Goal: Task Accomplishment & Management: Complete application form

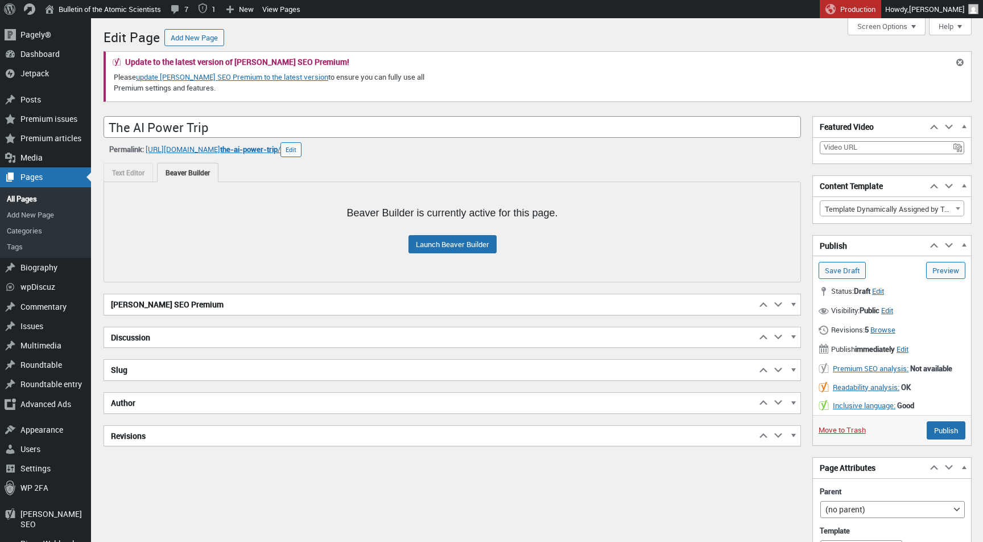
click at [286, 310] on h2 "[PERSON_NAME] SEO Premium" at bounding box center [430, 304] width 652 height 20
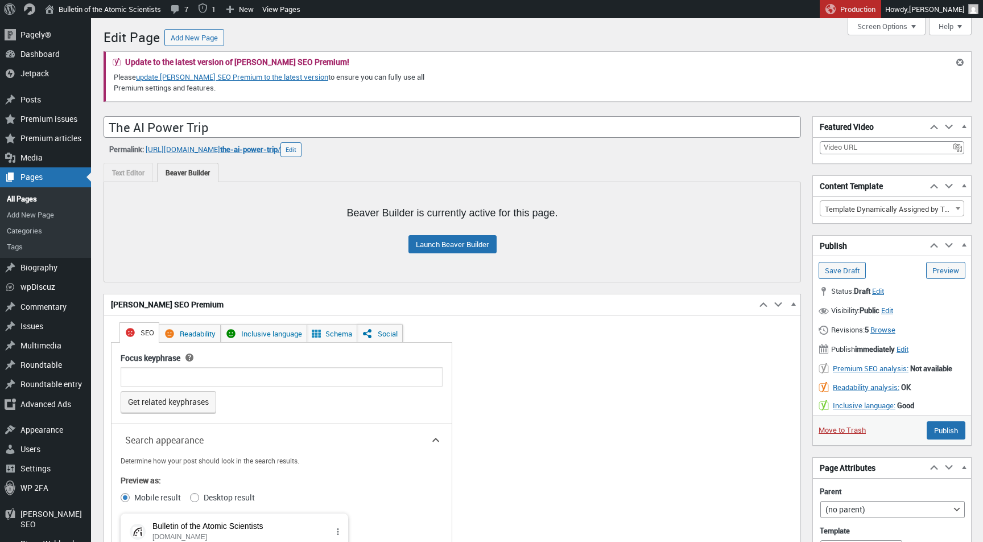
click at [391, 334] on link "Social" at bounding box center [380, 333] width 46 height 18
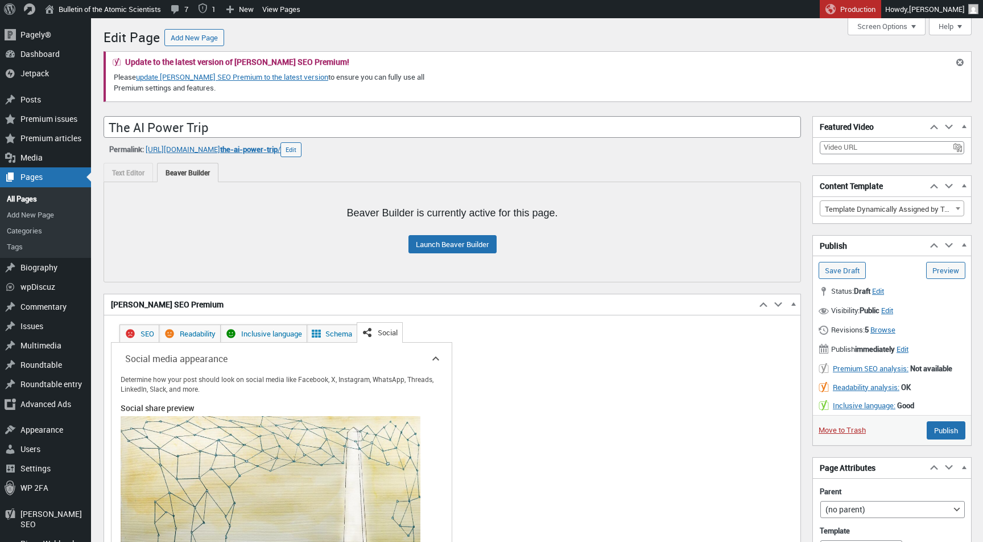
scroll to position [259, 0]
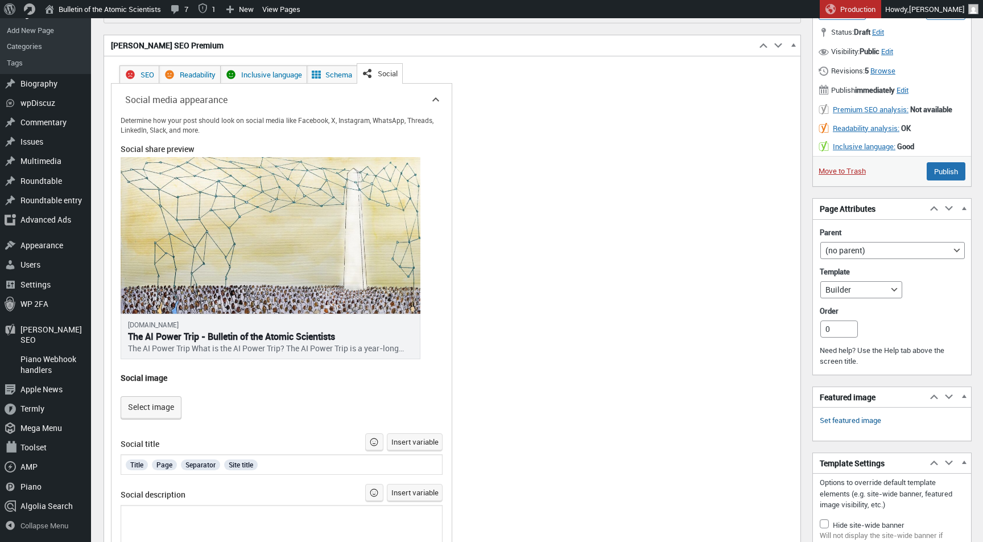
click at [838, 416] on link "Set featured image" at bounding box center [850, 420] width 61 height 11
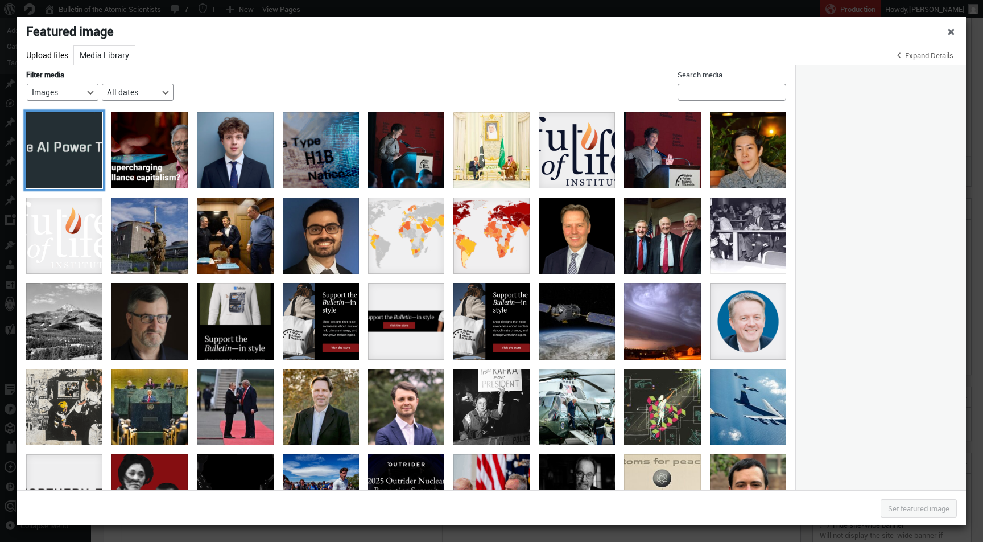
click at [64, 158] on div "ai-power-trip-banner" at bounding box center [64, 150] width 76 height 76
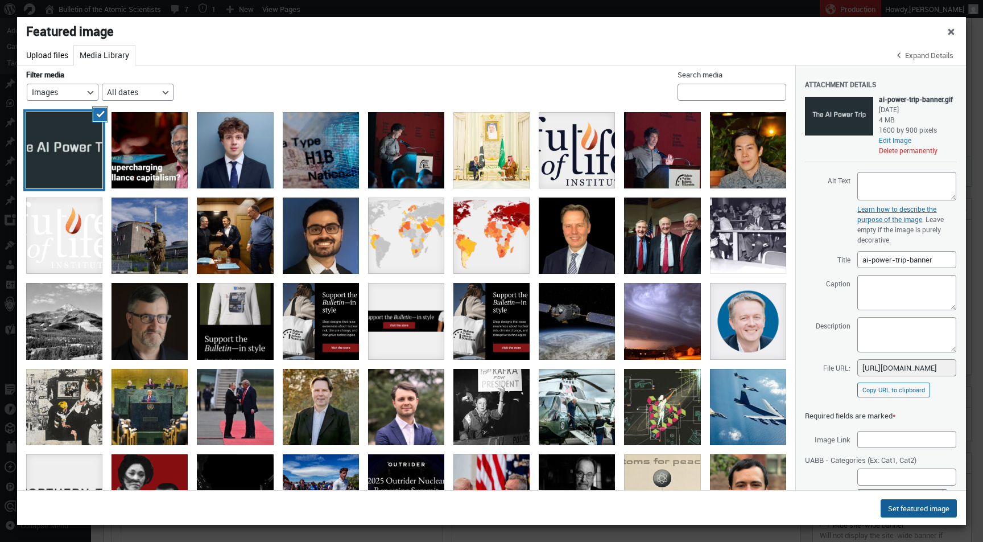
click at [919, 505] on button "Set featured image" at bounding box center [919, 508] width 76 height 18
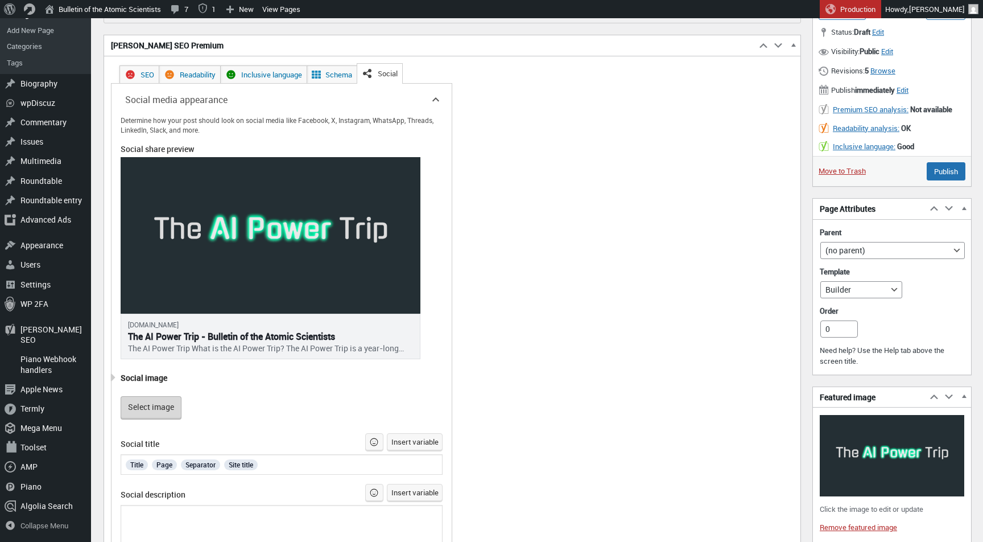
click at [146, 406] on button "Select image" at bounding box center [151, 407] width 61 height 23
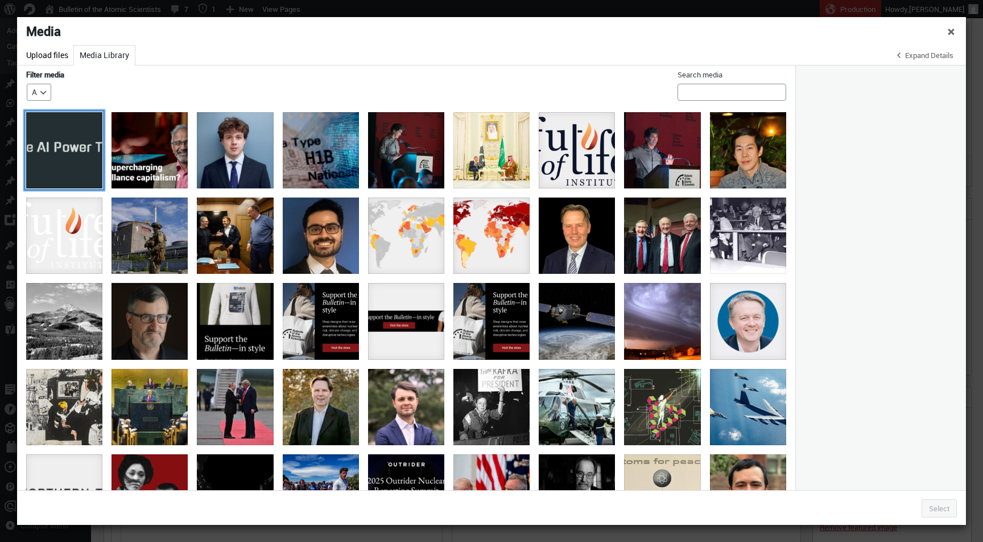
click at [74, 173] on div "ai-power-trip-banner" at bounding box center [64, 150] width 76 height 76
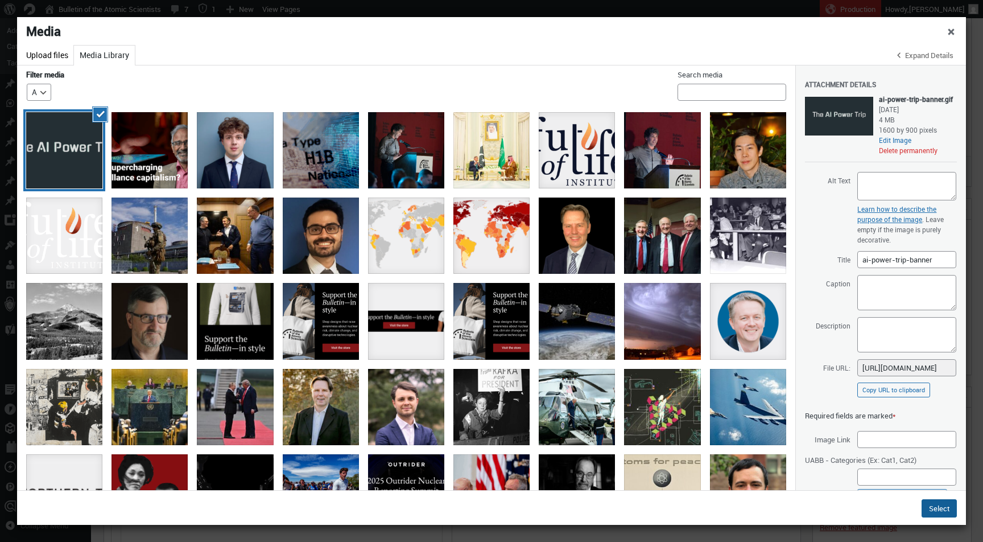
click at [932, 514] on button "Select" at bounding box center [938, 508] width 35 height 18
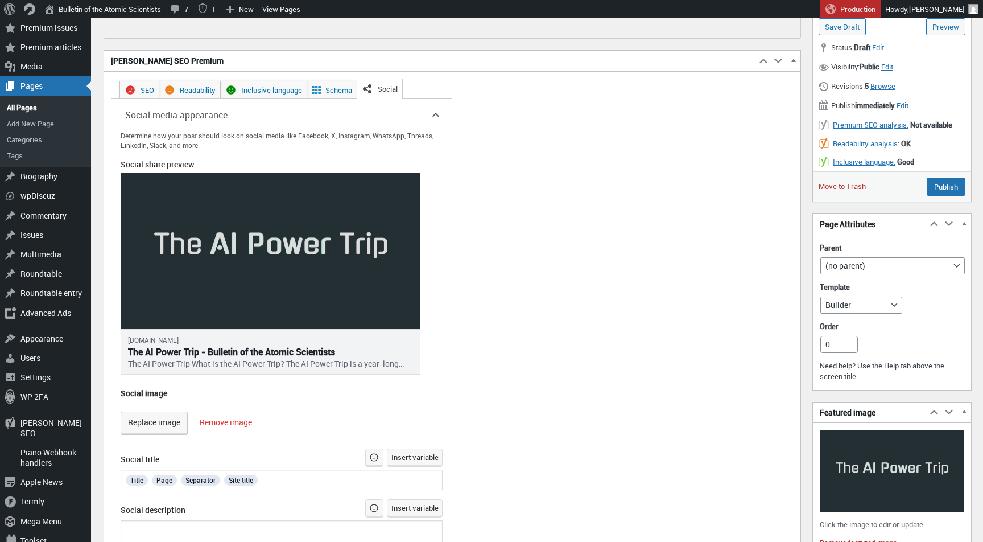
scroll to position [238, 0]
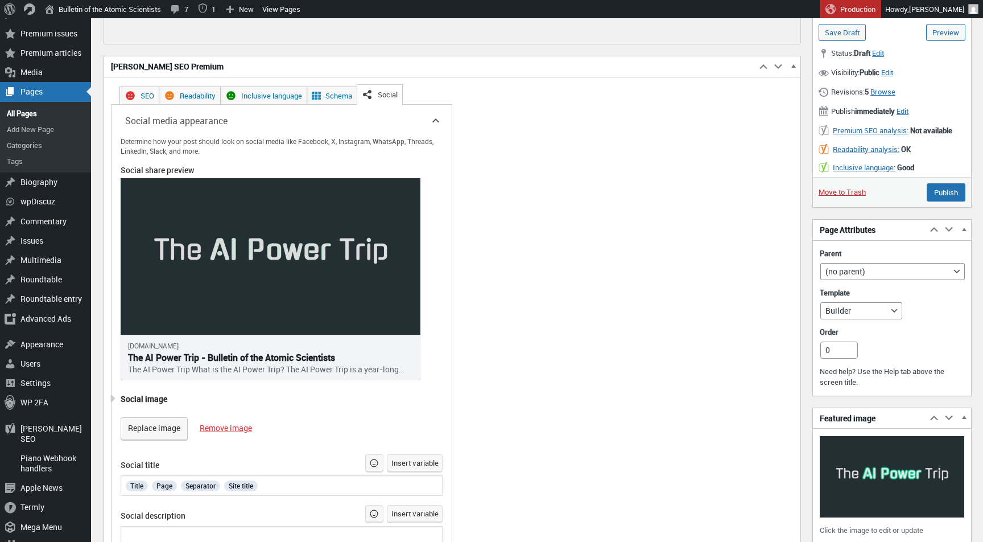
click at [244, 425] on button "Remove image" at bounding box center [226, 427] width 52 height 11
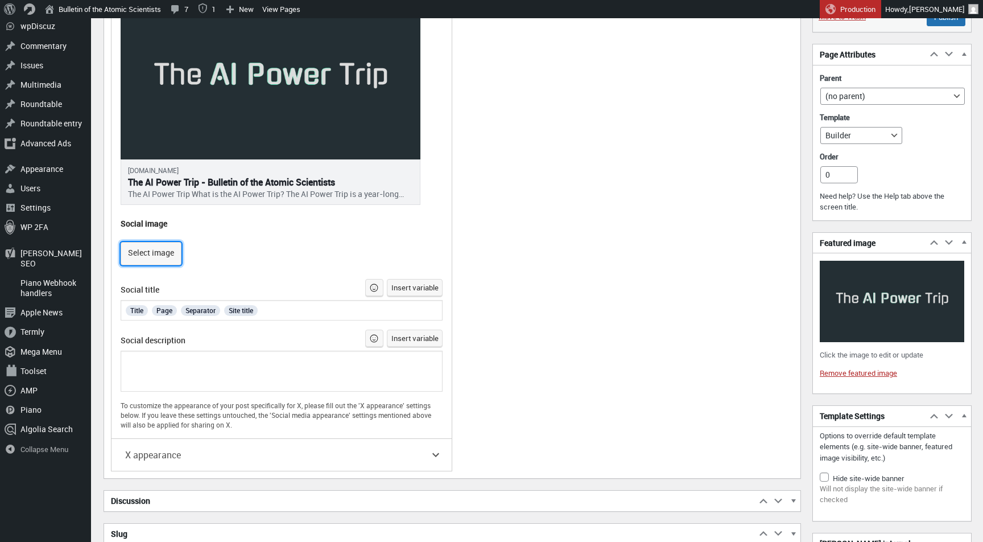
scroll to position [441, 0]
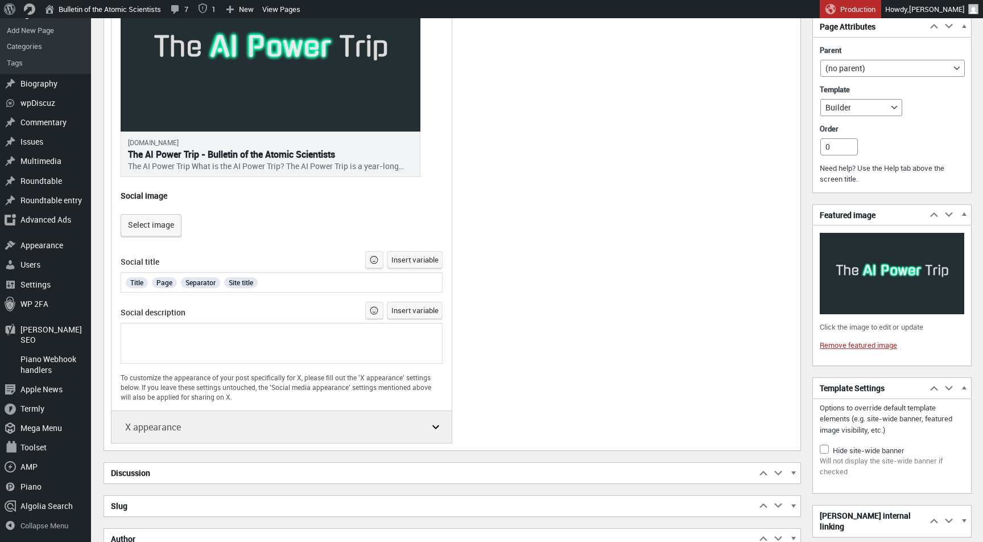
click at [437, 421] on icon "button" at bounding box center [436, 427] width 14 height 14
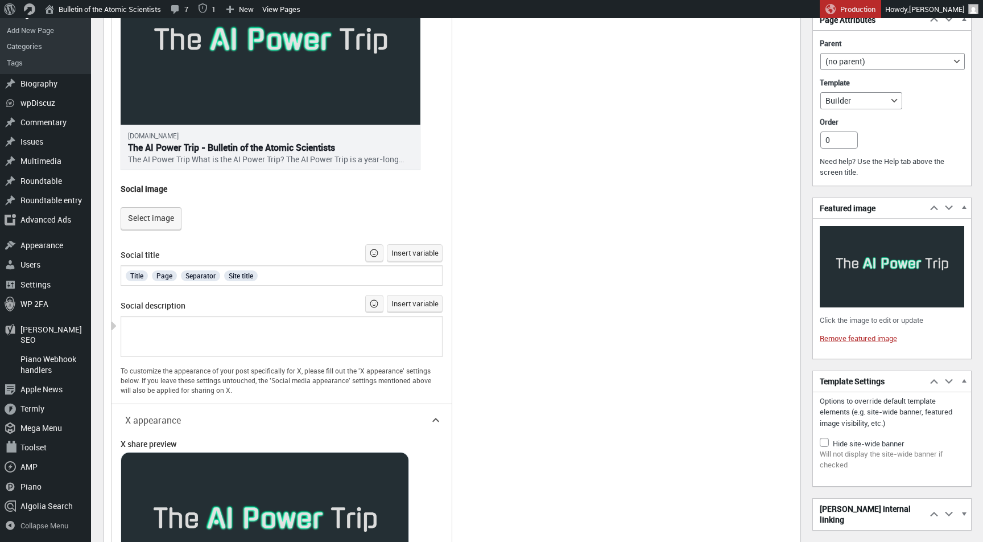
scroll to position [448, 0]
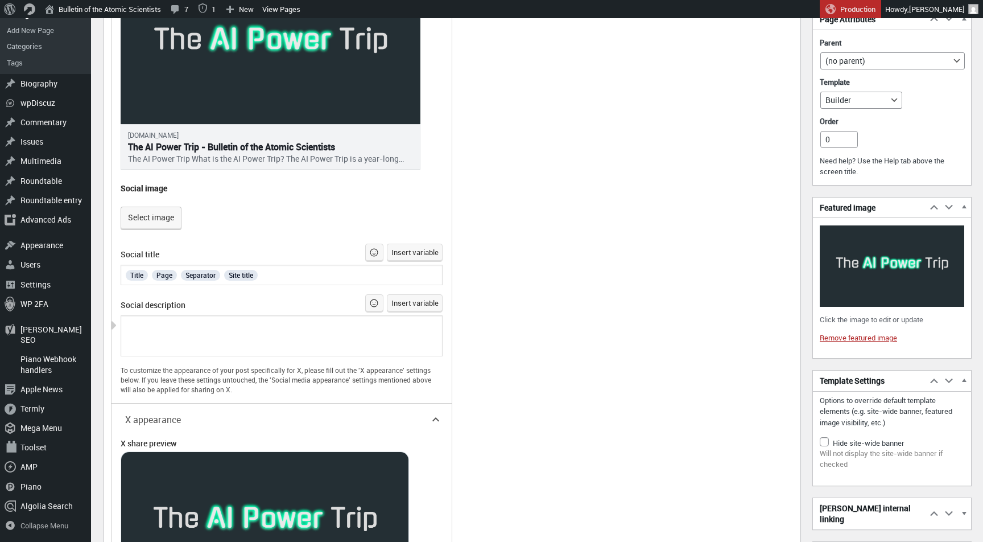
click at [279, 341] on div at bounding box center [282, 335] width 322 height 41
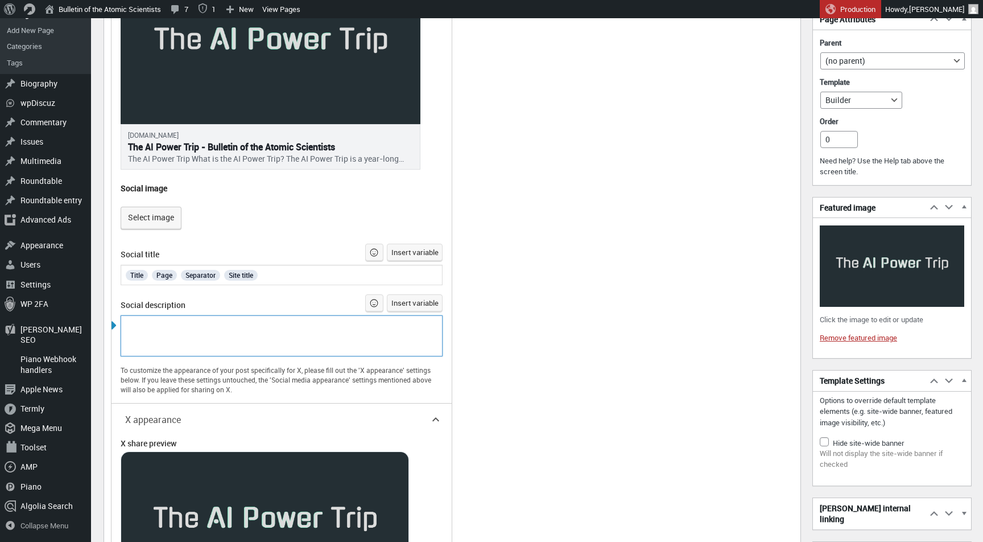
click at [279, 341] on div at bounding box center [282, 335] width 322 height 41
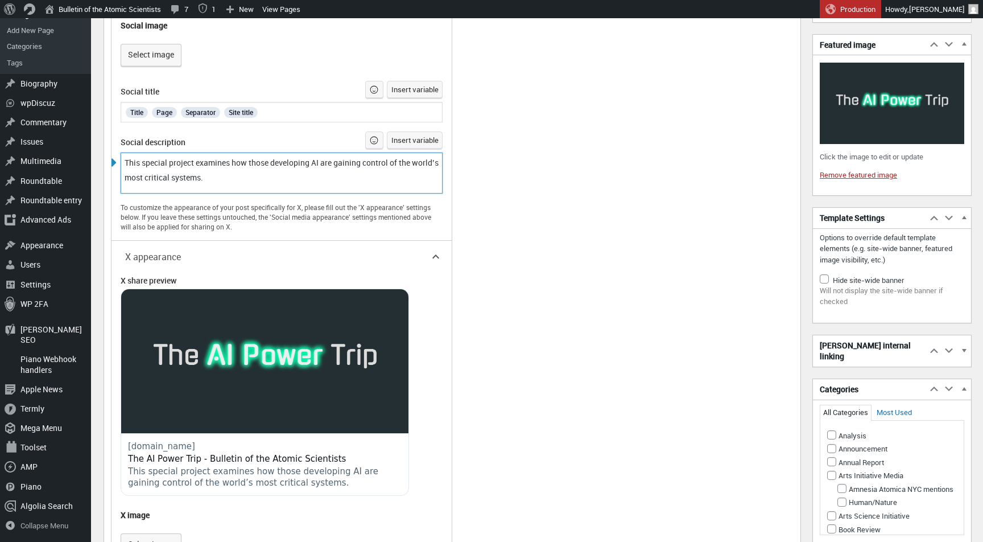
scroll to position [673, 0]
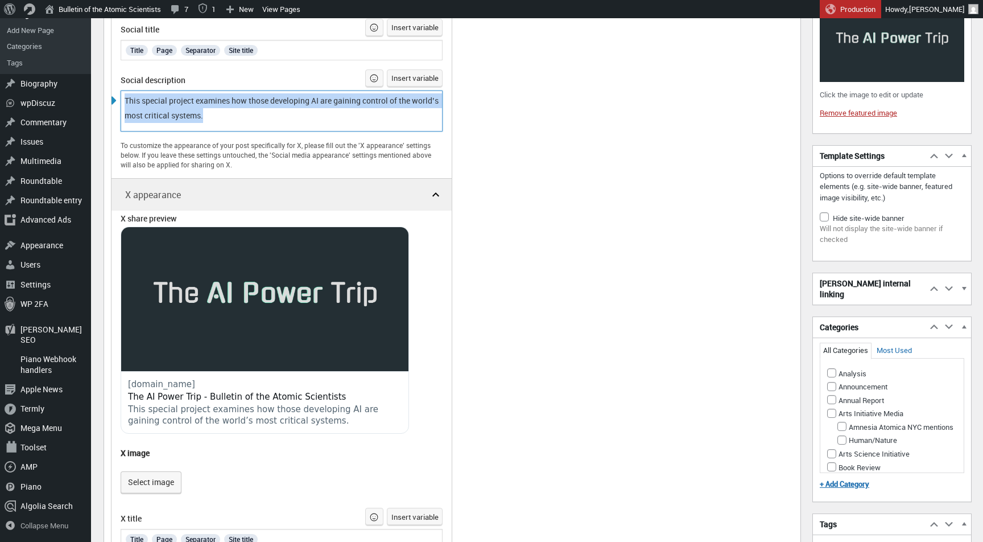
copy span "This special project examines how those developing AI are gaining control of th…"
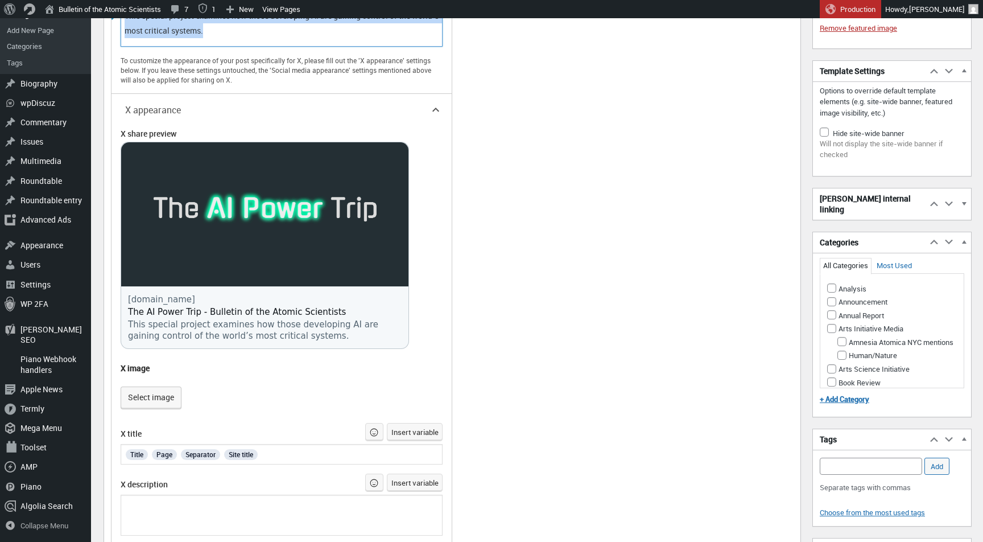
scroll to position [841, 0]
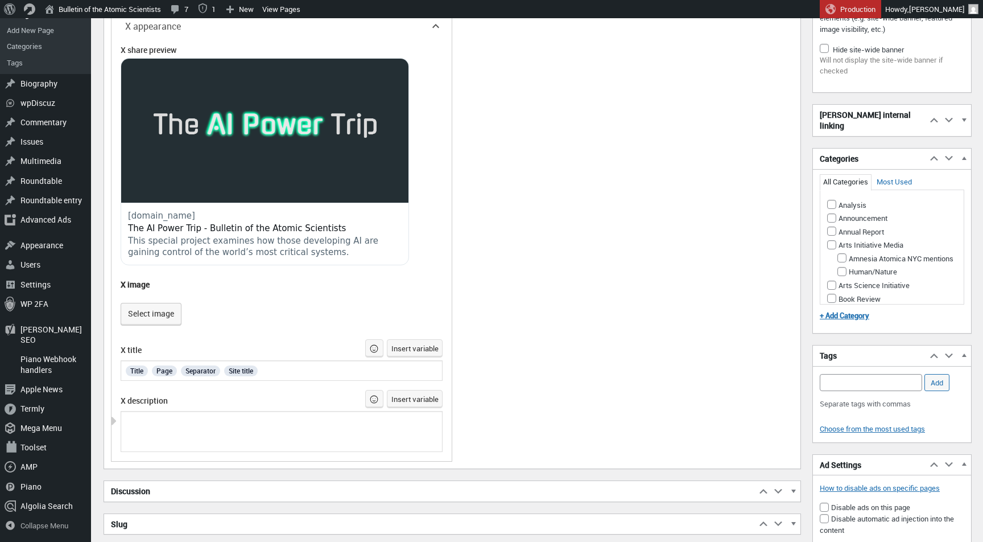
click at [325, 436] on div at bounding box center [282, 431] width 322 height 41
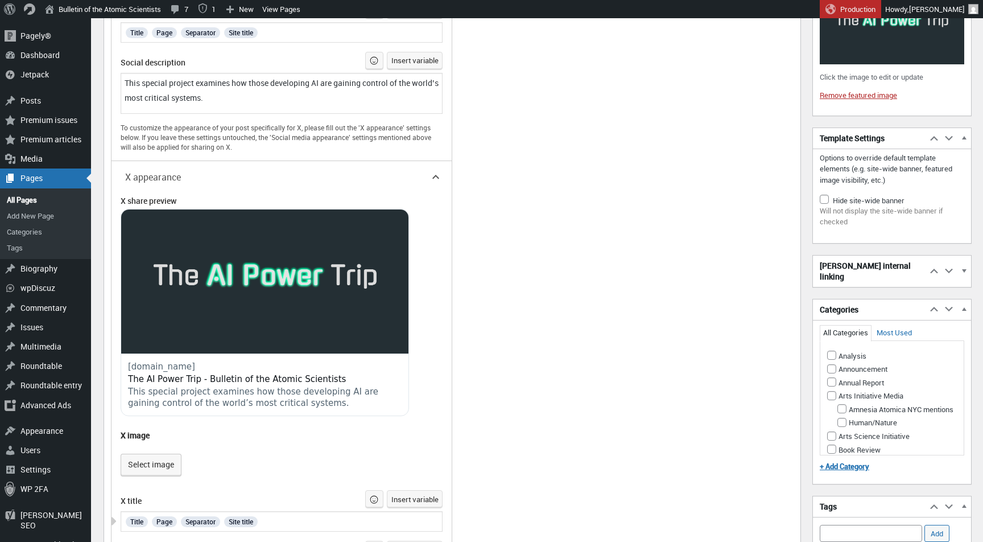
scroll to position [670, 0]
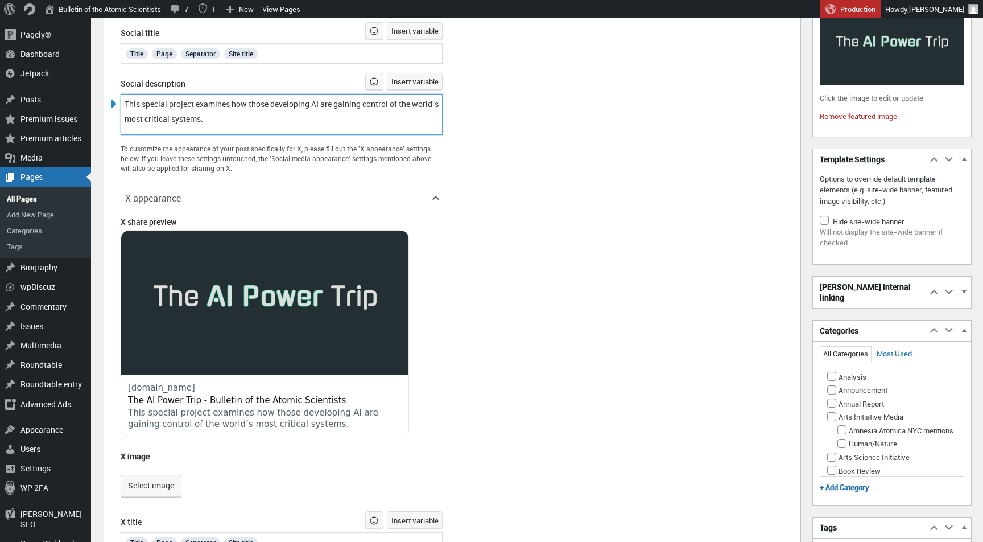
click at [169, 98] on span "This special project examines how those developing AI are gaining control of th…" at bounding box center [283, 111] width 316 height 26
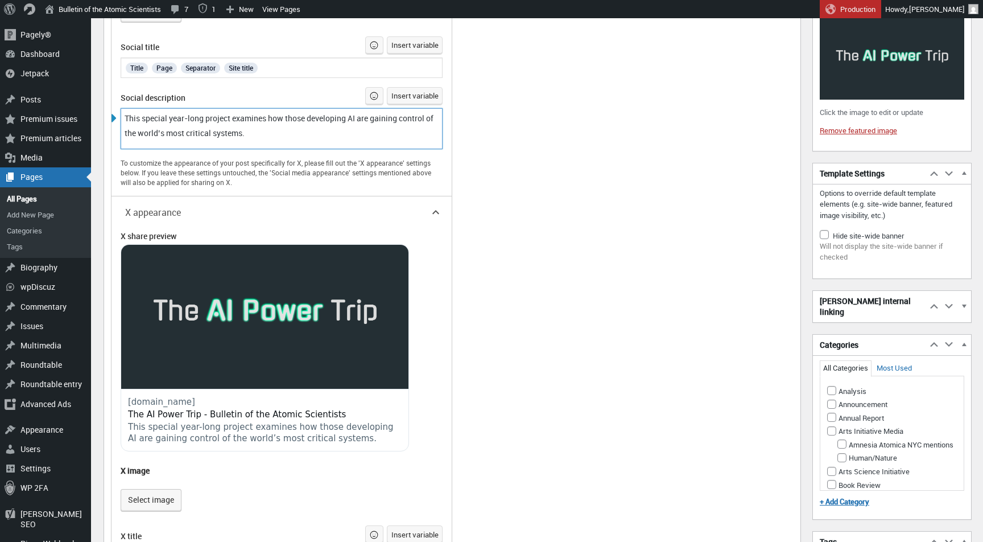
click at [305, 119] on span "This special year-long project examines how those developing AI are gaining con…" at bounding box center [280, 126] width 311 height 26
drag, startPoint x: 305, startPoint y: 119, endPoint x: 168, endPoint y: 115, distance: 136.6
click at [168, 115] on span "This special year-long project examines how the people and organiations develop…" at bounding box center [281, 126] width 312 height 26
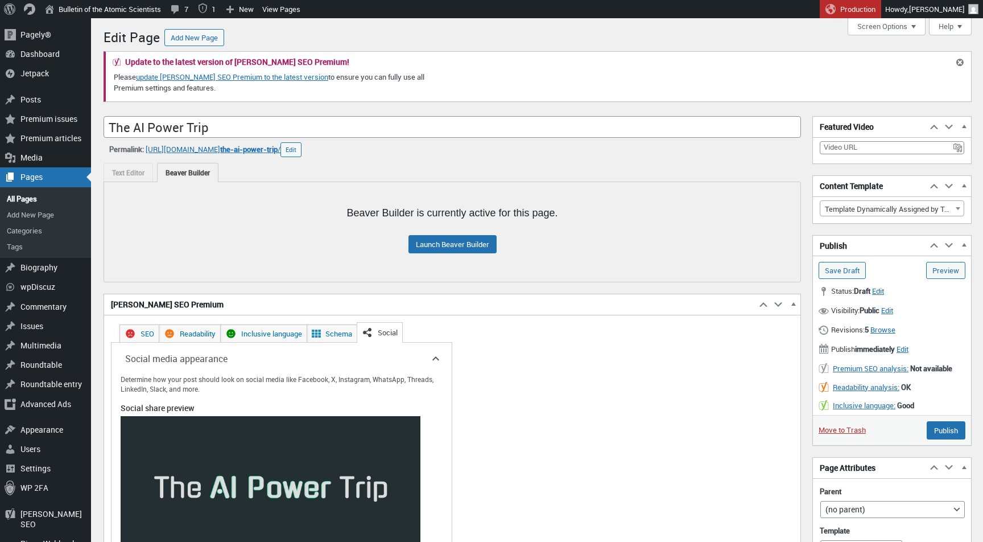
scroll to position [0, 0]
click at [150, 332] on link "SEO" at bounding box center [139, 333] width 40 height 18
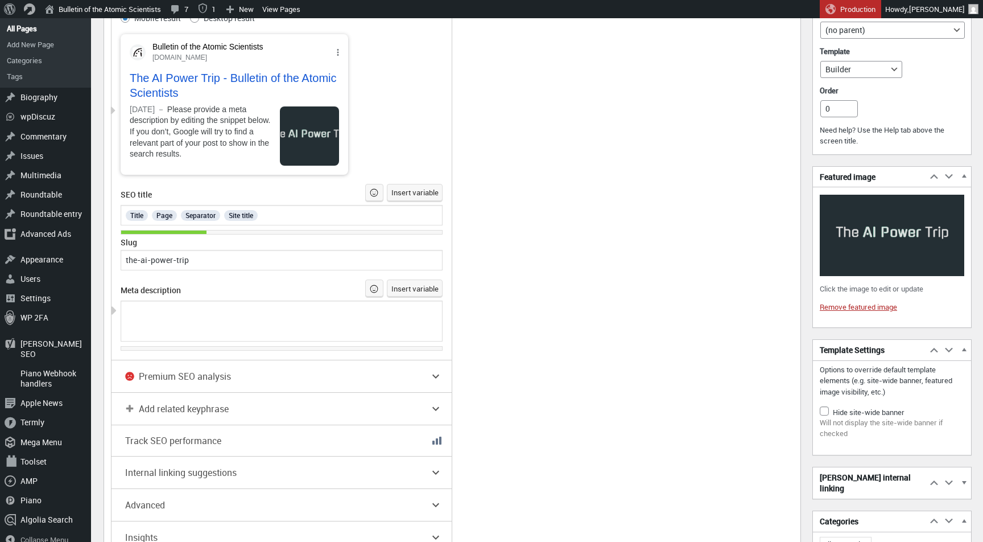
scroll to position [473, 0]
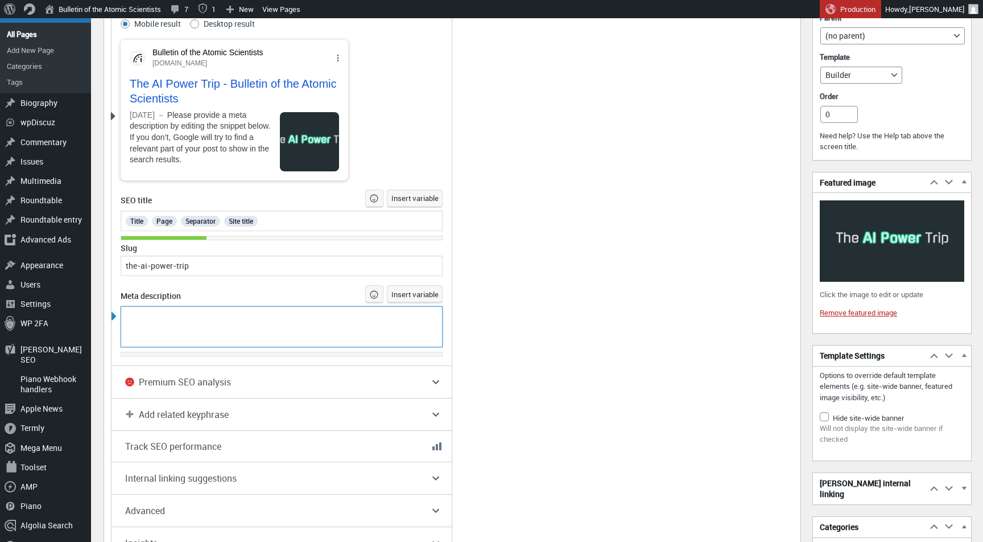
click at [203, 317] on div at bounding box center [282, 316] width 315 height 15
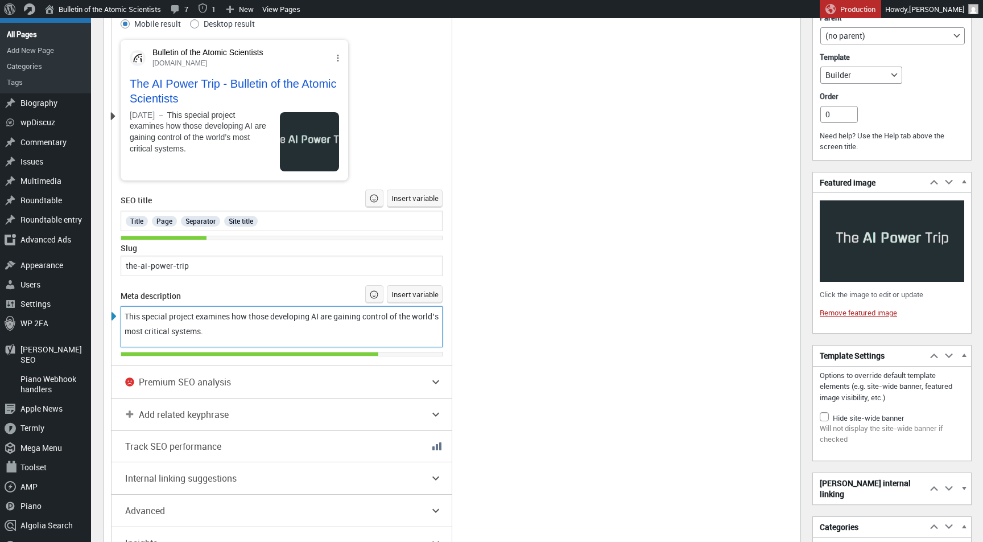
click at [170, 315] on span "This special project examines how those developing AI are gaining control of th…" at bounding box center [283, 324] width 316 height 26
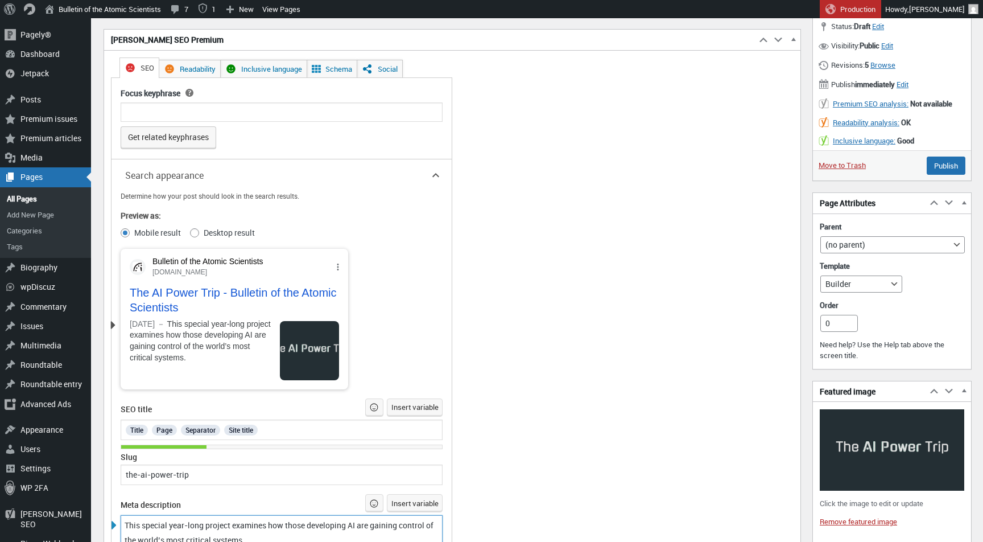
scroll to position [245, 0]
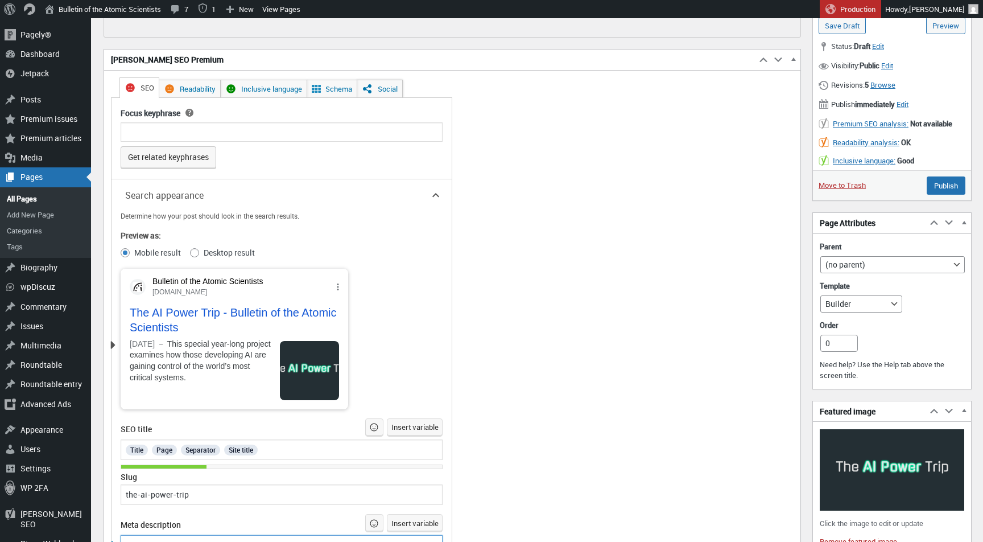
click at [382, 90] on link "Social" at bounding box center [380, 89] width 46 height 18
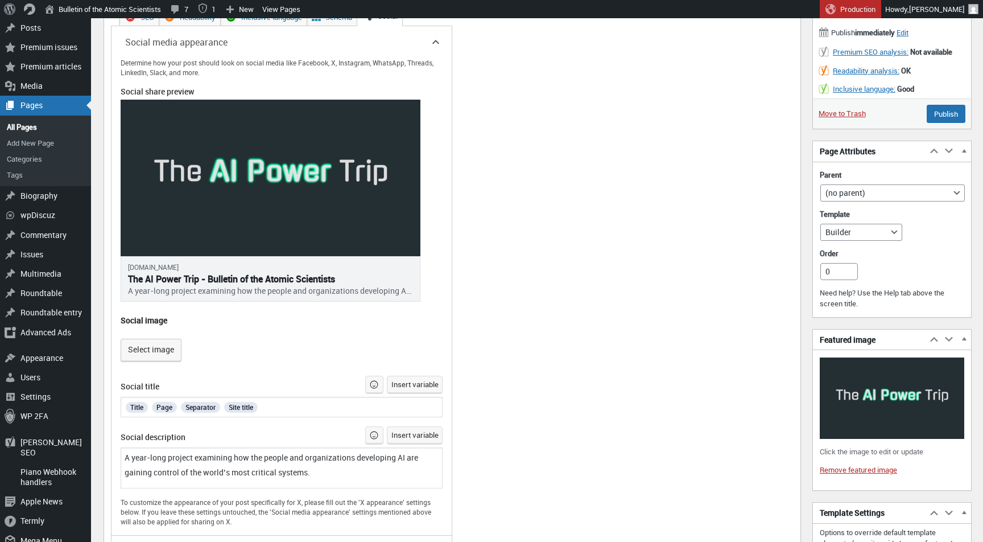
scroll to position [449, 0]
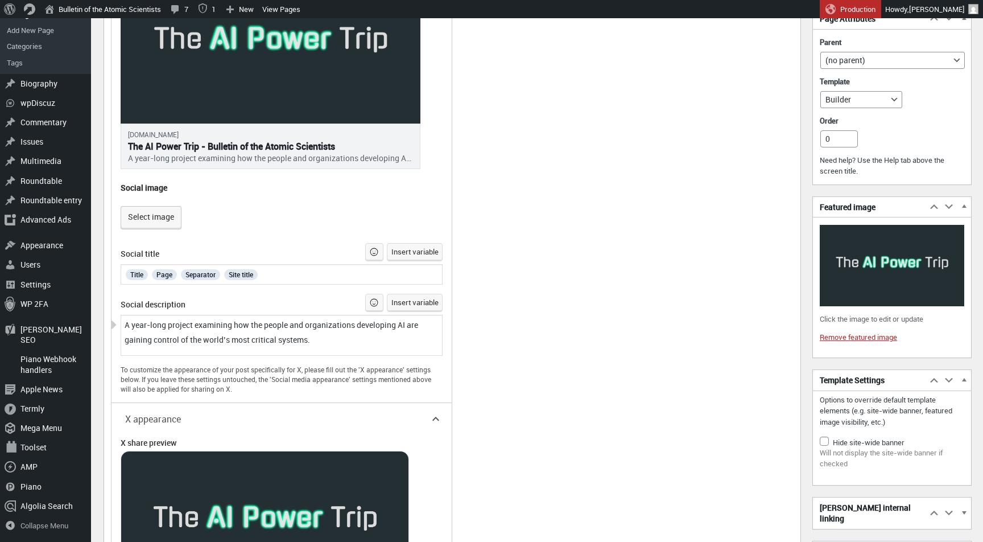
click at [138, 324] on span "A year-long project examining how the people and organizations developing AI ar…" at bounding box center [272, 332] width 295 height 26
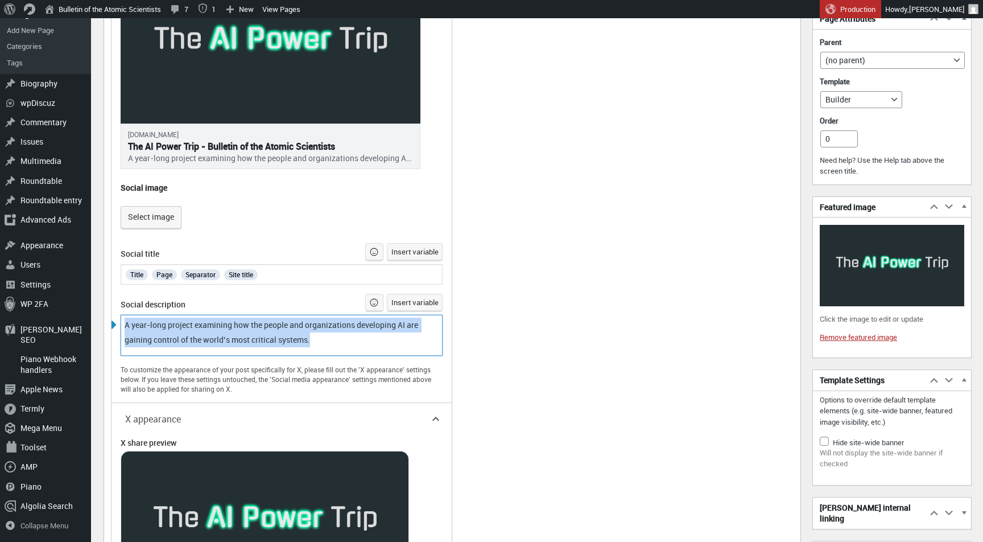
copy span "A year-long project examining how the people and organizations developing AI ar…"
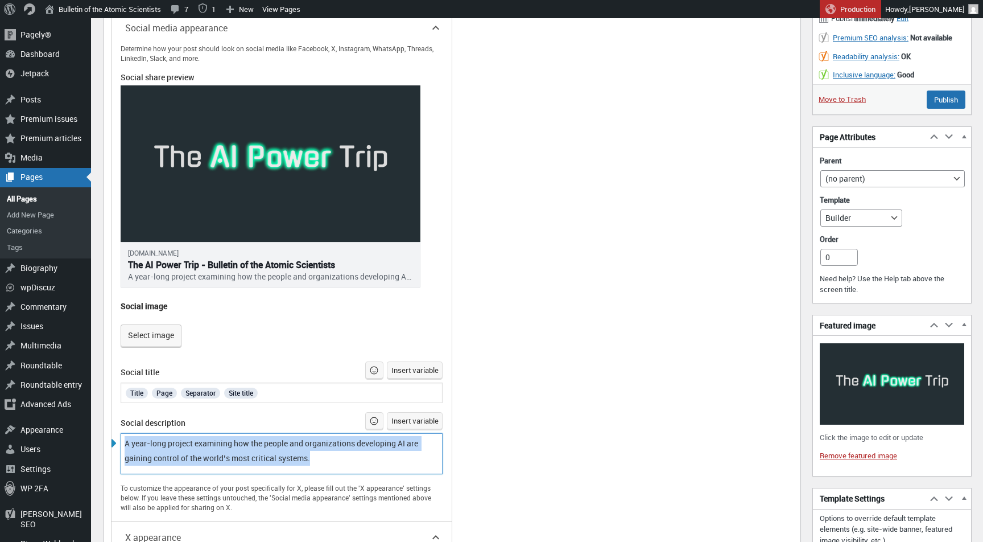
scroll to position [221, 0]
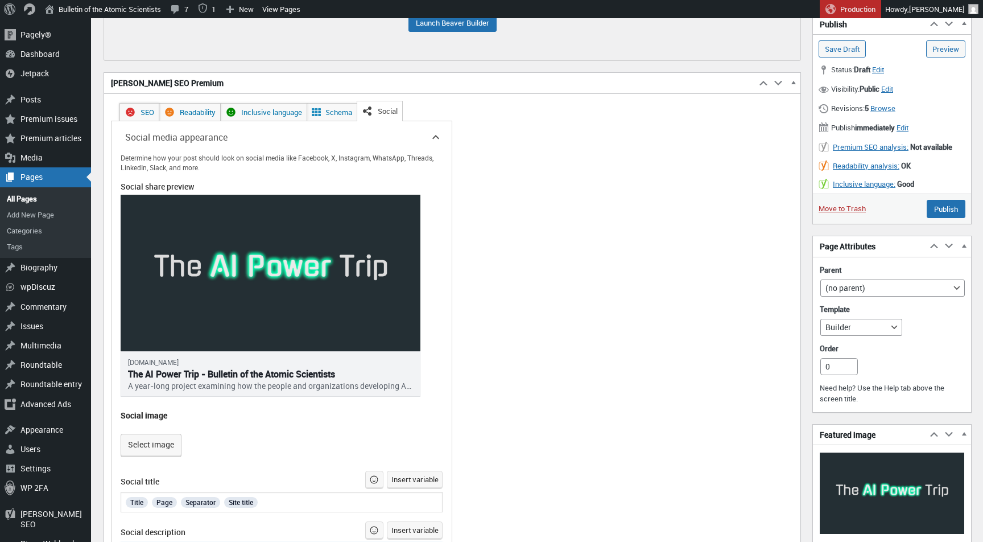
click at [142, 108] on link "SEO" at bounding box center [139, 112] width 40 height 18
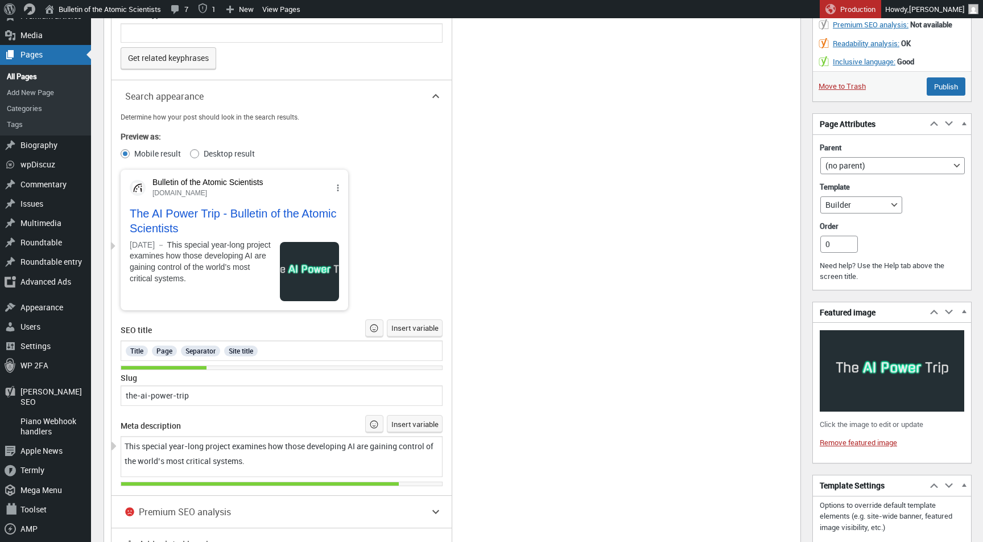
scroll to position [344, 0]
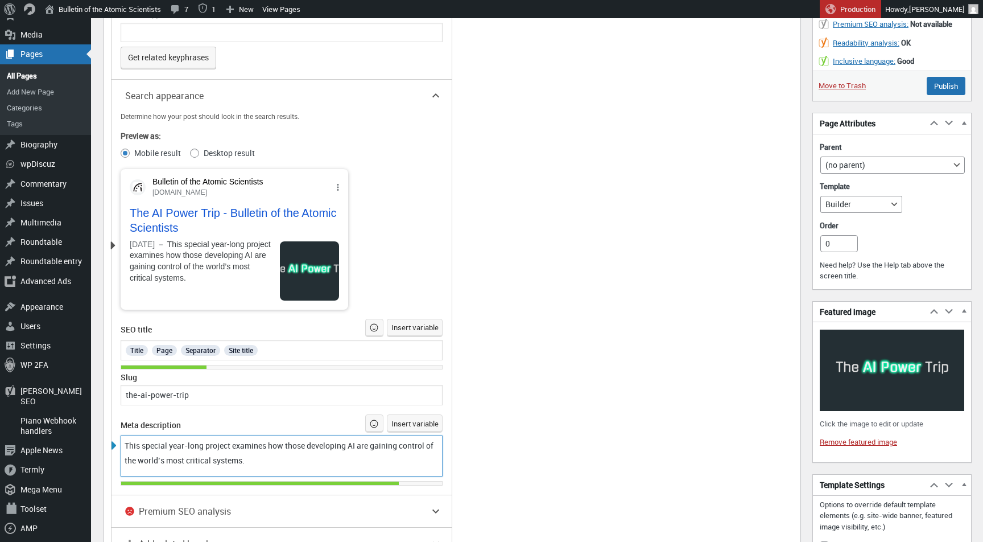
click at [203, 452] on span "This special year-long project examines how those developing AI are gaining con…" at bounding box center [280, 453] width 311 height 26
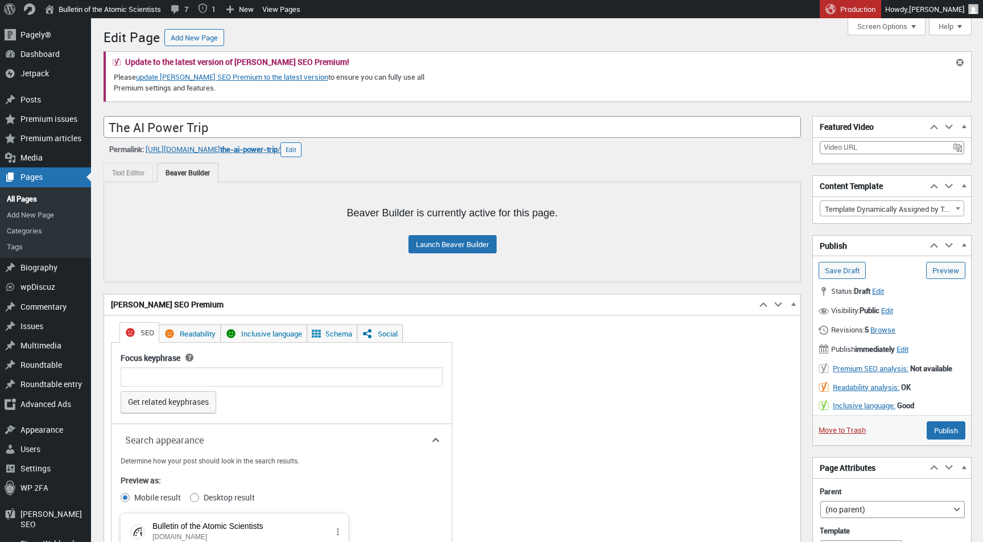
scroll to position [0, 0]
click at [828, 267] on input "Save Draft" at bounding box center [842, 270] width 47 height 17
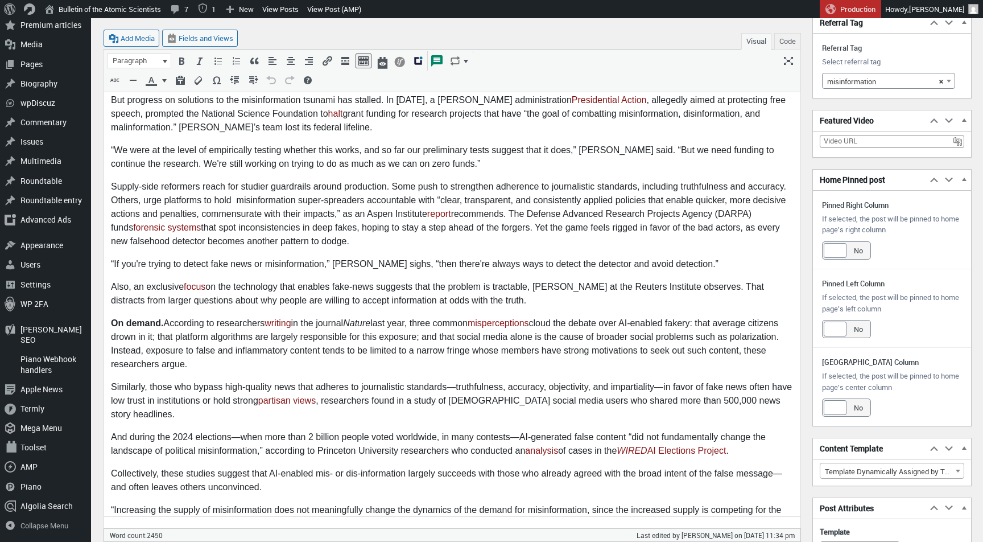
scroll to position [989, 0]
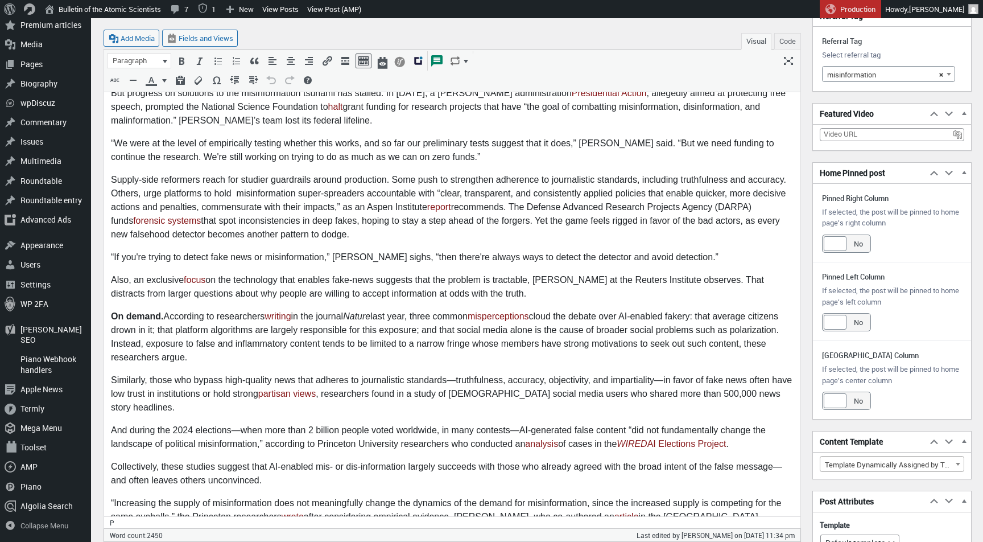
click at [535, 291] on p "Also, an exclusive focus on the technology that enables fake-news suggests that…" at bounding box center [452, 287] width 683 height 27
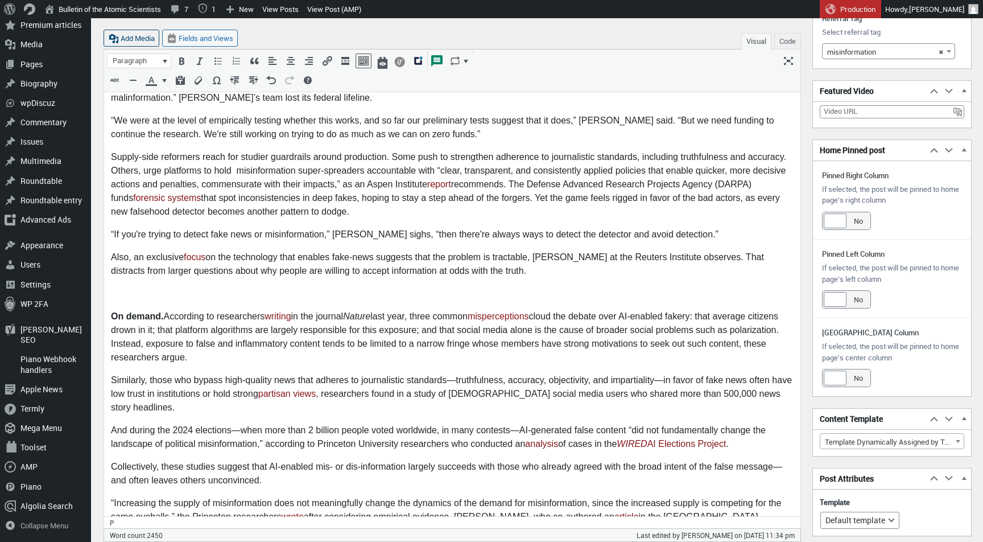
click at [144, 33] on button "Add Media" at bounding box center [132, 38] width 56 height 17
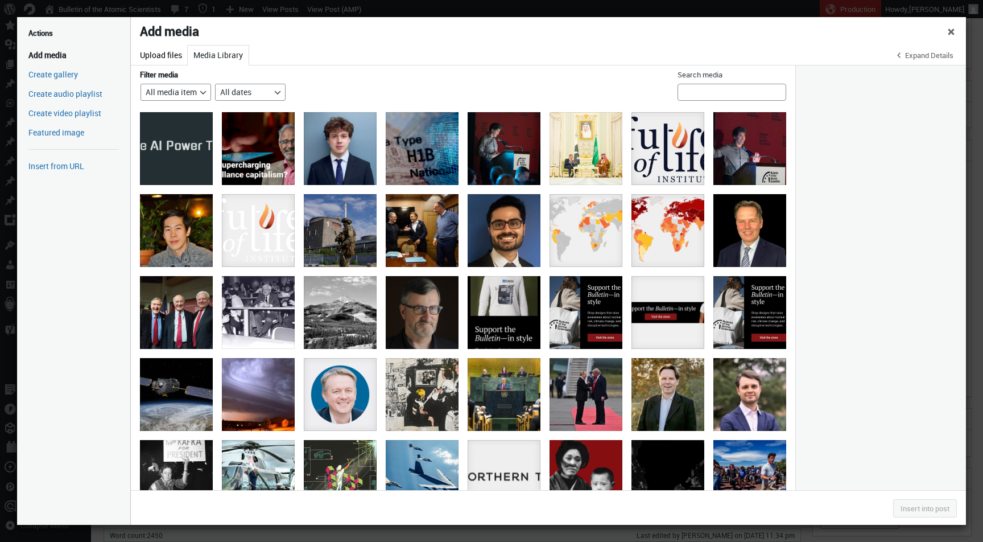
scroll to position [0, 0]
click at [433, 395] on div "misinfo-en-abyme" at bounding box center [422, 394] width 73 height 73
select select "file"
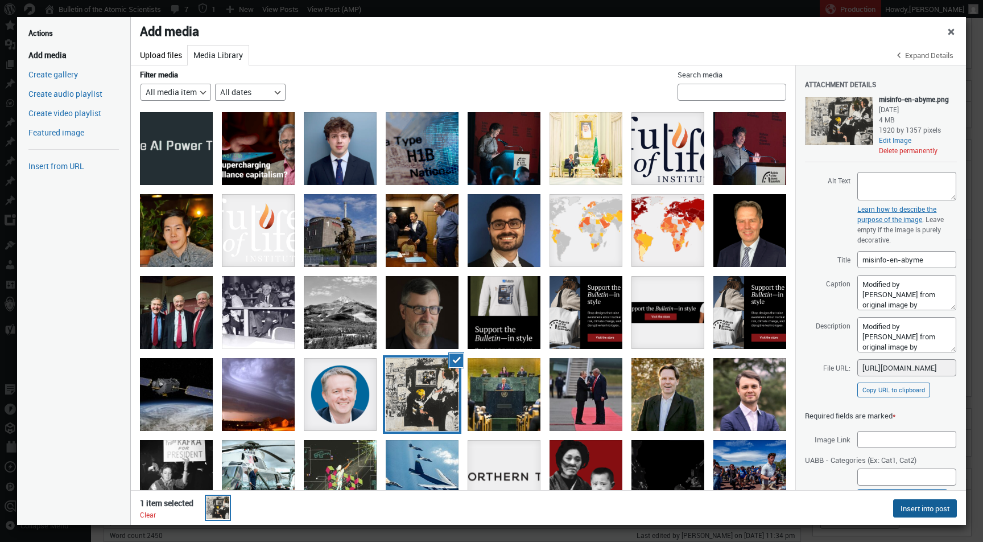
click at [904, 510] on button "Insert into post" at bounding box center [925, 508] width 64 height 18
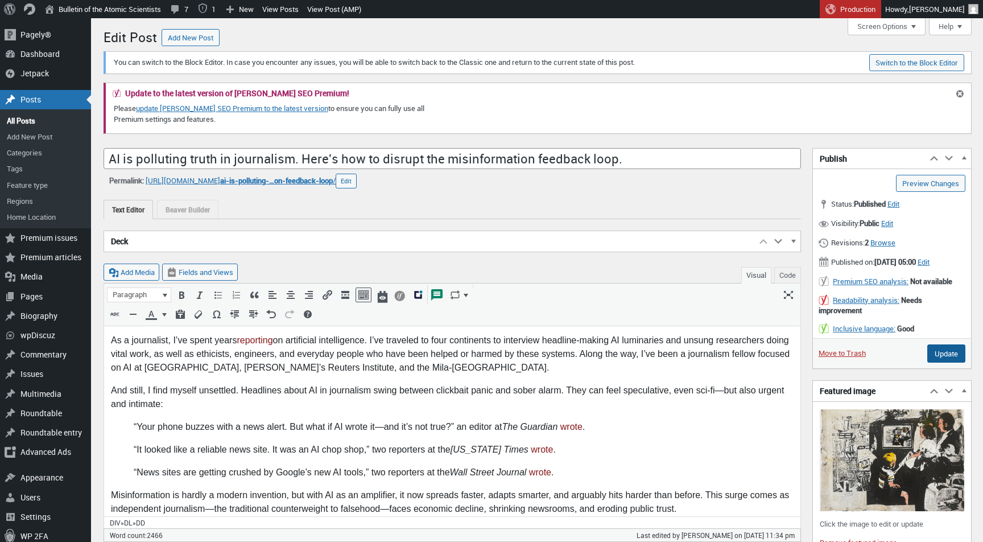
click at [943, 360] on input "Update" at bounding box center [946, 353] width 38 height 18
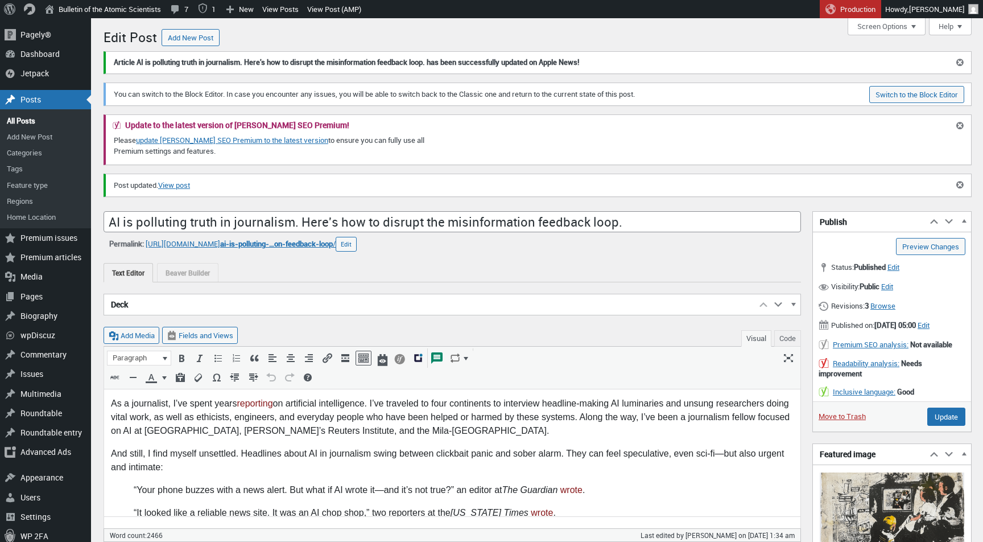
scroll to position [8, 0]
click at [172, 181] on link "View post" at bounding box center [174, 185] width 32 height 11
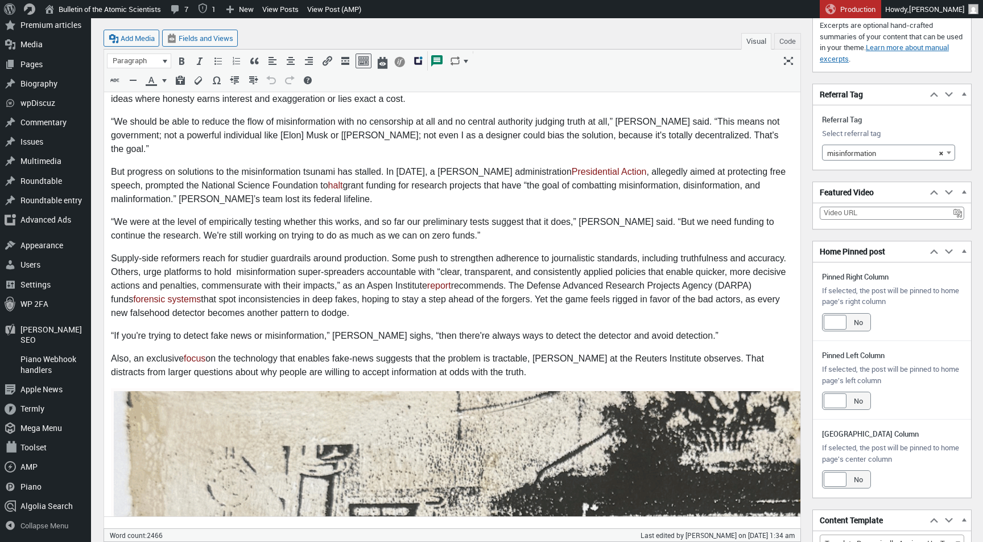
scroll to position [1273, 0]
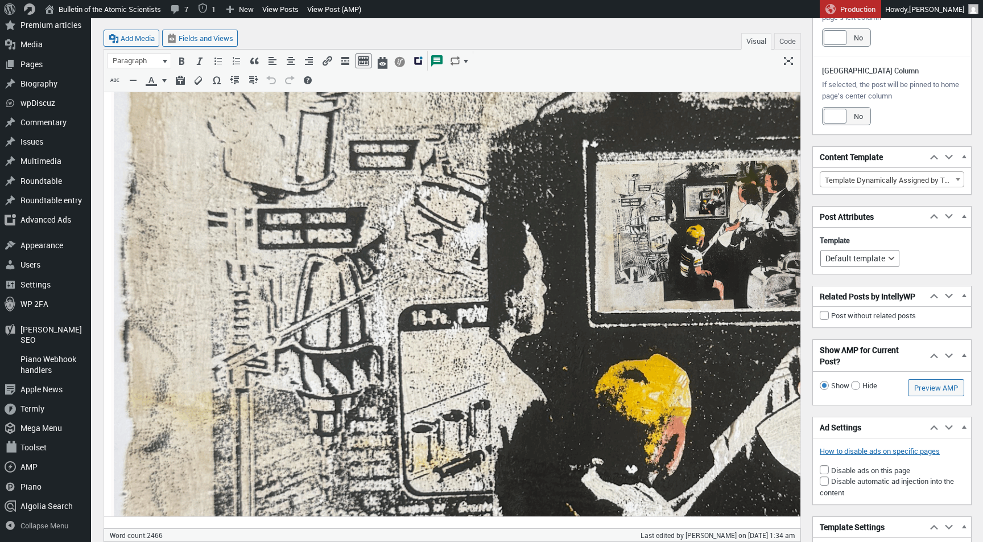
click at [439, 287] on img at bounding box center [660, 414] width 1092 height 772
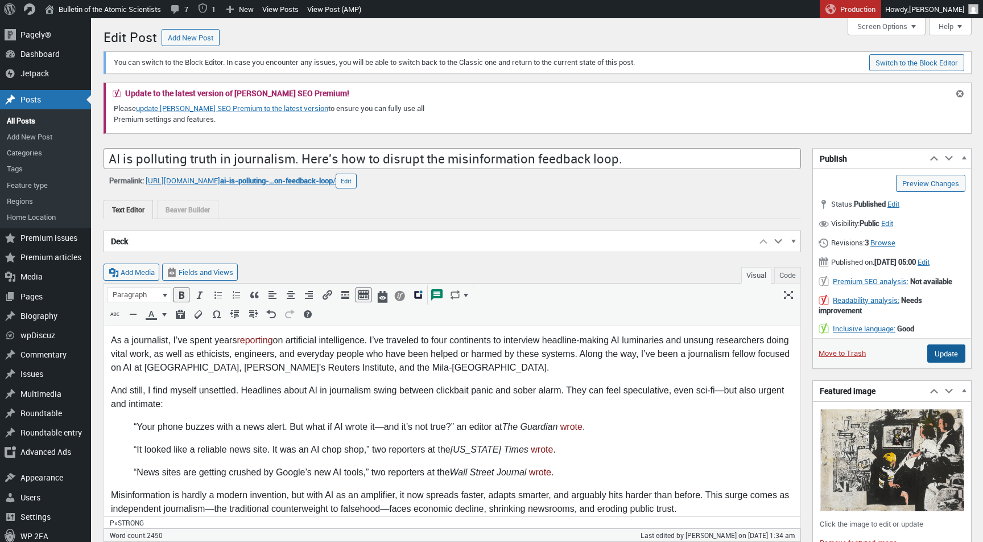
scroll to position [0, 0]
click at [944, 362] on input "Update" at bounding box center [946, 353] width 38 height 18
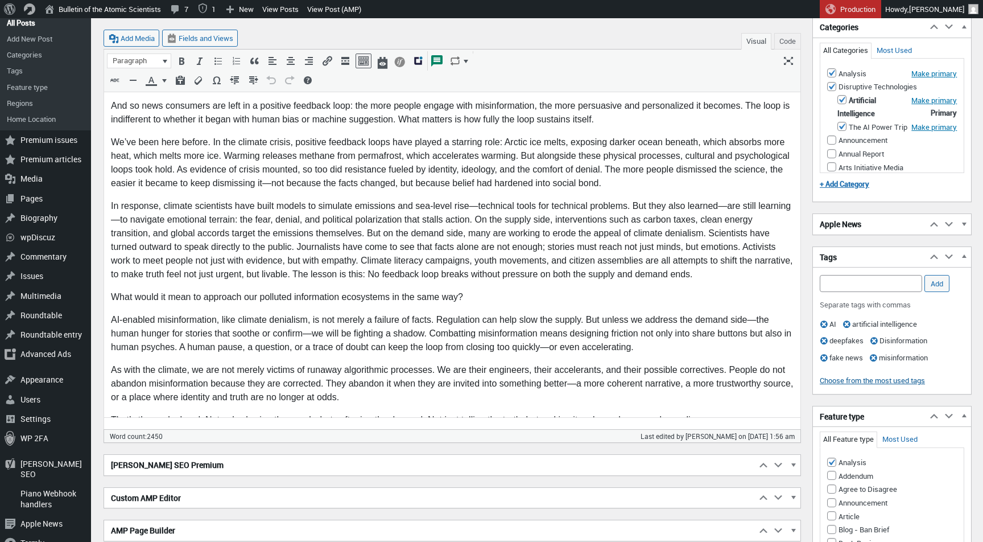
scroll to position [1958, 0]
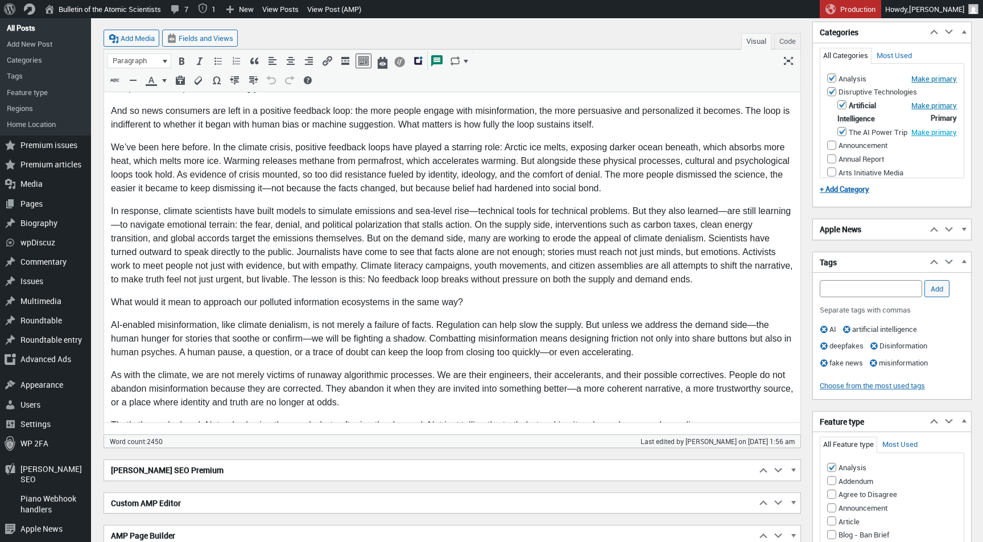
click at [924, 137] on button "Make primary" at bounding box center [934, 132] width 46 height 10
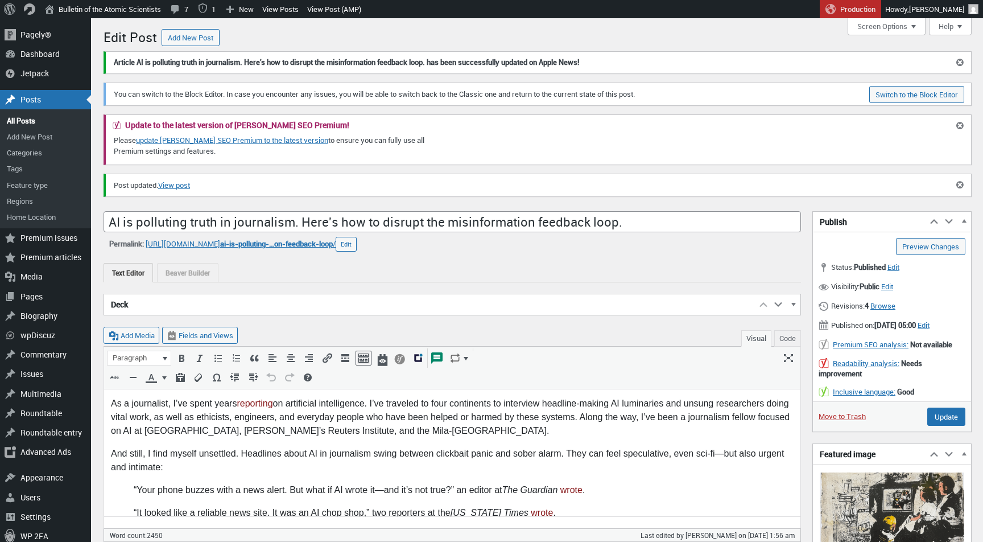
scroll to position [0, 0]
click at [186, 183] on link "View post" at bounding box center [174, 185] width 32 height 11
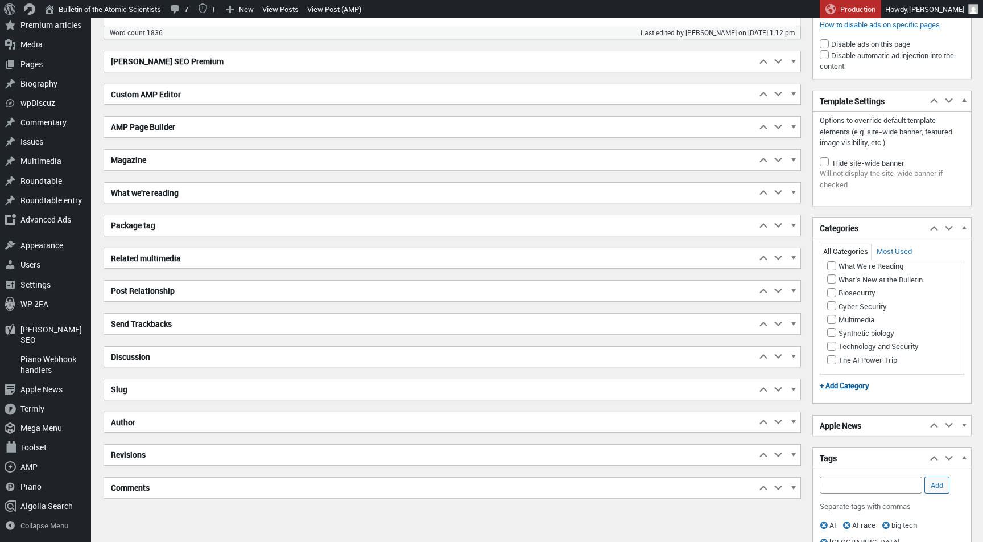
scroll to position [985, 0]
click at [831, 364] on input "The AI Power Trip" at bounding box center [831, 359] width 9 height 9
checkbox input "true"
click at [924, 365] on button "Make primary" at bounding box center [934, 359] width 46 height 10
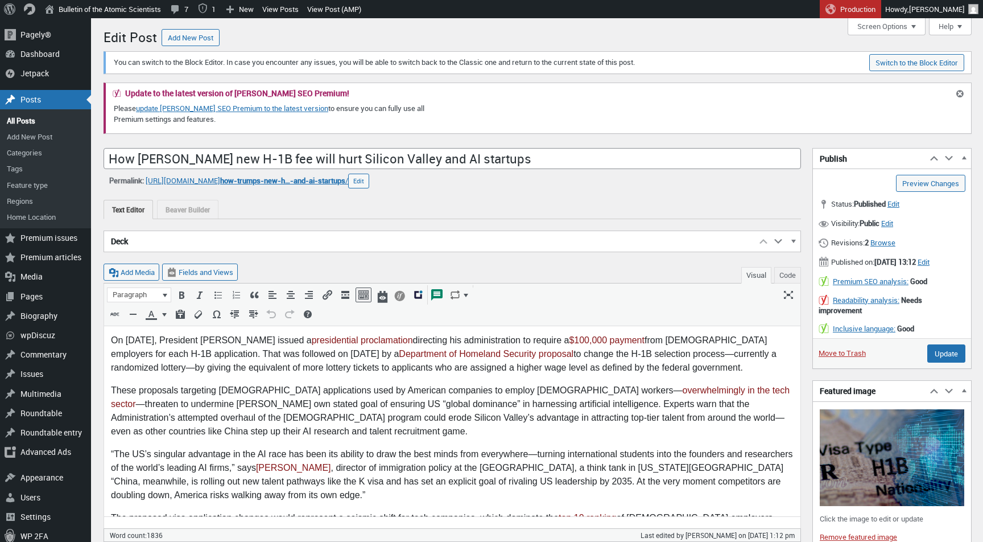
scroll to position [0, 0]
click at [953, 358] on input "Update" at bounding box center [946, 353] width 38 height 18
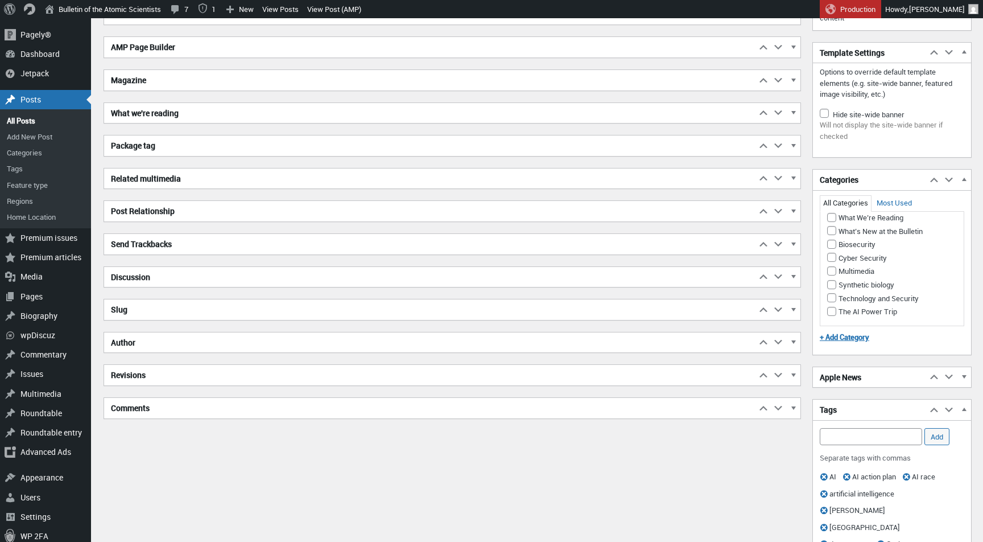
scroll to position [985, 0]
click at [832, 316] on input "The AI Power Trip" at bounding box center [831, 311] width 9 height 9
checkbox input "true"
click at [922, 317] on button "Make primary" at bounding box center [934, 312] width 46 height 10
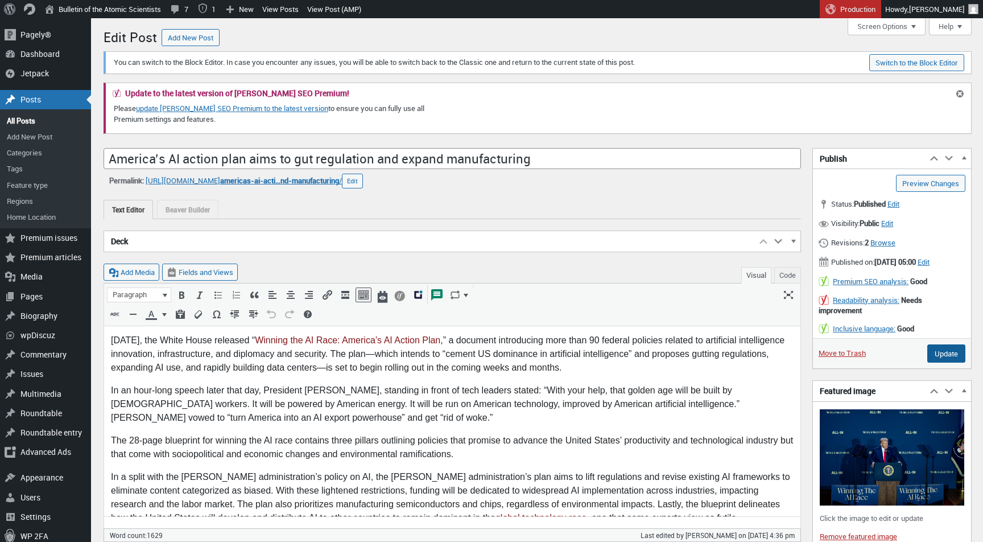
scroll to position [0, 0]
click at [940, 362] on input "Update" at bounding box center [946, 353] width 38 height 18
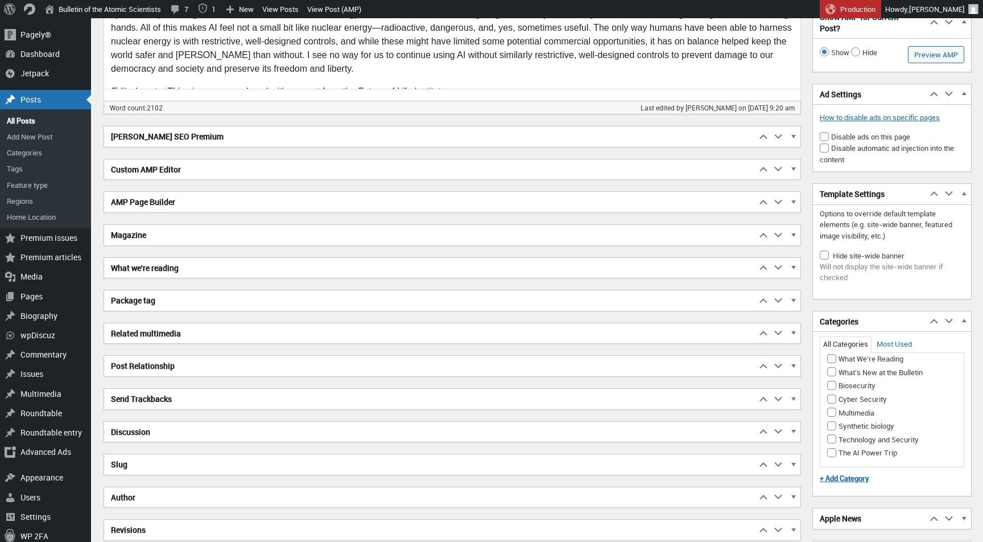
scroll to position [985, 0]
click at [833, 457] on input "The AI Power Trip" at bounding box center [831, 452] width 9 height 9
checkbox input "true"
click at [915, 458] on button "Make primary" at bounding box center [934, 453] width 46 height 10
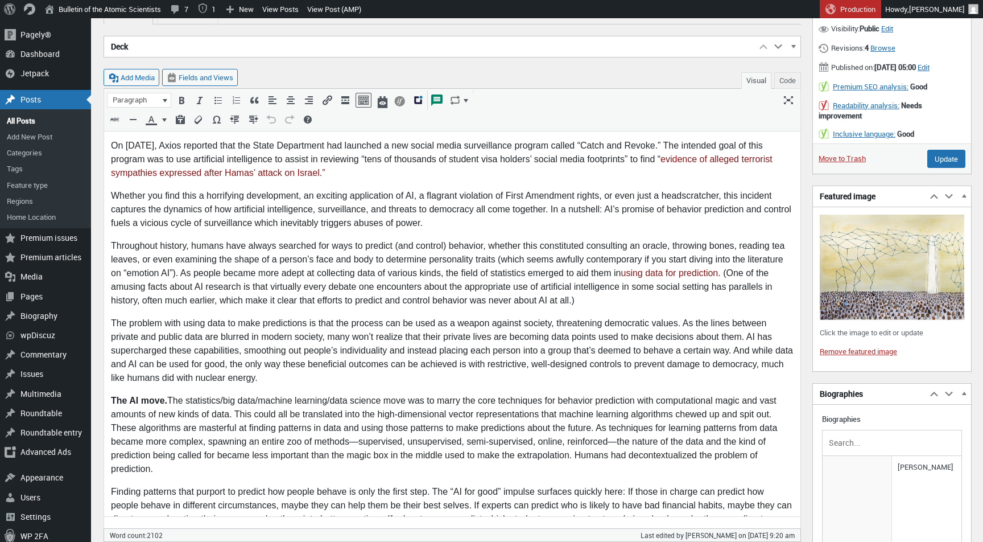
scroll to position [125, 0]
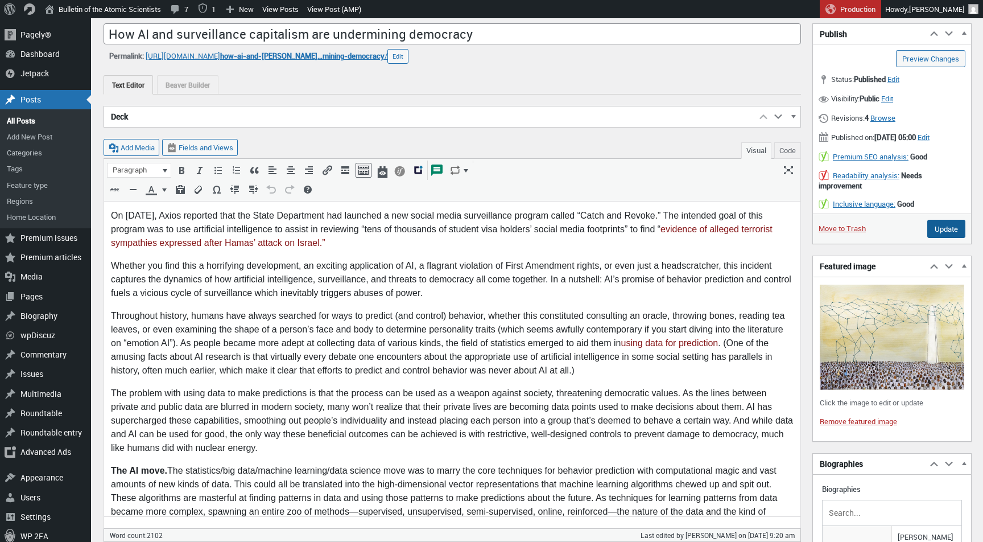
click at [943, 238] on input "Update" at bounding box center [946, 229] width 38 height 18
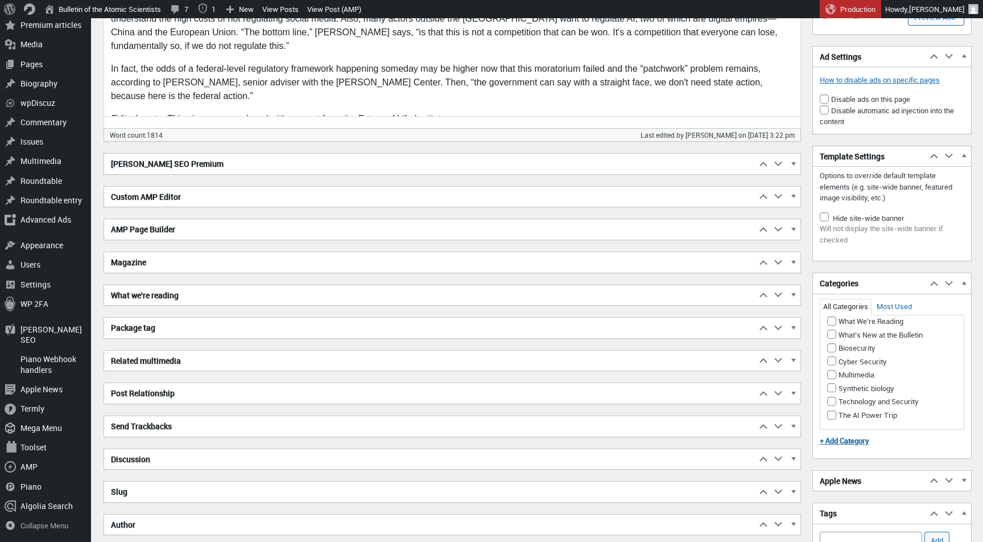
scroll to position [985, 0]
click at [832, 419] on input "The AI Power Trip" at bounding box center [831, 414] width 9 height 9
checkbox input "true"
click at [927, 420] on button "Make primary" at bounding box center [934, 415] width 46 height 10
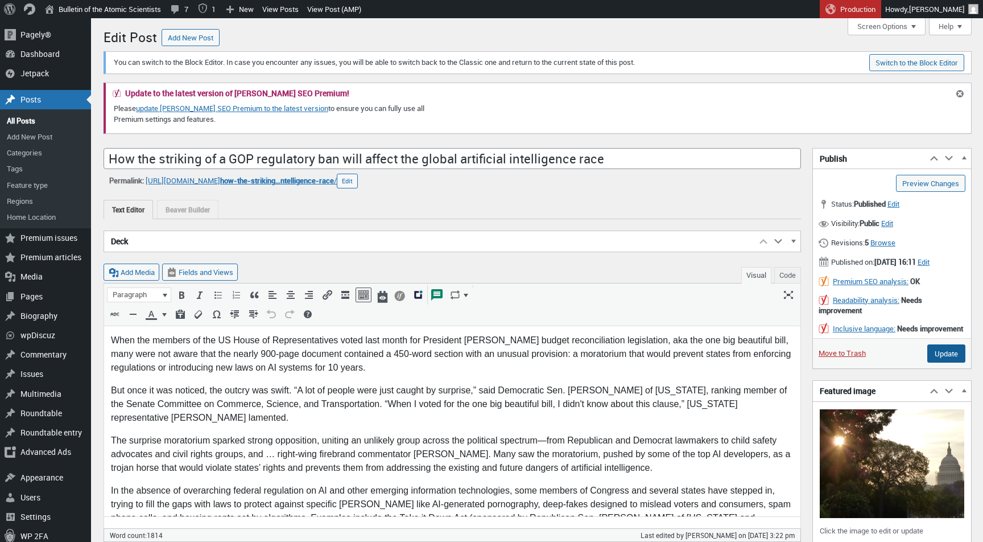
scroll to position [0, 0]
click at [952, 362] on input "Update" at bounding box center [946, 353] width 38 height 18
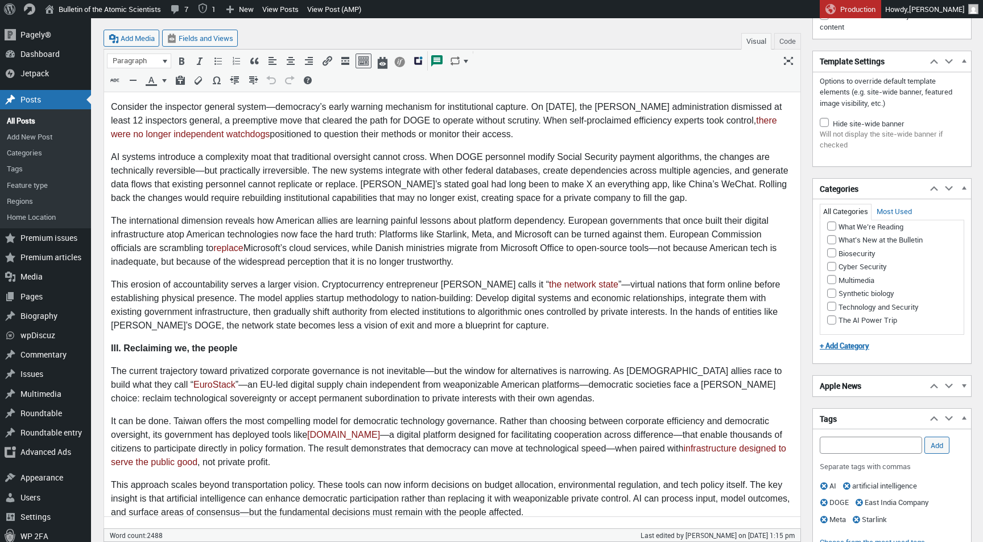
scroll to position [985, 0]
click at [831, 324] on input "The AI Power Trip" at bounding box center [831, 319] width 9 height 9
checkbox input "true"
click at [923, 325] on button "Make primary" at bounding box center [934, 320] width 46 height 10
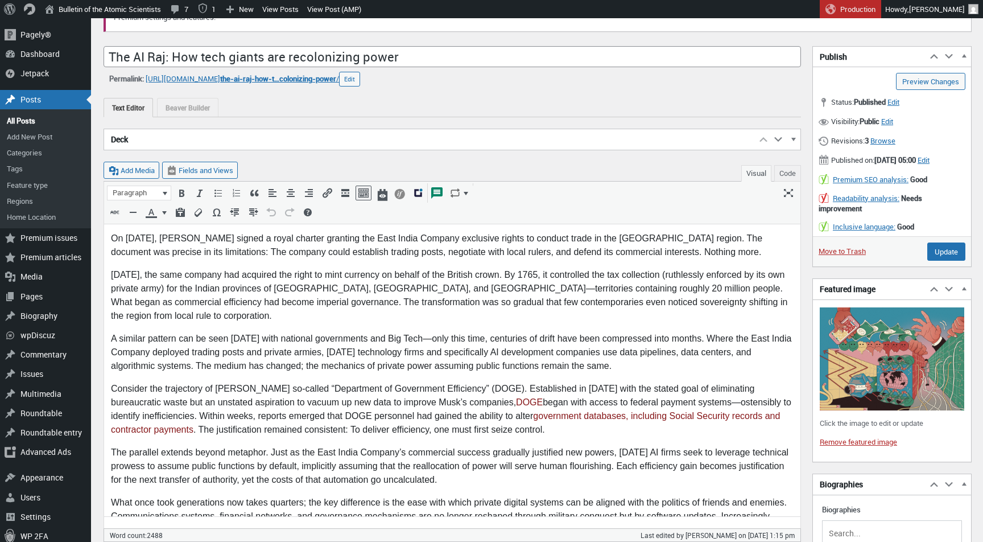
scroll to position [68, 0]
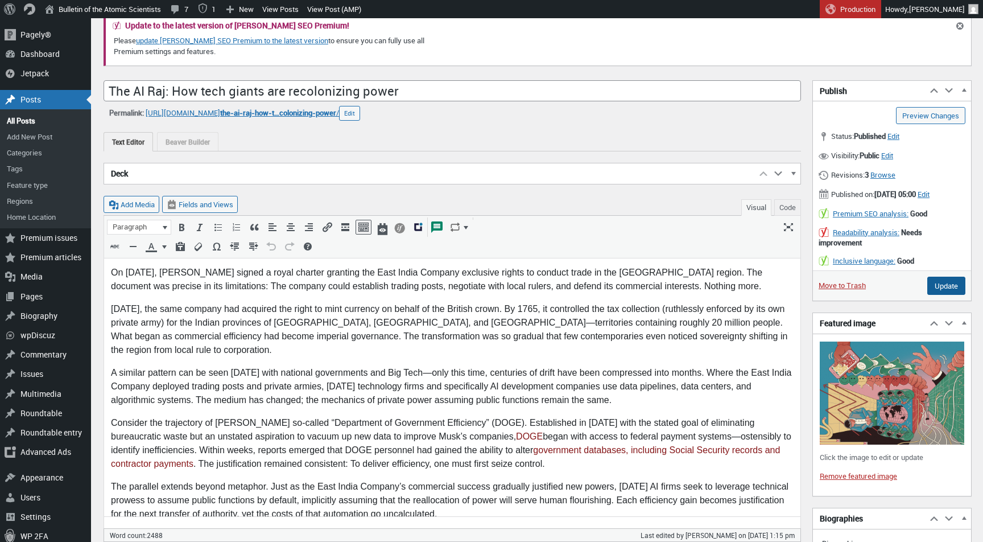
click at [944, 295] on input "Update" at bounding box center [946, 285] width 38 height 18
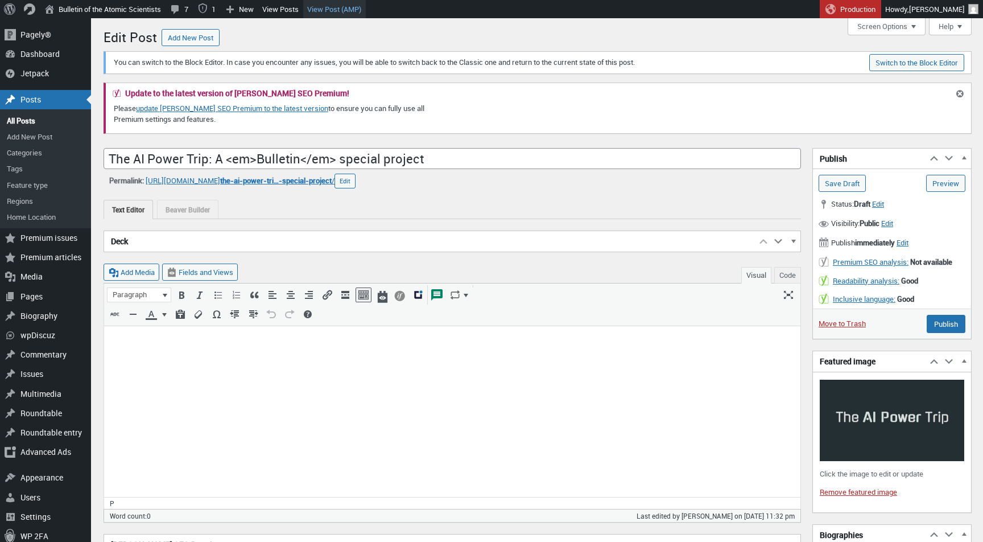
scroll to position [8, 0]
click at [955, 320] on input "Publish" at bounding box center [946, 324] width 39 height 18
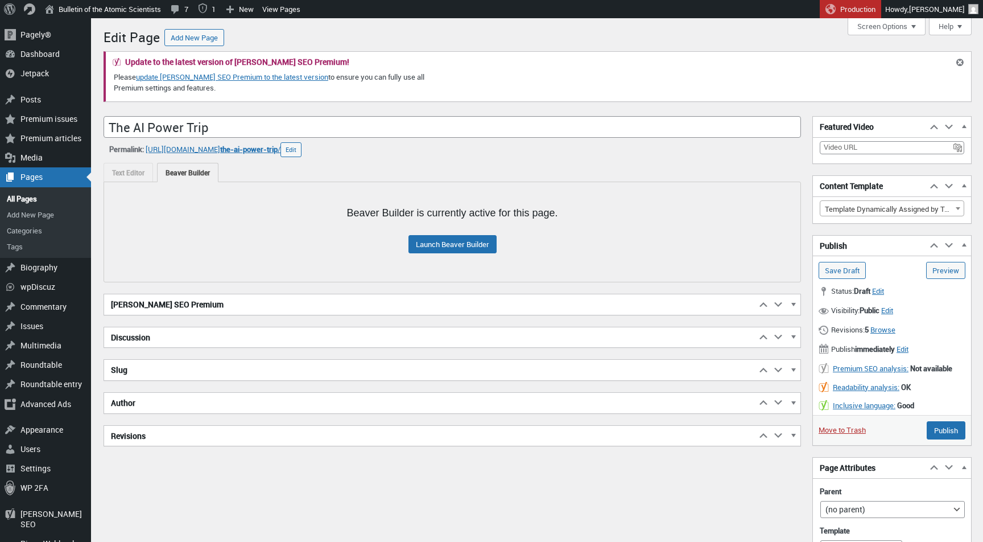
scroll to position [8, 0]
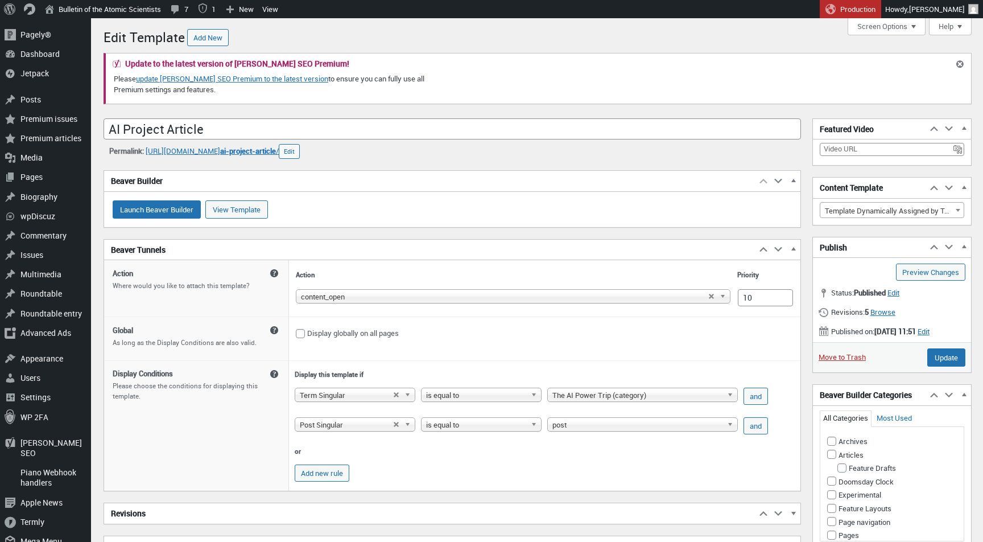
scroll to position [8, 0]
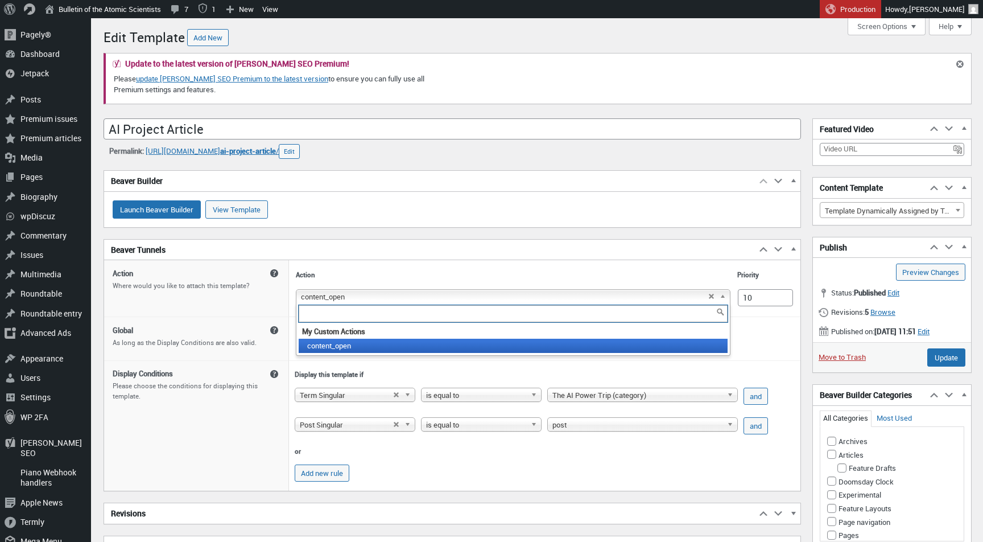
click at [462, 299] on span "content_open" at bounding box center [504, 297] width 407 height 14
click at [495, 254] on h2 "Beaver Tunnels" at bounding box center [430, 249] width 652 height 20
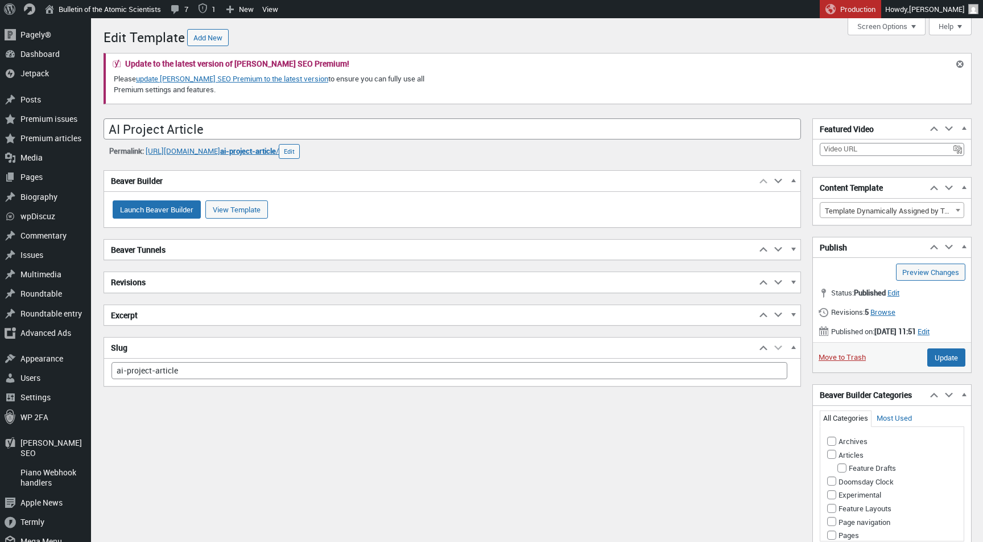
click at [495, 254] on h2 "Beaver Tunnels" at bounding box center [430, 249] width 652 height 20
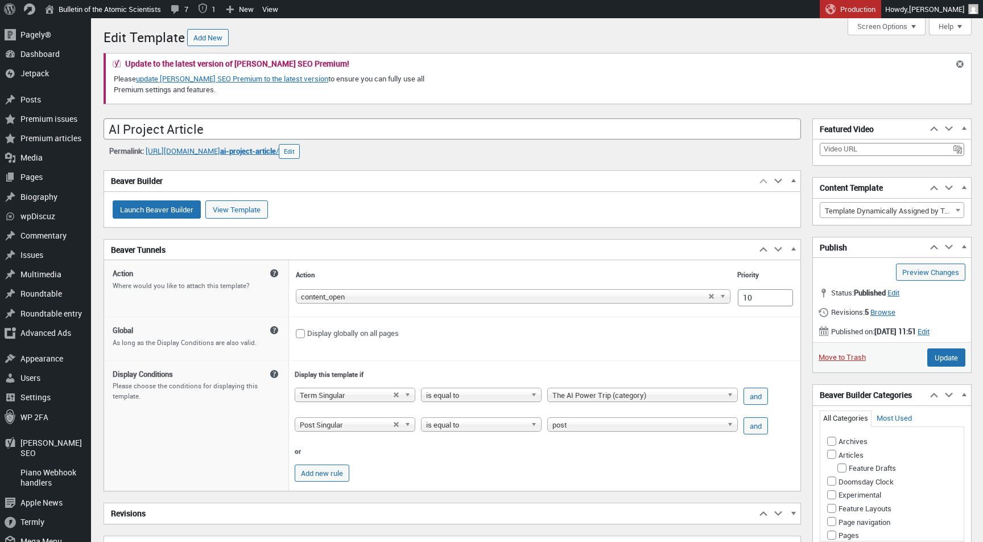
scroll to position [0, 0]
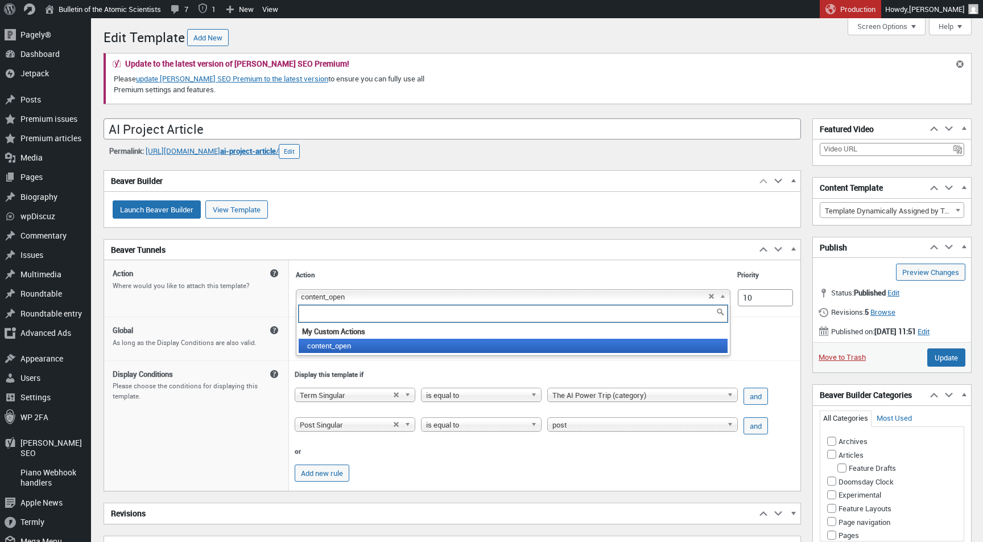
click at [730, 294] on b at bounding box center [725, 296] width 10 height 13
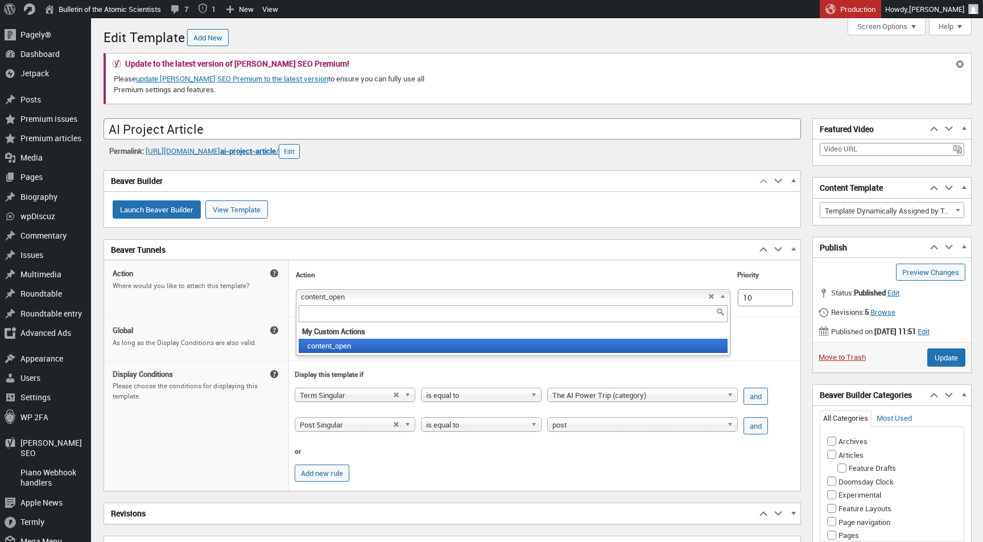
click at [699, 271] on th "Action" at bounding box center [513, 275] width 440 height 18
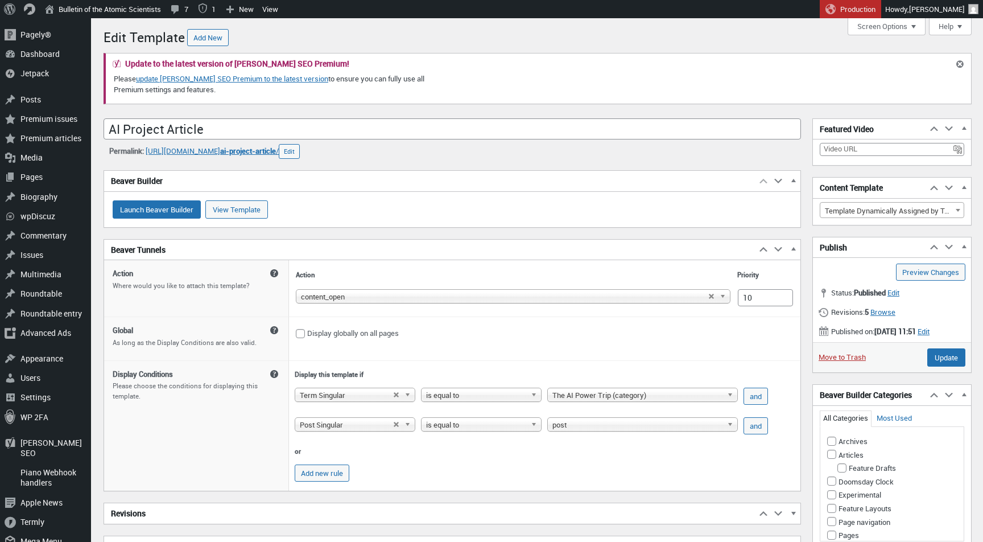
click at [708, 292] on span "content_open" at bounding box center [504, 297] width 407 height 14
click at [941, 366] on input "Update" at bounding box center [946, 357] width 38 height 18
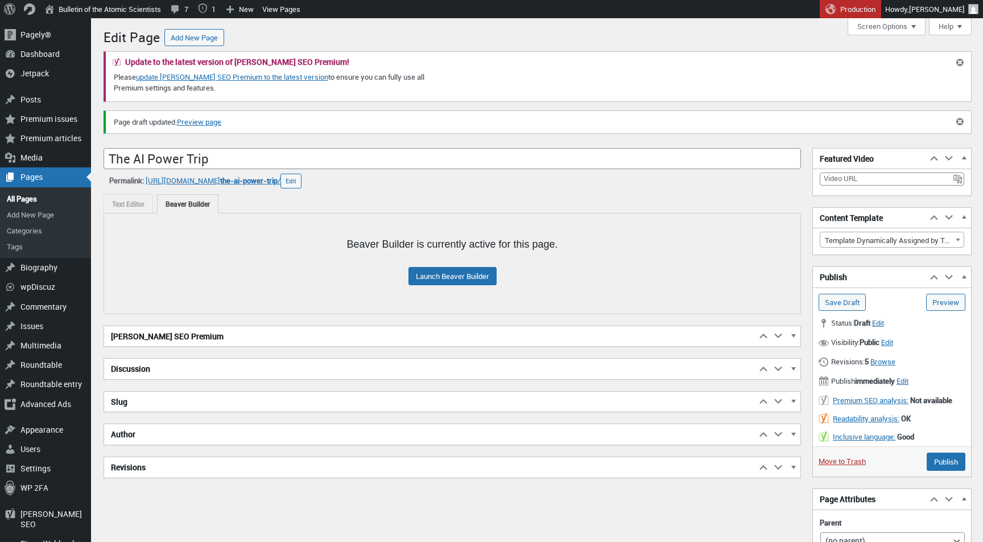
scroll to position [8, 0]
click at [928, 454] on input "Publish" at bounding box center [946, 461] width 39 height 18
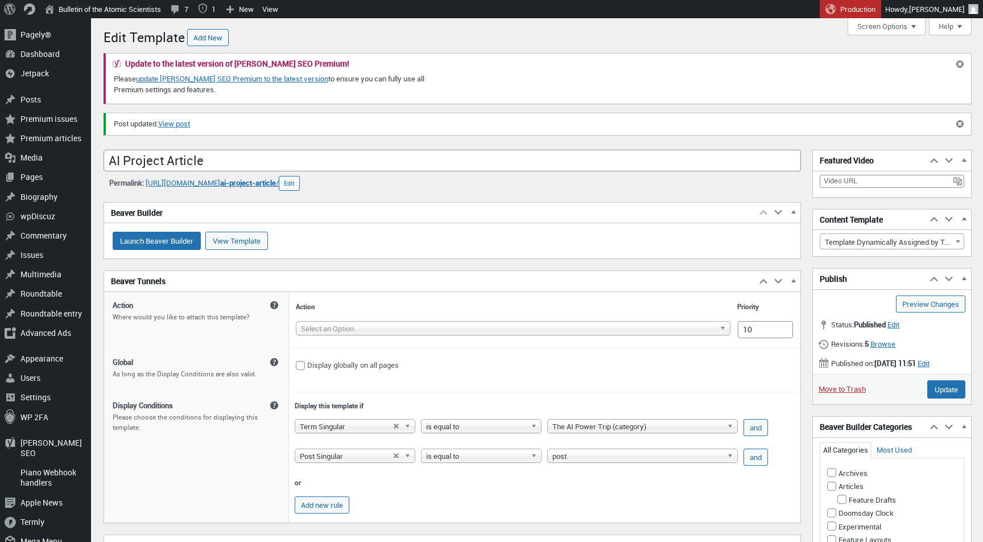
scroll to position [8, 0]
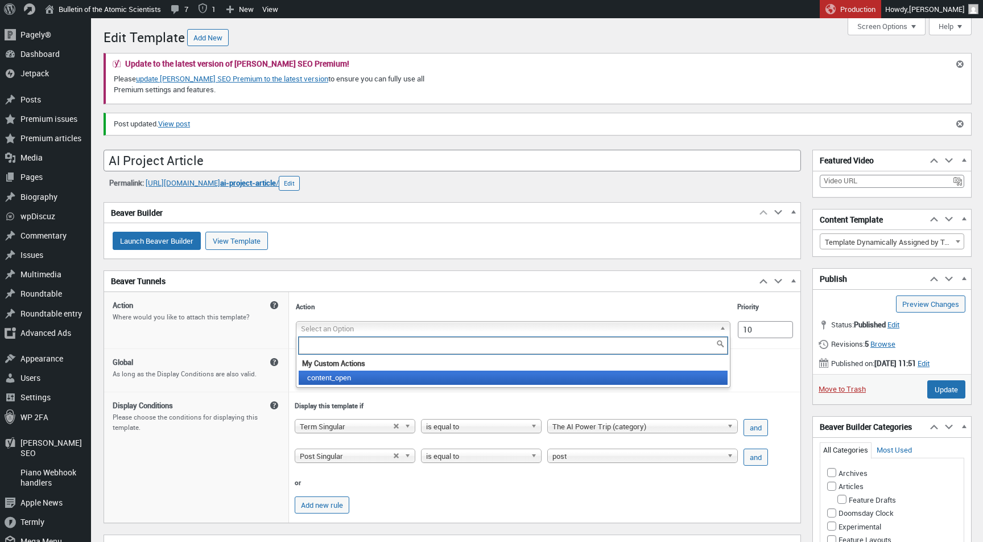
click at [715, 323] on span "Select an Option" at bounding box center [508, 328] width 414 height 14
click at [642, 383] on li "content_open" at bounding box center [513, 377] width 429 height 14
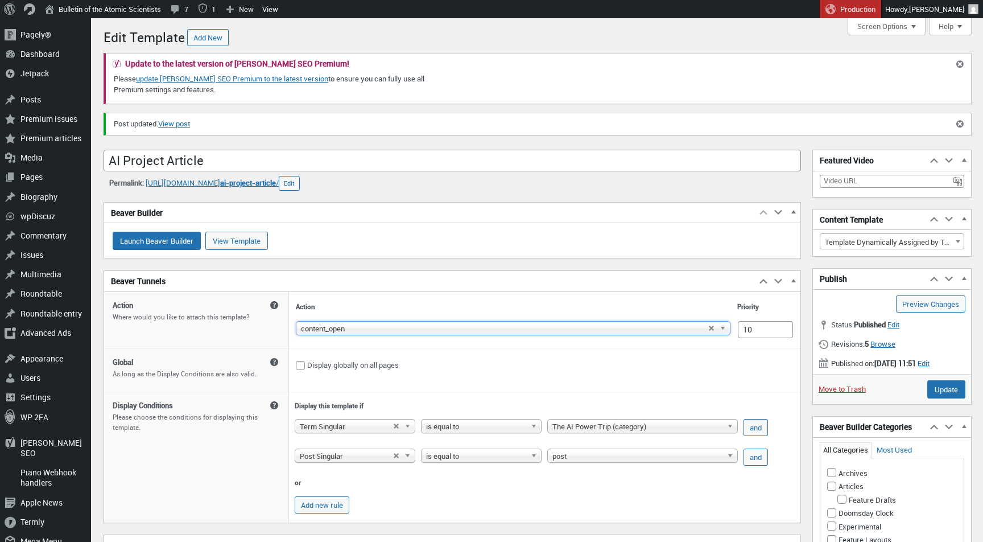
click at [549, 379] on td "Display globally on all pages" at bounding box center [544, 369] width 511 height 43
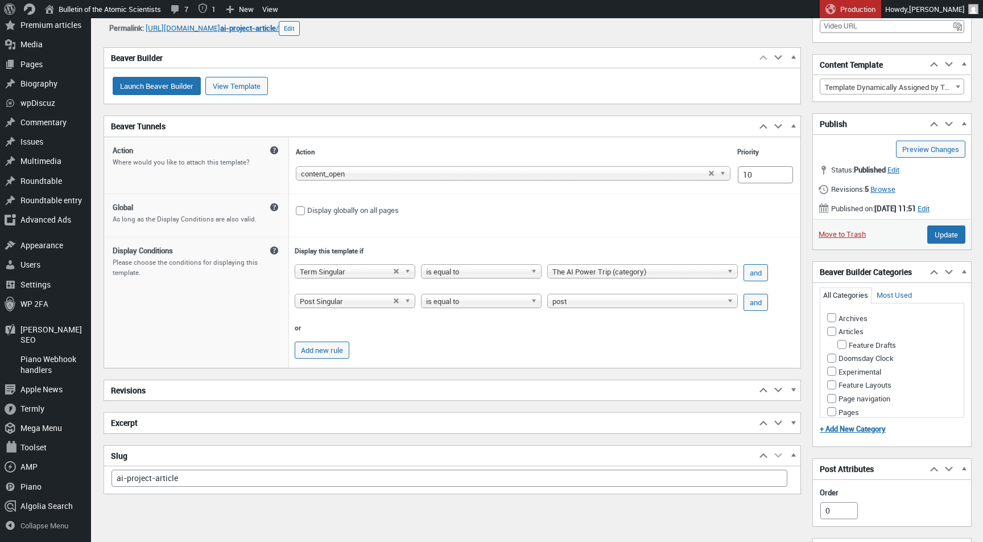
scroll to position [163, 0]
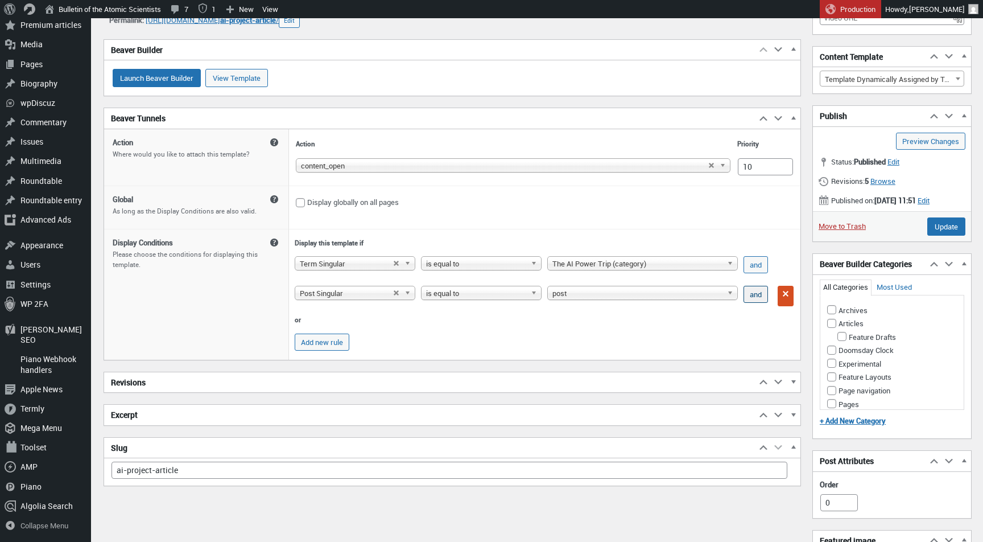
click at [757, 303] on button "and" at bounding box center [755, 294] width 24 height 17
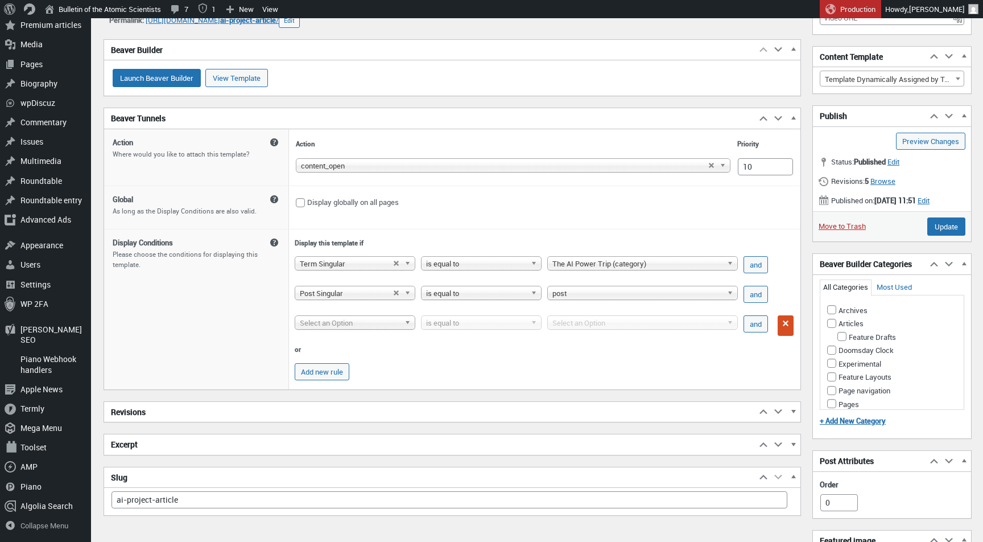
click at [340, 329] on span "Select an Option" at bounding box center [350, 323] width 100 height 14
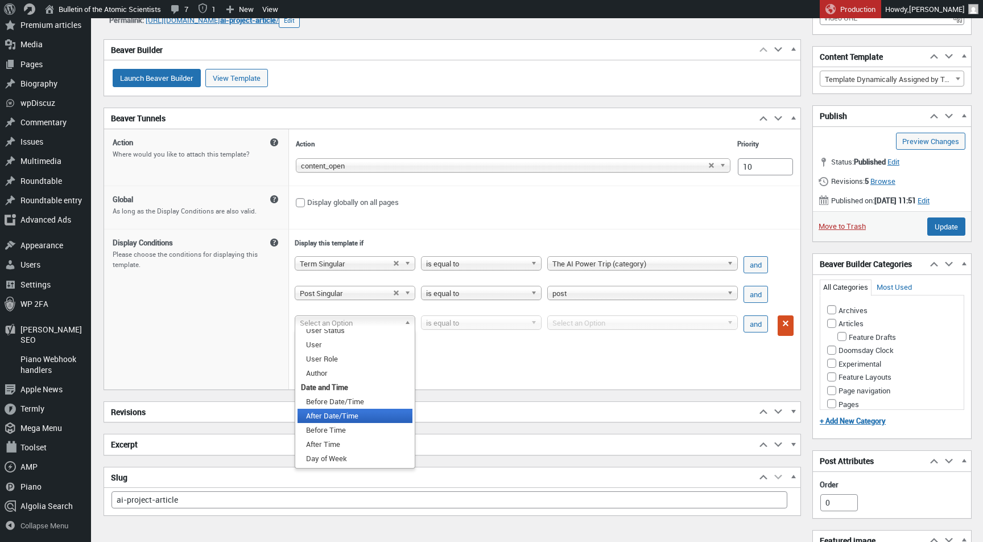
click at [371, 423] on li "After Date/Time" at bounding box center [354, 415] width 115 height 14
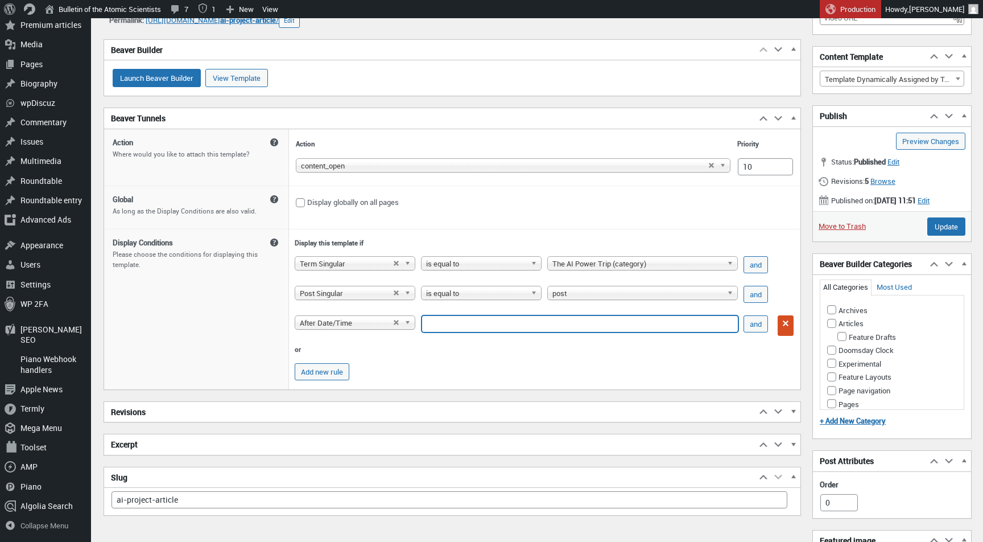
click at [473, 329] on input "text" at bounding box center [580, 323] width 317 height 17
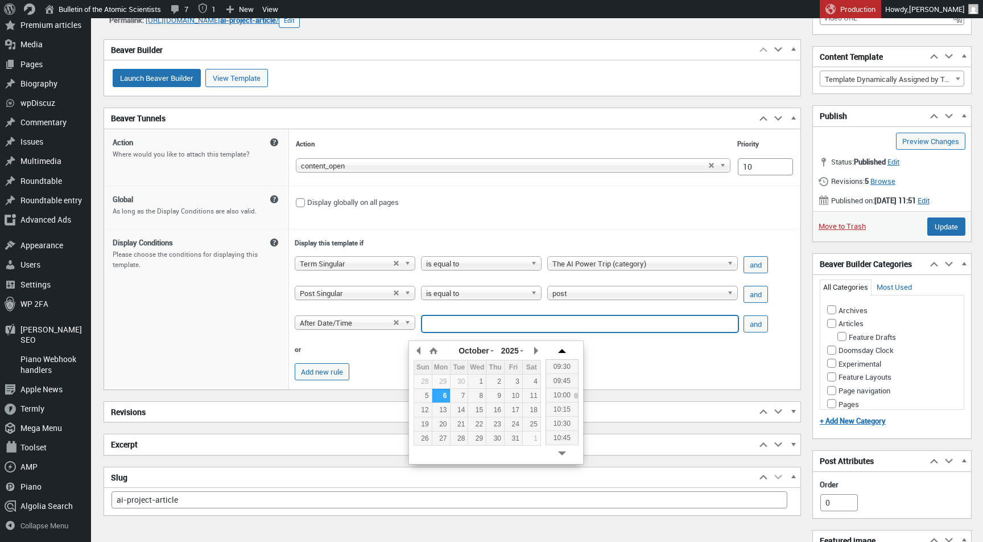
click at [564, 350] on button "button" at bounding box center [561, 350] width 17 height 9
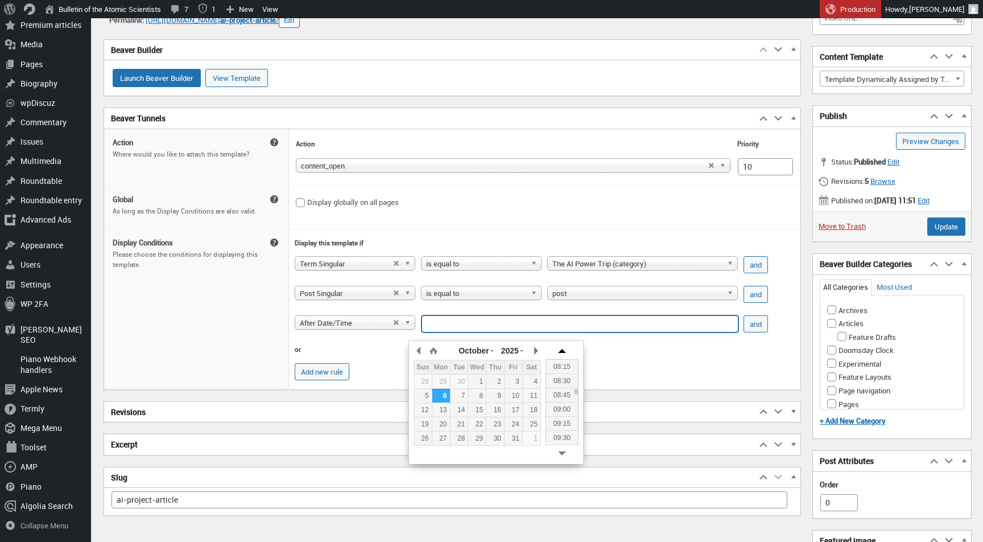
click at [564, 350] on button "button" at bounding box center [561, 350] width 17 height 9
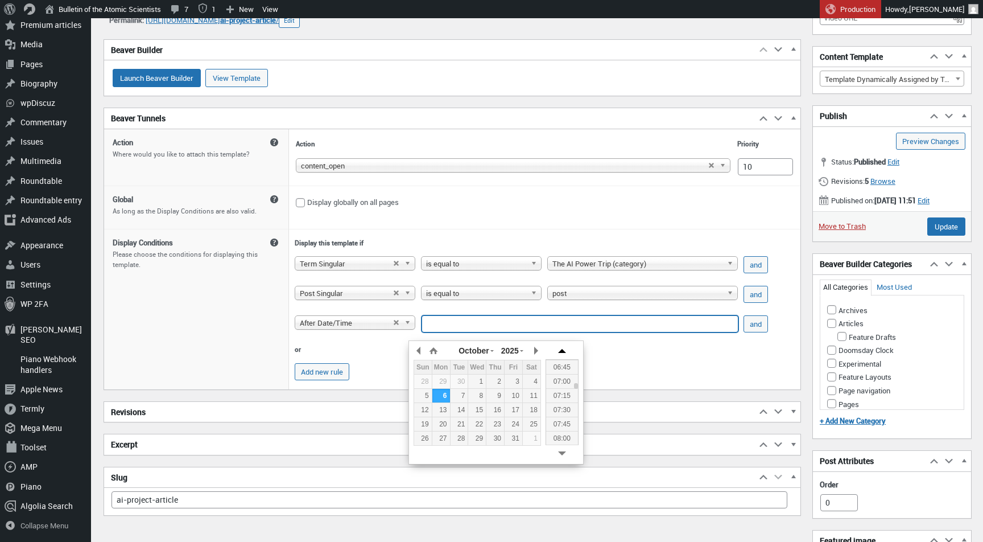
click at [564, 350] on button "button" at bounding box center [561, 350] width 17 height 9
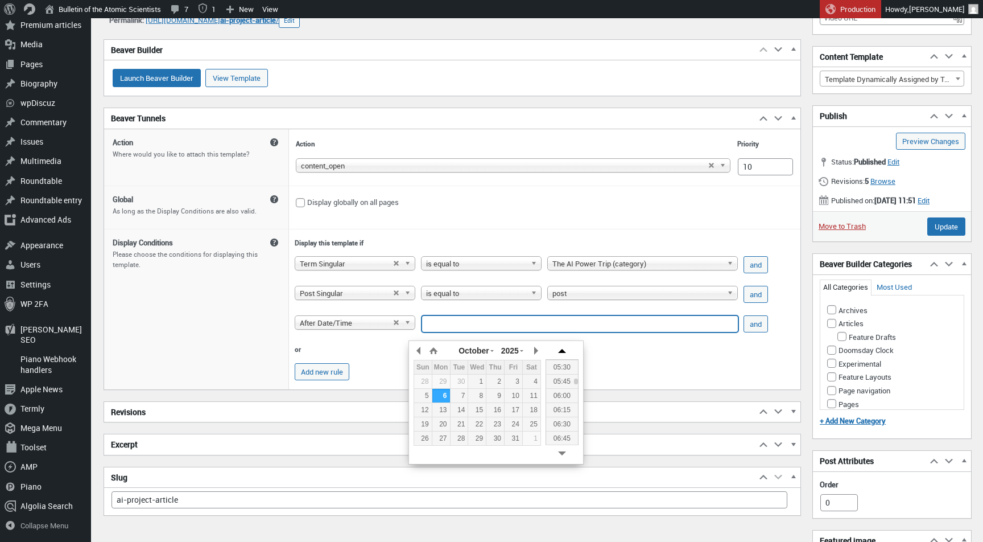
click at [564, 350] on button "button" at bounding box center [561, 350] width 17 height 9
click at [566, 379] on div "05:00" at bounding box center [562, 381] width 32 height 14
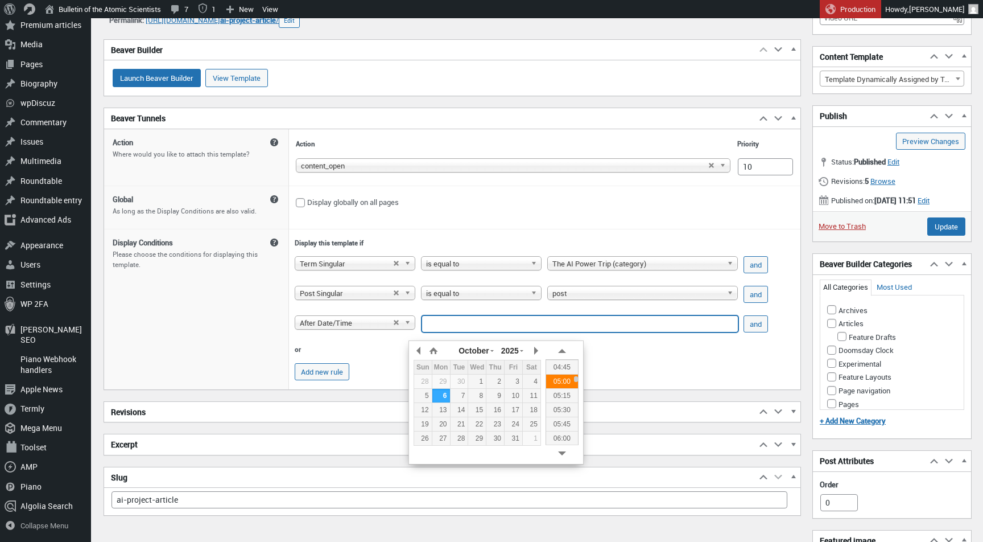
type input "[DATE] 05:00"
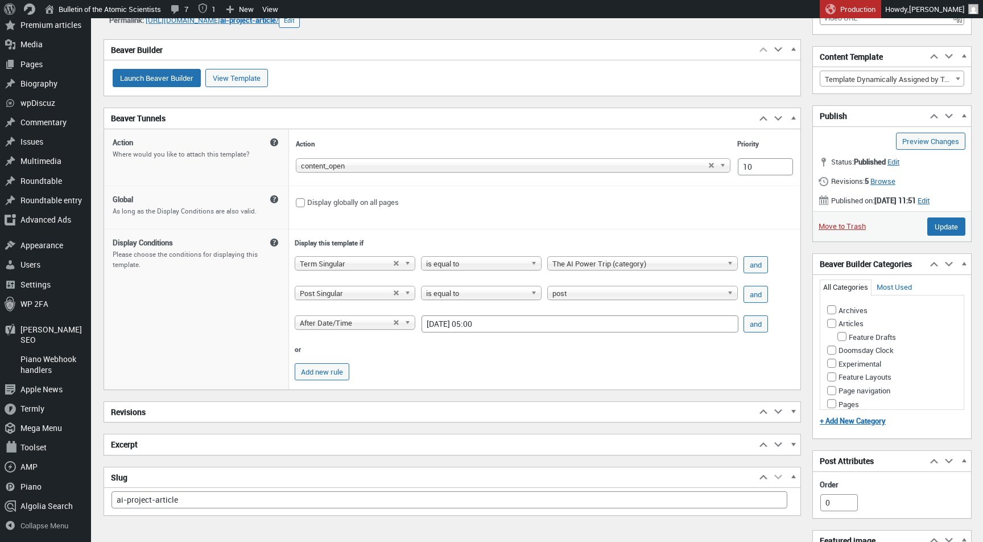
click at [708, 358] on th "or" at bounding box center [533, 349] width 483 height 18
click at [931, 235] on input "Update" at bounding box center [946, 226] width 38 height 18
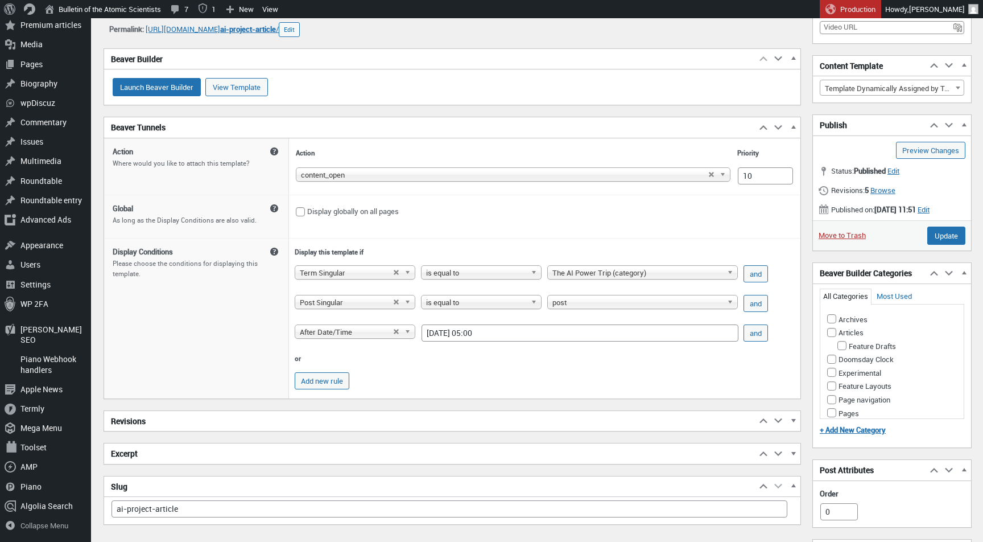
scroll to position [169, 0]
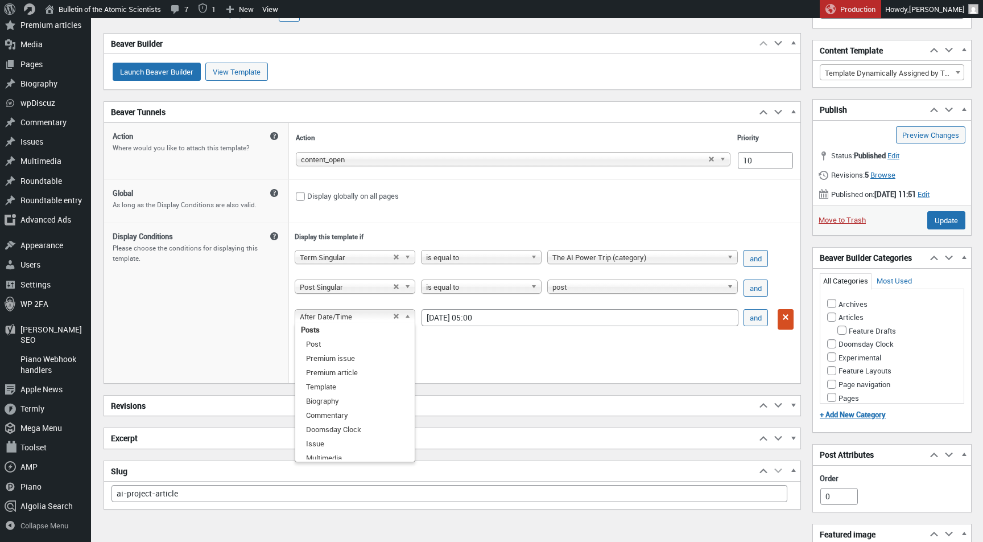
click at [358, 323] on span "After Date/Time" at bounding box center [346, 316] width 93 height 14
click at [482, 363] on td "Add new rule" at bounding box center [533, 365] width 483 height 26
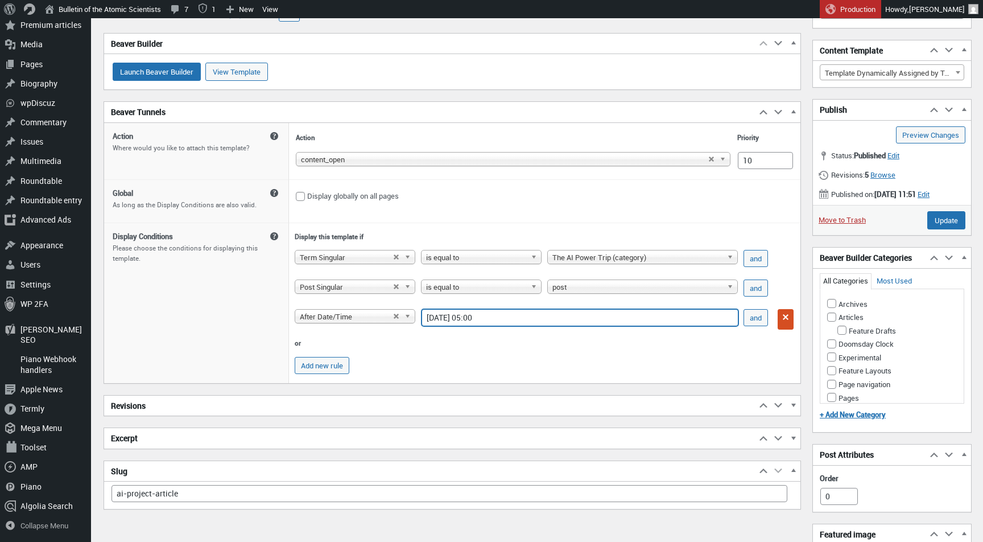
click at [484, 326] on input "[DATE] 05:00" at bounding box center [580, 317] width 317 height 17
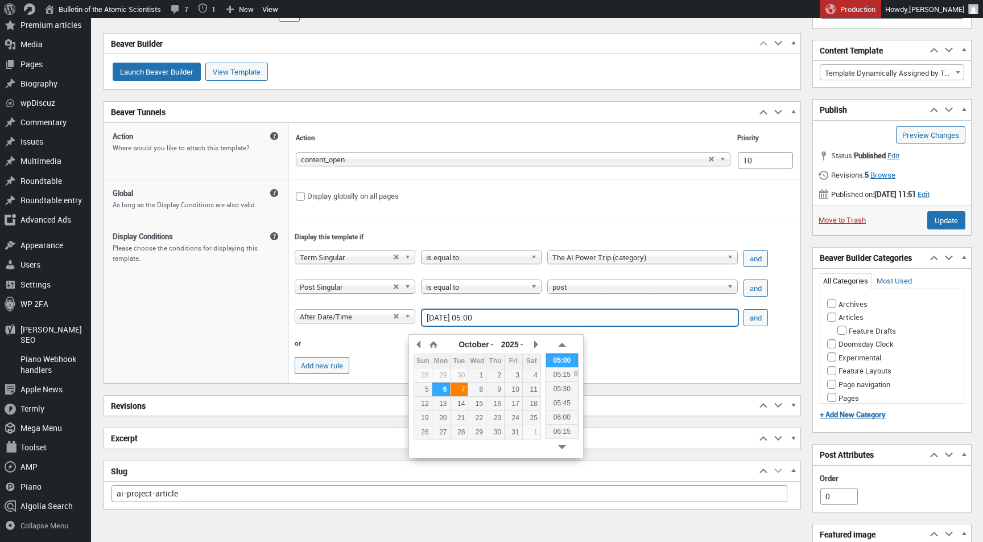
click at [457, 391] on div "7" at bounding box center [460, 389] width 18 height 10
type input "[DATE] 05:00"
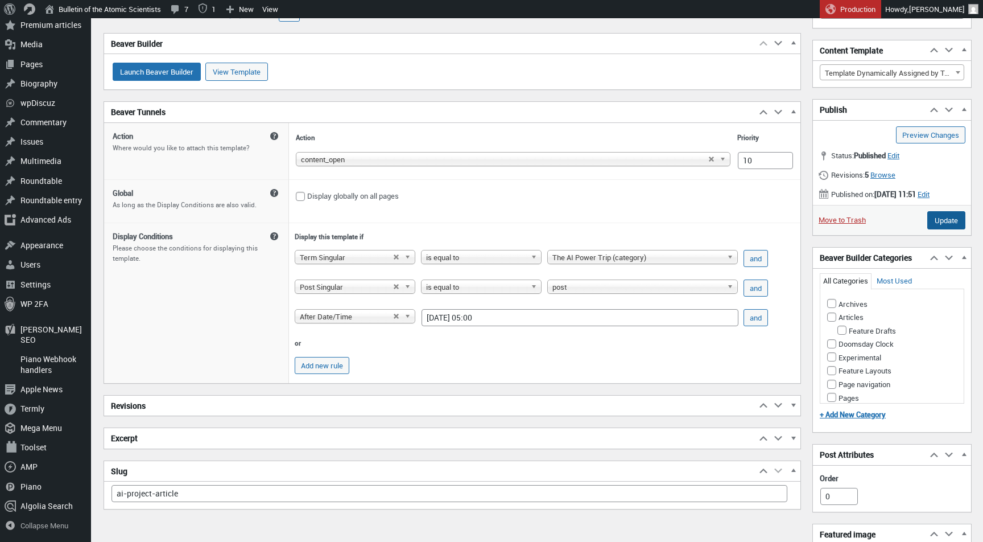
click at [929, 228] on input "Update" at bounding box center [946, 220] width 38 height 18
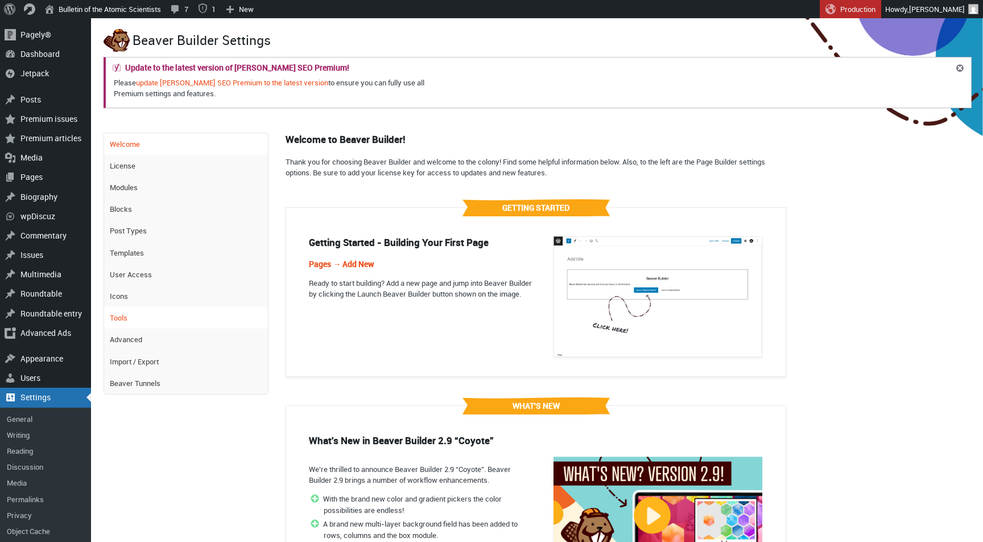
click at [159, 324] on link "Tools" at bounding box center [186, 318] width 164 height 22
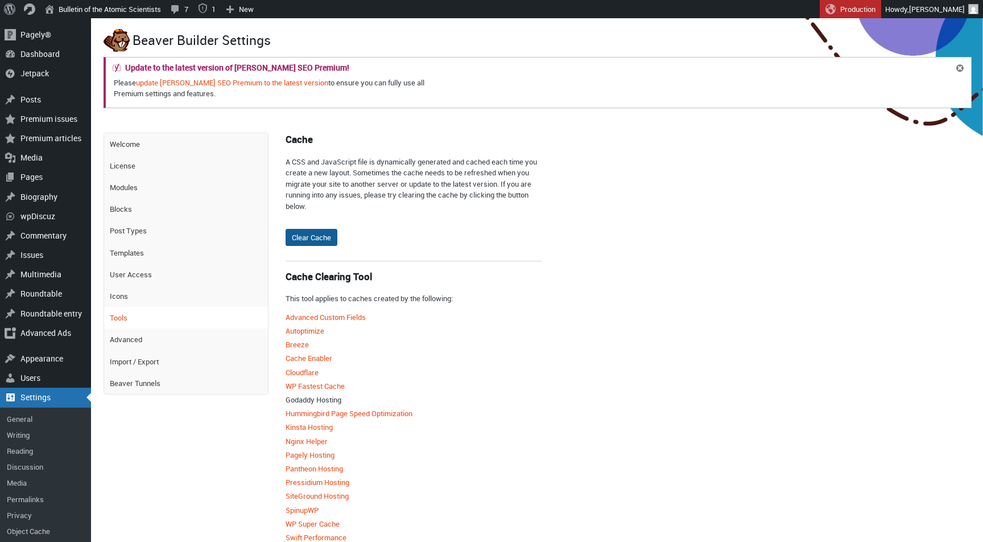
click at [313, 237] on input "Clear Cache" at bounding box center [312, 237] width 52 height 17
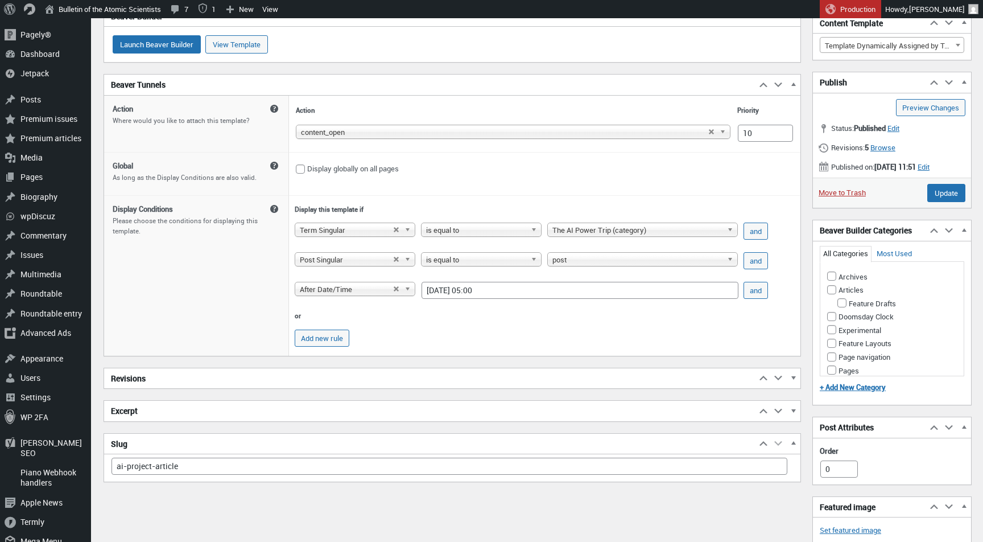
scroll to position [122, 0]
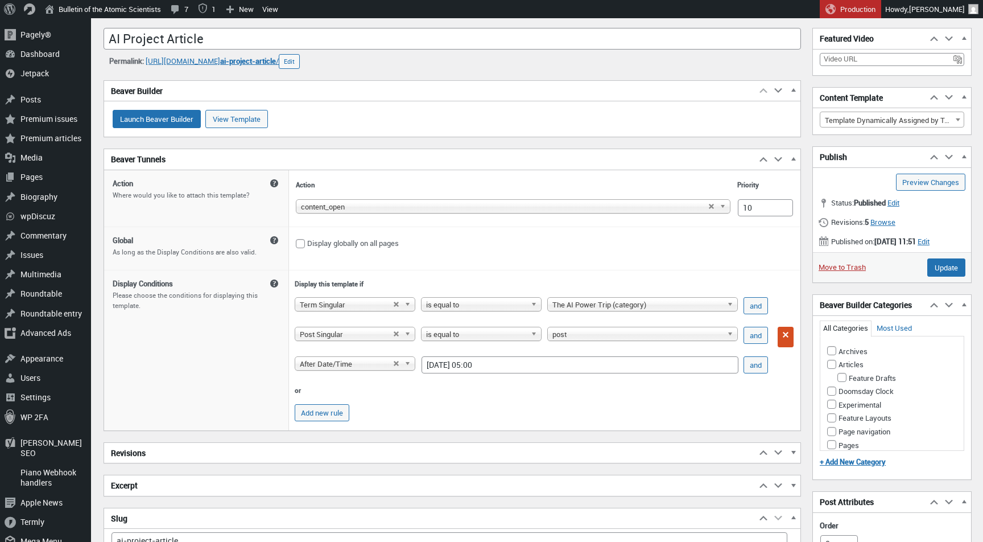
click at [576, 339] on span "post" at bounding box center [637, 334] width 170 height 14
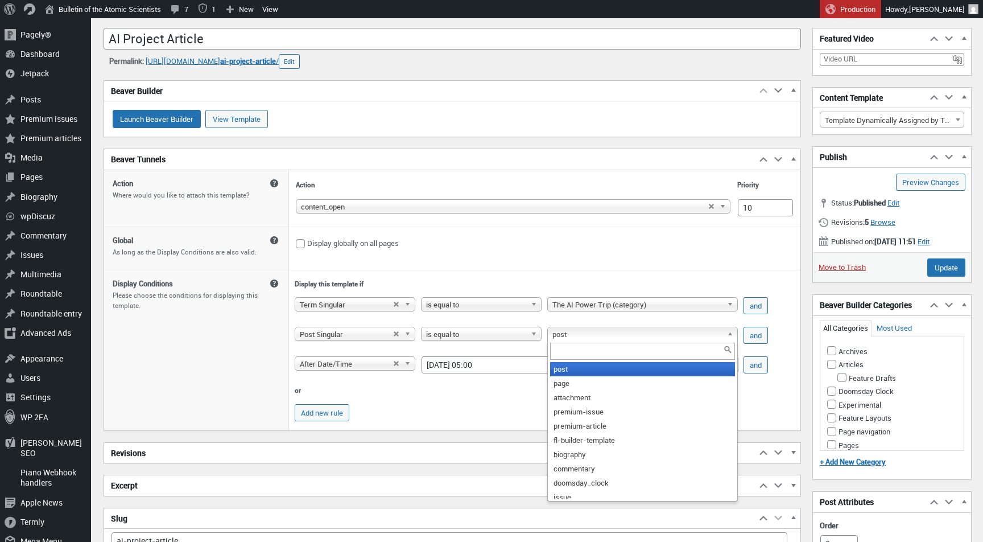
click at [552, 270] on td "Display globally on all pages" at bounding box center [544, 247] width 511 height 43
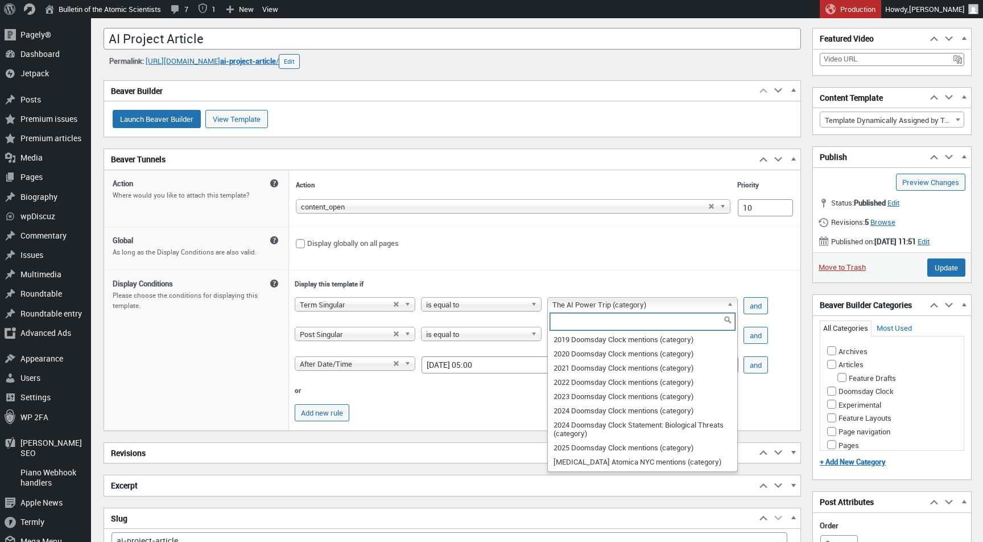
click at [586, 307] on span "The AI Power Trip (category)" at bounding box center [637, 304] width 170 height 14
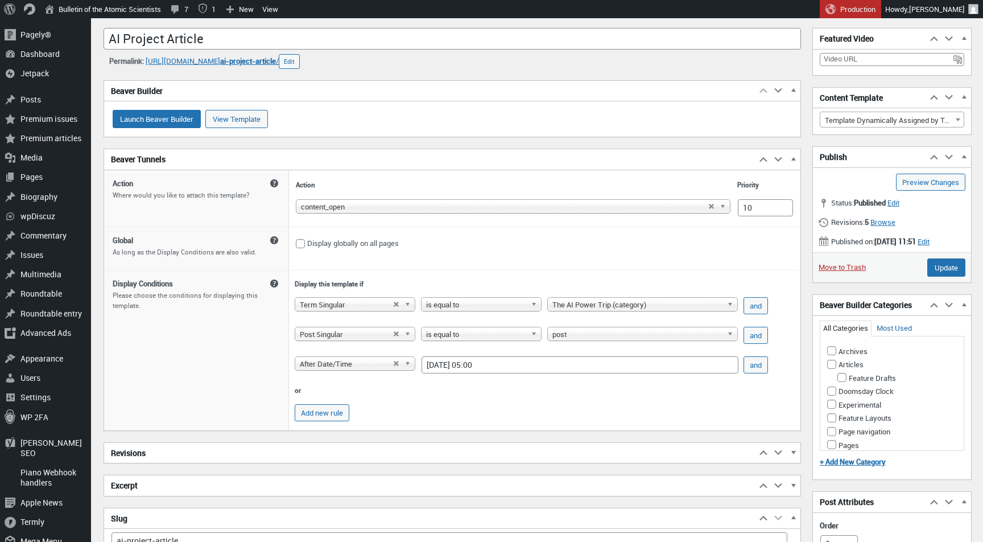
click at [565, 282] on td "Display this template if Post Premium issue Premium article Template Biography …" at bounding box center [544, 350] width 511 height 160
click at [353, 309] on span "Term Singular" at bounding box center [346, 304] width 93 height 14
click at [416, 259] on td "Display globally on all pages" at bounding box center [544, 247] width 511 height 43
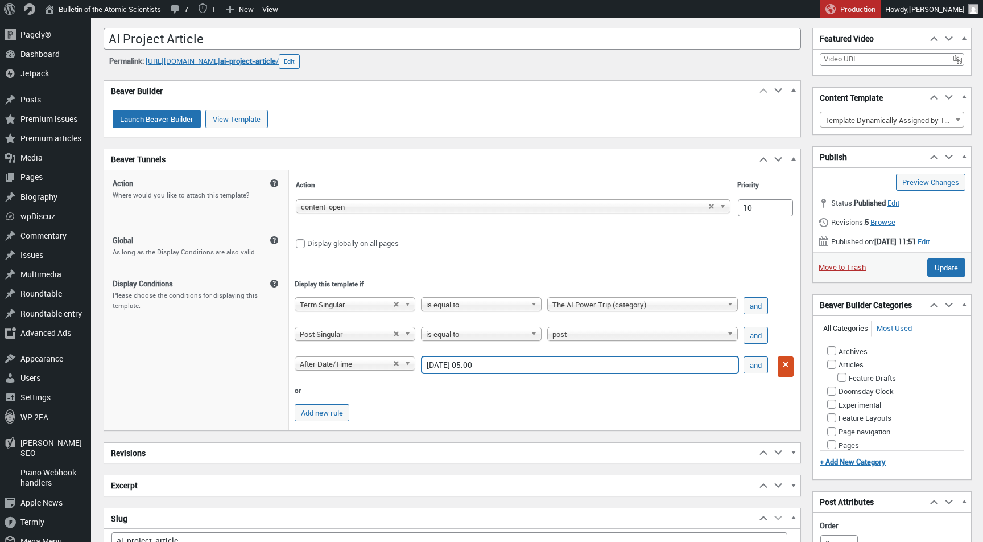
click at [461, 373] on input "2025-10-07 05:00" at bounding box center [580, 364] width 317 height 17
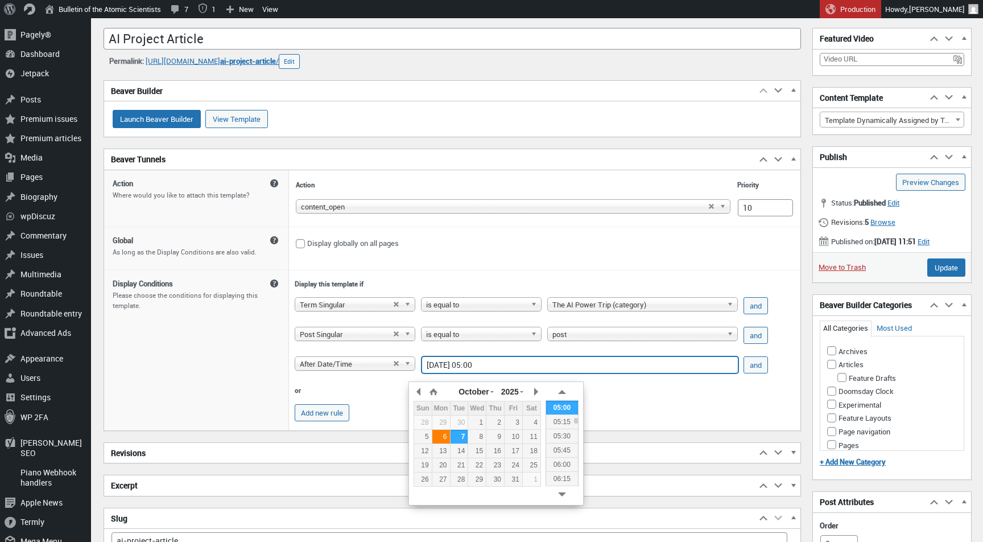
click at [444, 434] on div "6" at bounding box center [441, 436] width 18 height 10
type input "2025-10-06 05:00"
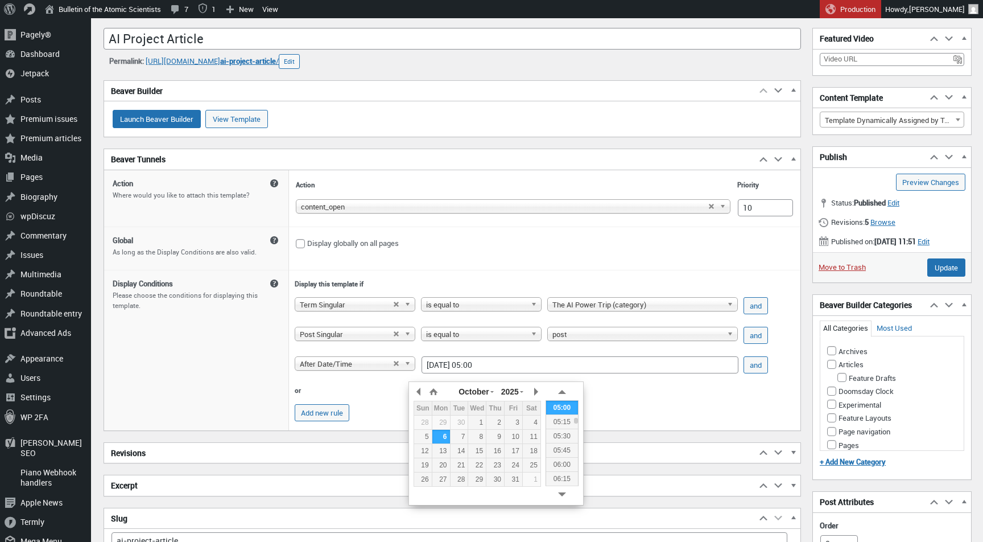
click at [699, 394] on th "or" at bounding box center [533, 390] width 483 height 18
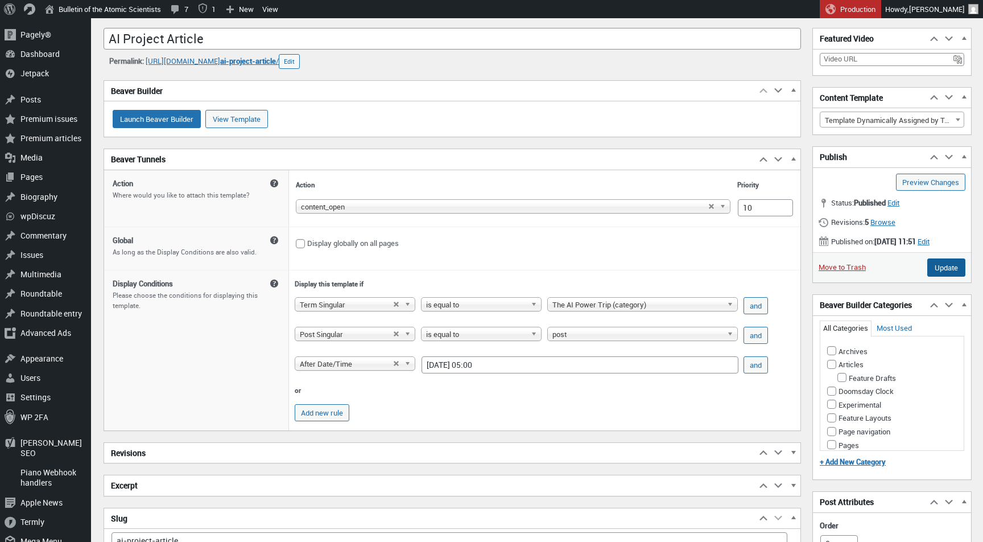
click at [951, 272] on input "Update" at bounding box center [946, 267] width 38 height 18
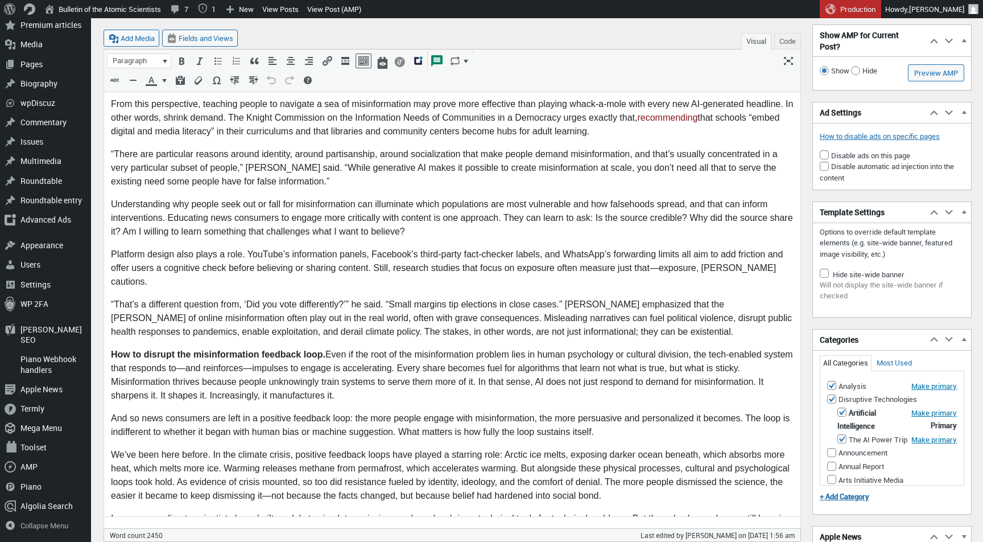
scroll to position [1743, 0]
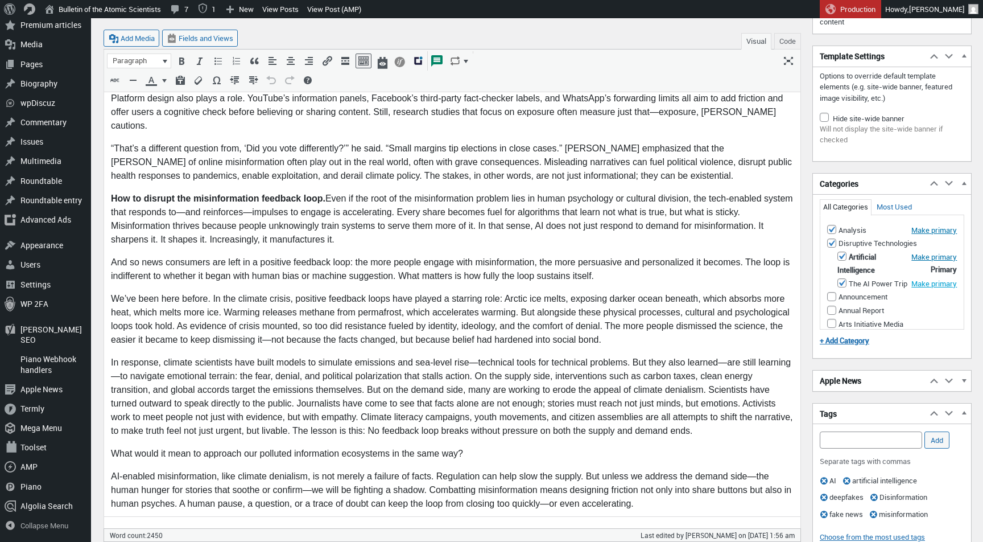
click at [925, 288] on button "Make primary" at bounding box center [934, 283] width 46 height 10
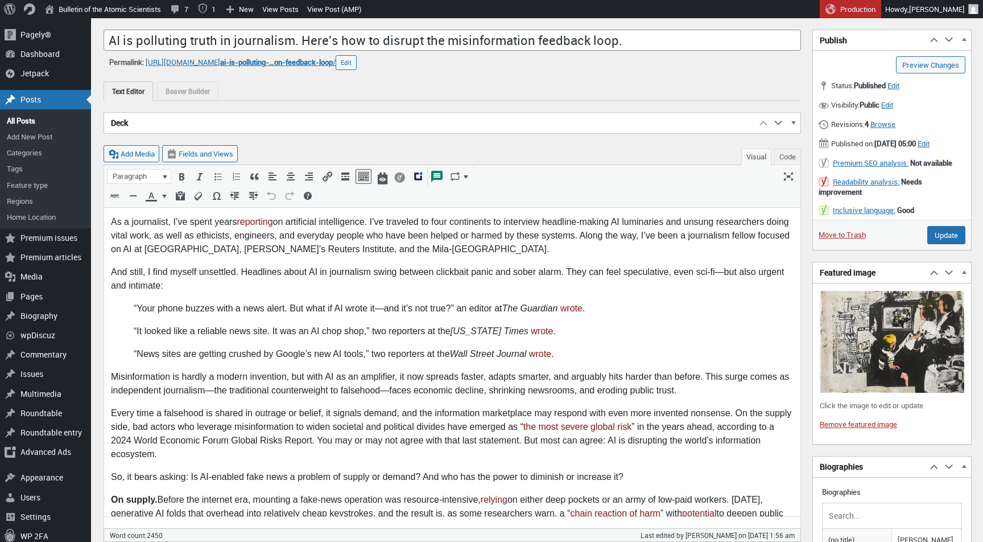
scroll to position [114, 0]
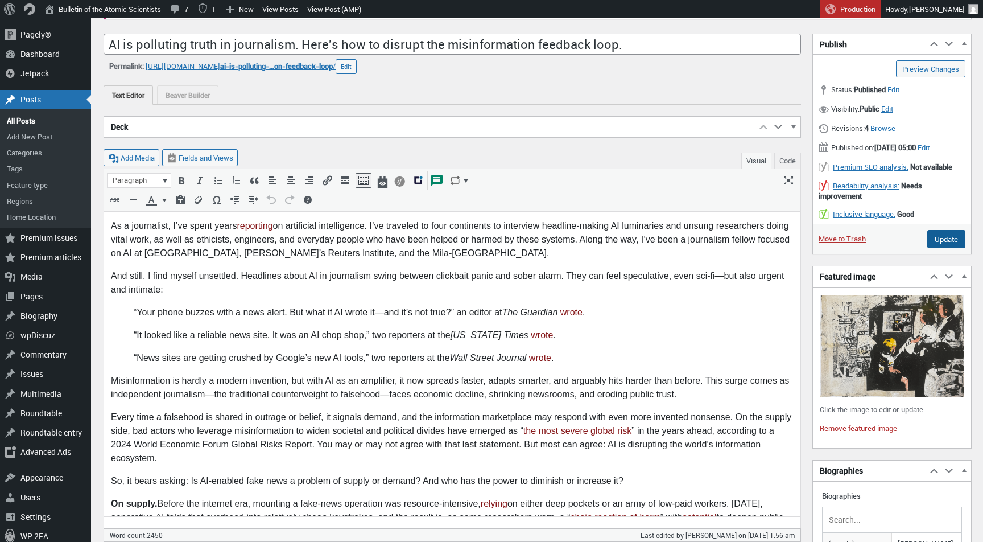
click at [931, 248] on input "Update" at bounding box center [946, 239] width 38 height 18
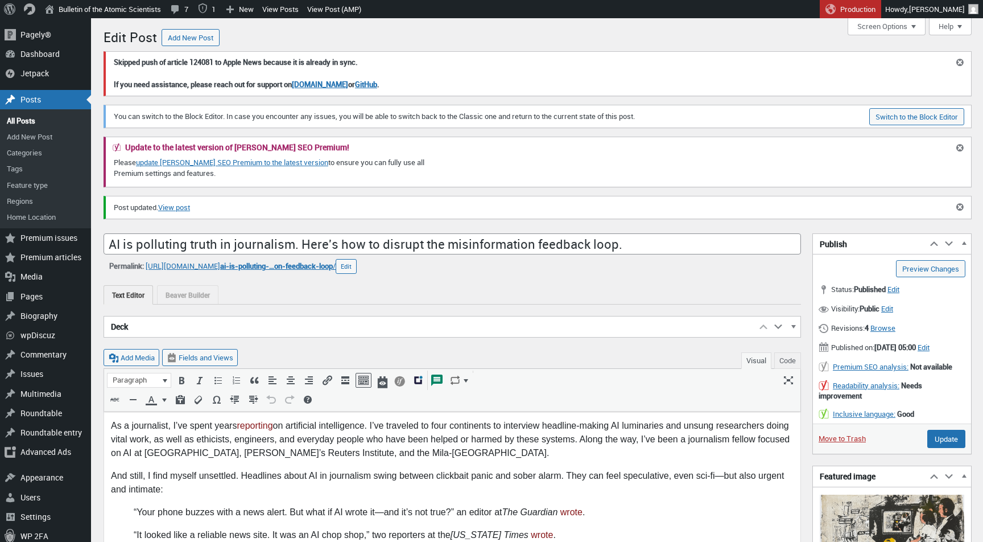
scroll to position [8, 0]
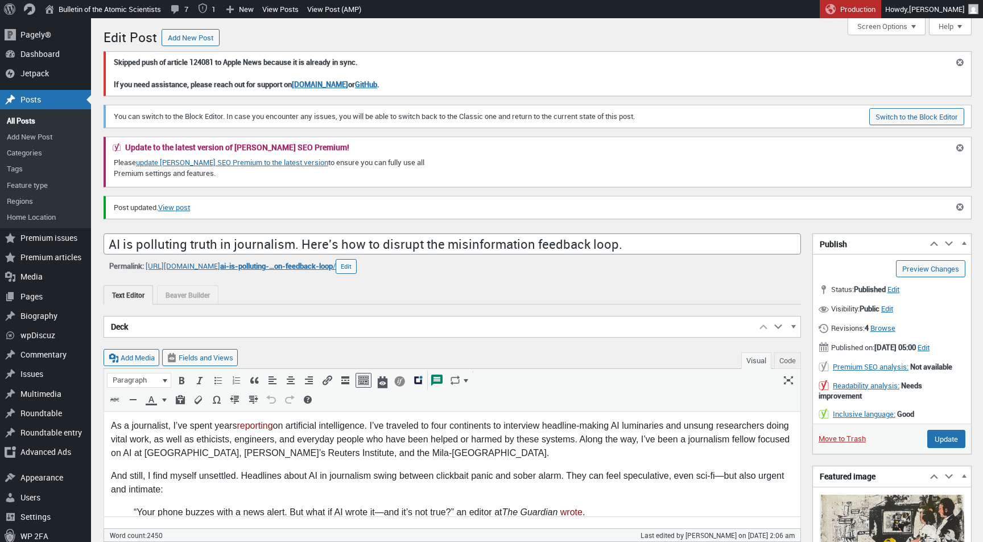
click at [177, 201] on p "Post updated. View post" at bounding box center [531, 208] width 837 height 14
click at [176, 203] on link "View post" at bounding box center [174, 207] width 32 height 11
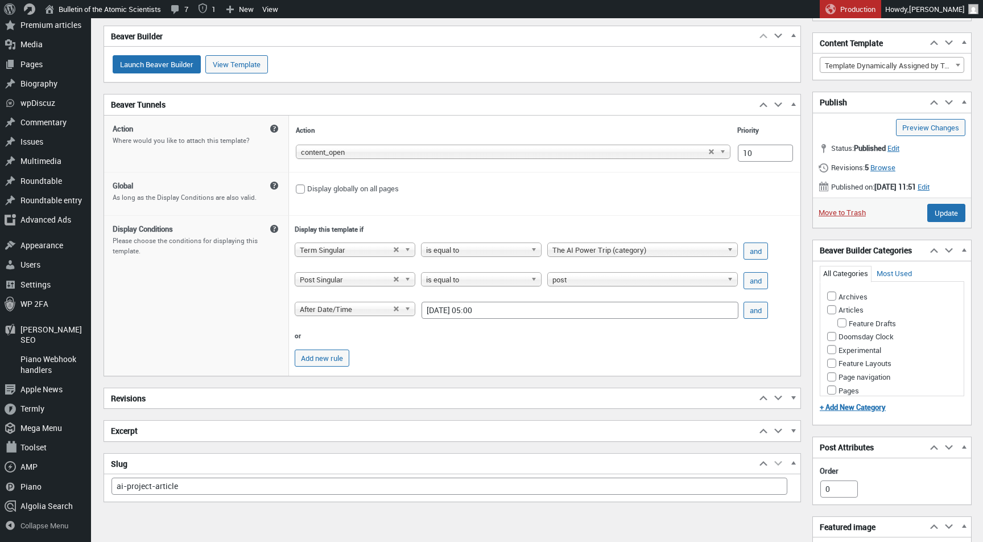
scroll to position [238, 0]
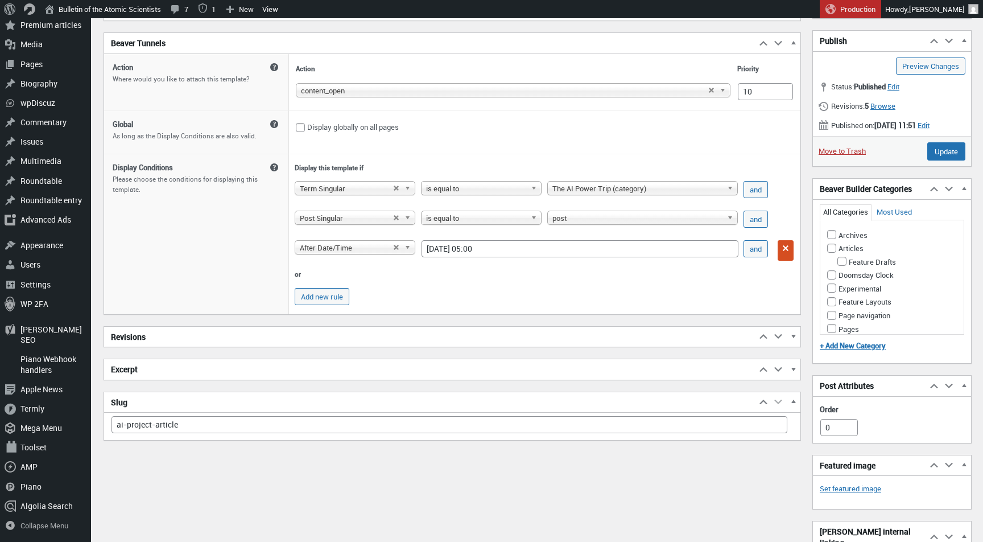
click at [786, 254] on span at bounding box center [785, 247] width 11 height 11
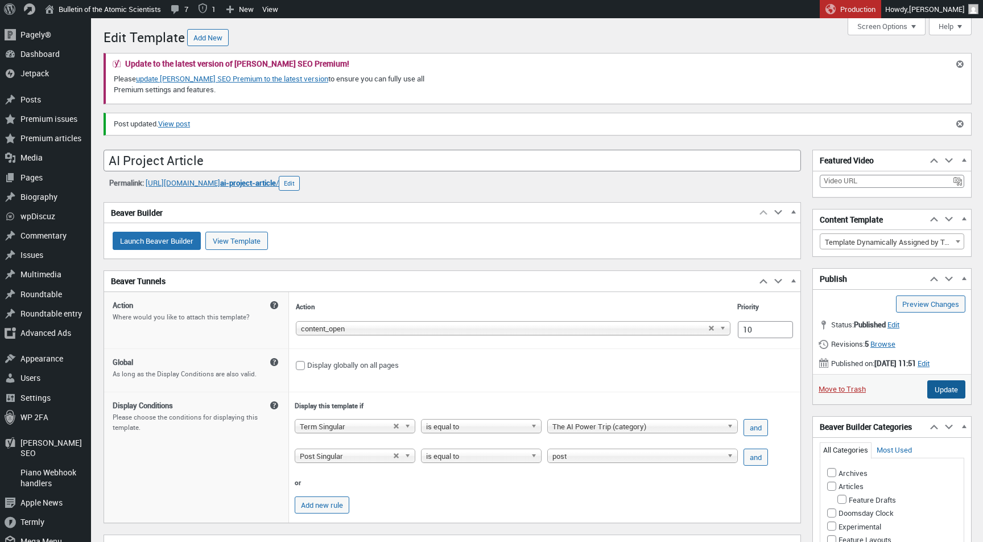
scroll to position [0, 0]
click at [929, 398] on input "Update" at bounding box center [946, 389] width 38 height 18
click at [497, 93] on div "Update to the latest version of [PERSON_NAME] SEO Premium! Please update [PERSO…" at bounding box center [531, 78] width 837 height 49
click at [899, 323] on span "Edit" at bounding box center [893, 324] width 12 height 10
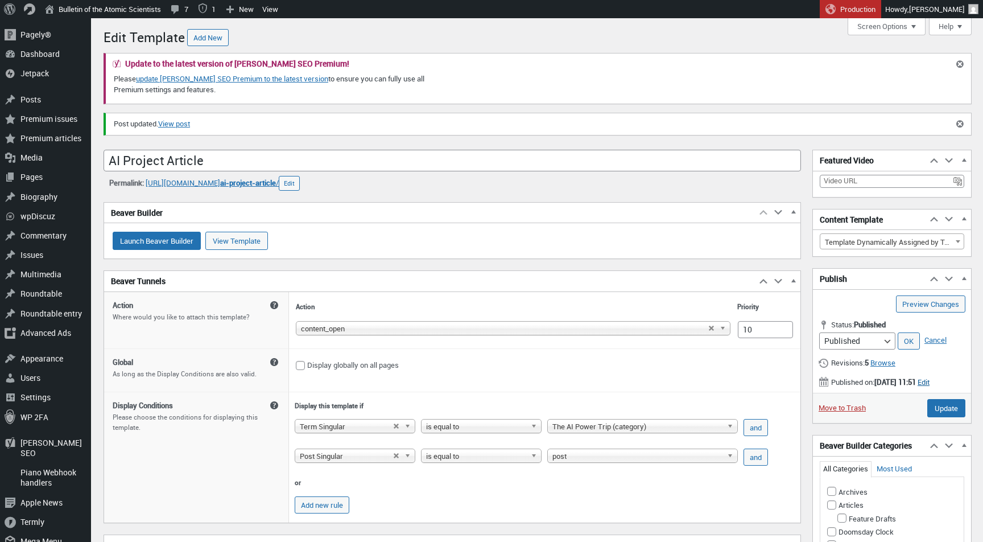
click at [918, 387] on span "Edit" at bounding box center [924, 382] width 12 height 10
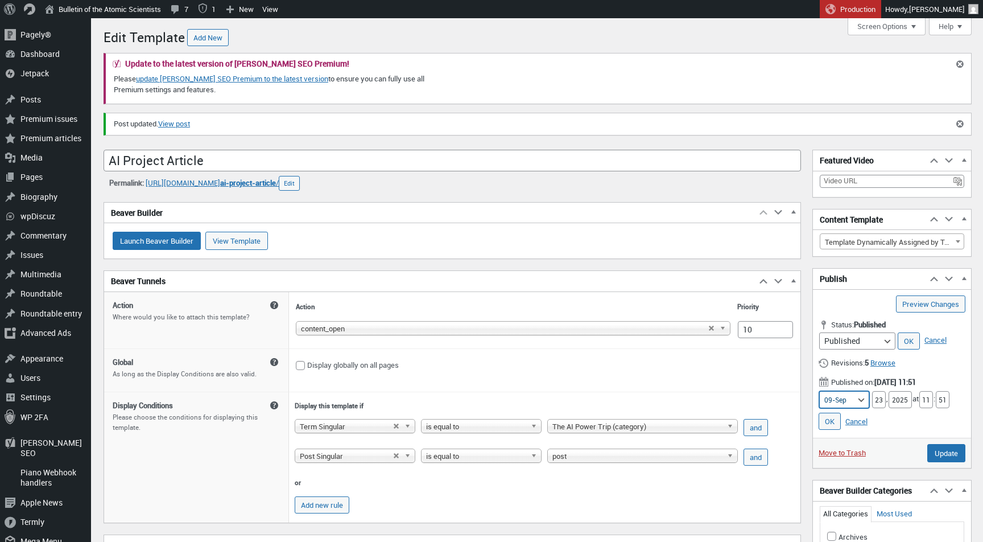
select select "10"
click at [872, 395] on input "23" at bounding box center [879, 399] width 14 height 17
type input "06"
type input "05"
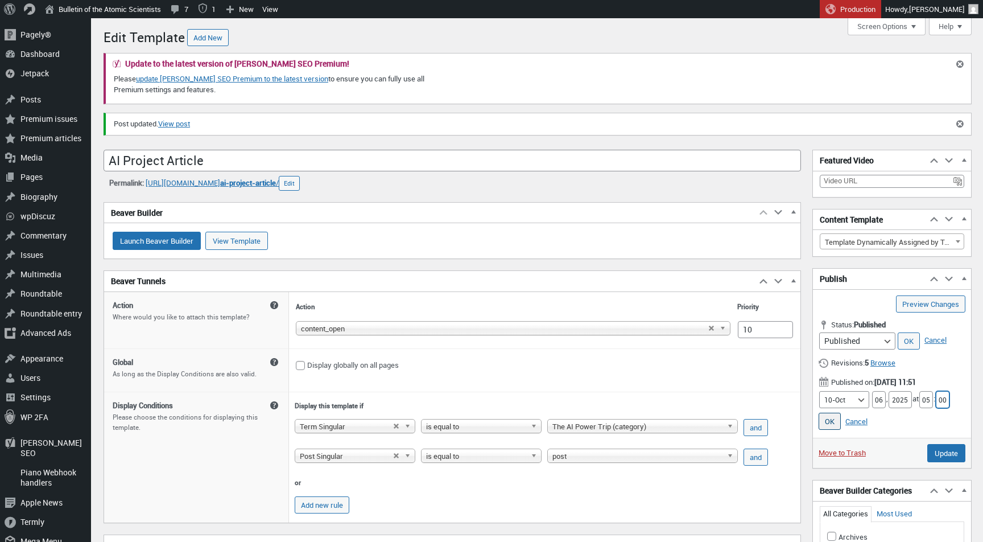
type input "00"
click at [832, 415] on link "OK" at bounding box center [830, 420] width 22 height 17
type input "Schedule"
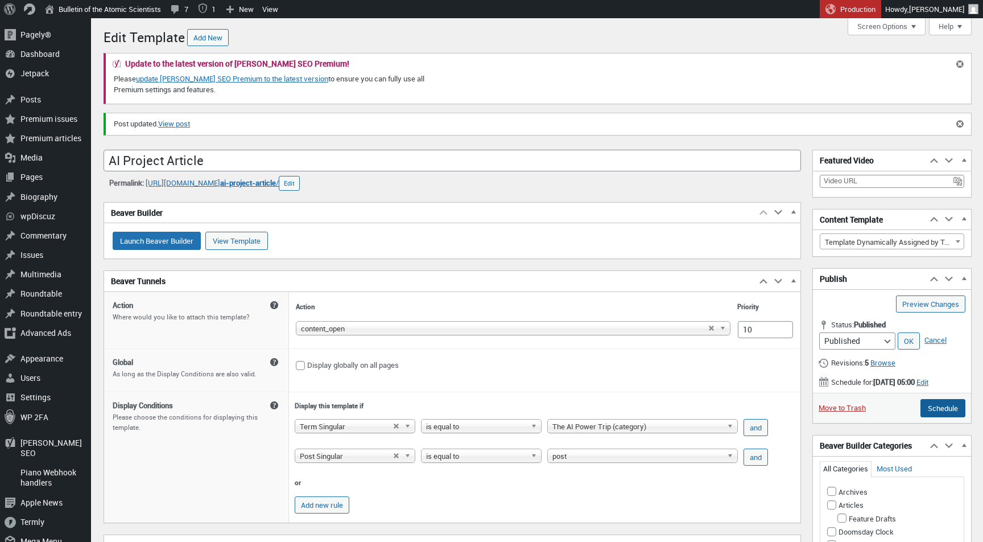
click at [952, 417] on input "Schedule" at bounding box center [942, 408] width 45 height 18
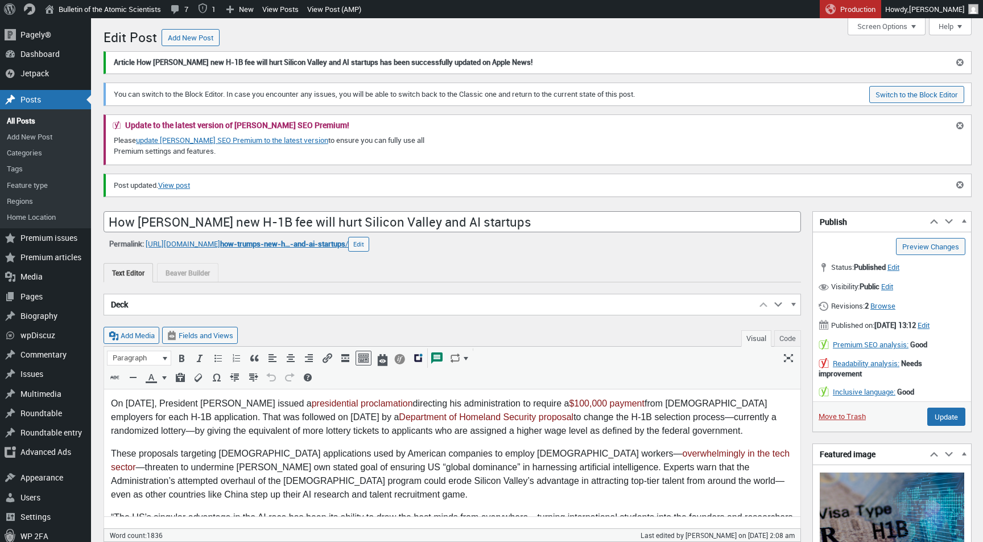
scroll to position [8, 0]
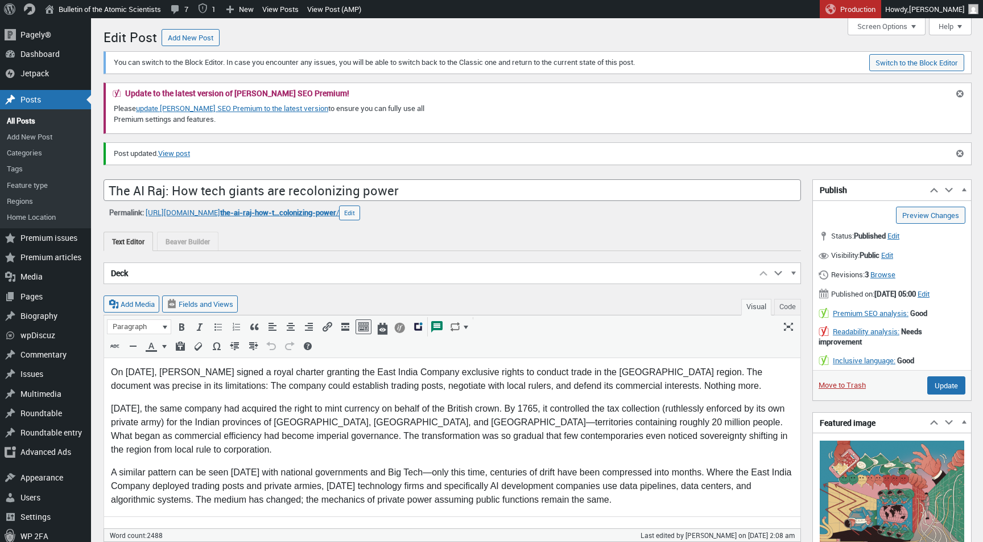
scroll to position [8, 0]
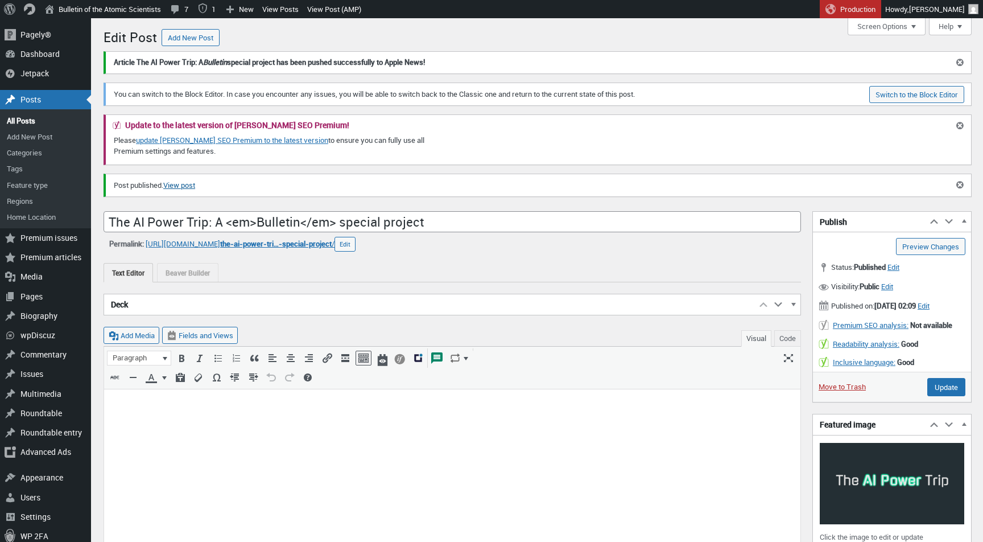
click at [181, 182] on link "View post" at bounding box center [179, 185] width 32 height 11
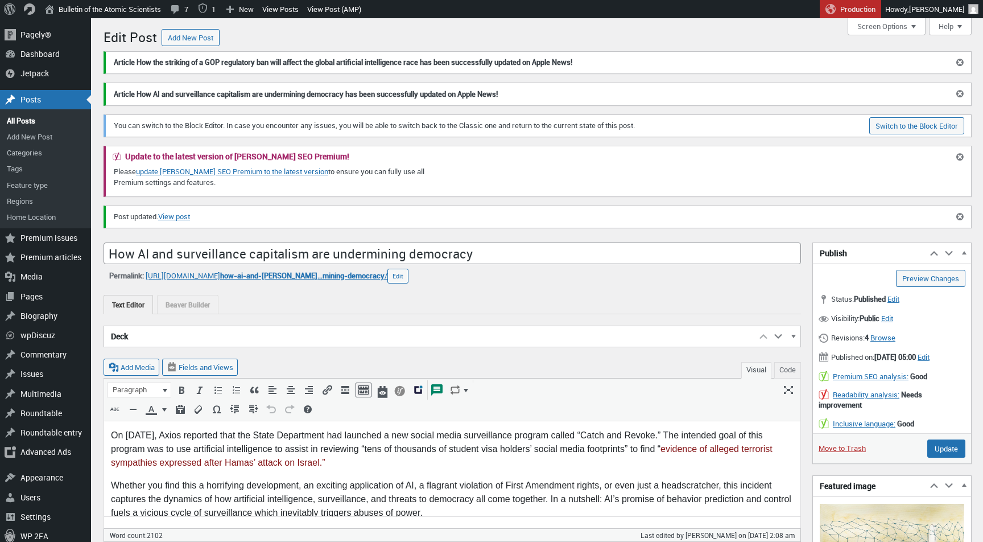
scroll to position [8, 0]
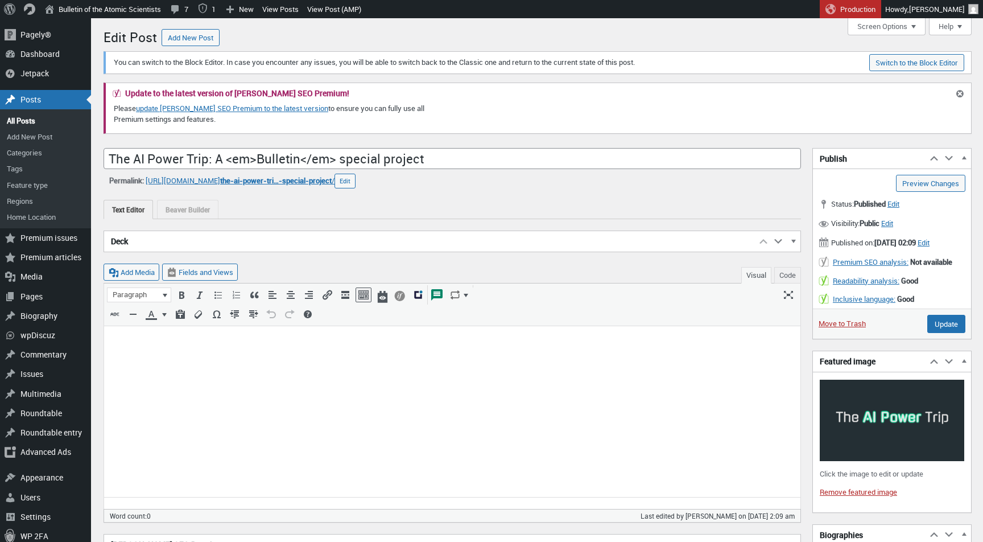
click at [900, 208] on div "Status: Published Edit Edit status Set status Published Pending Review Draft Ar…" at bounding box center [892, 204] width 158 height 19
click at [899, 203] on span "Edit" at bounding box center [893, 204] width 12 height 10
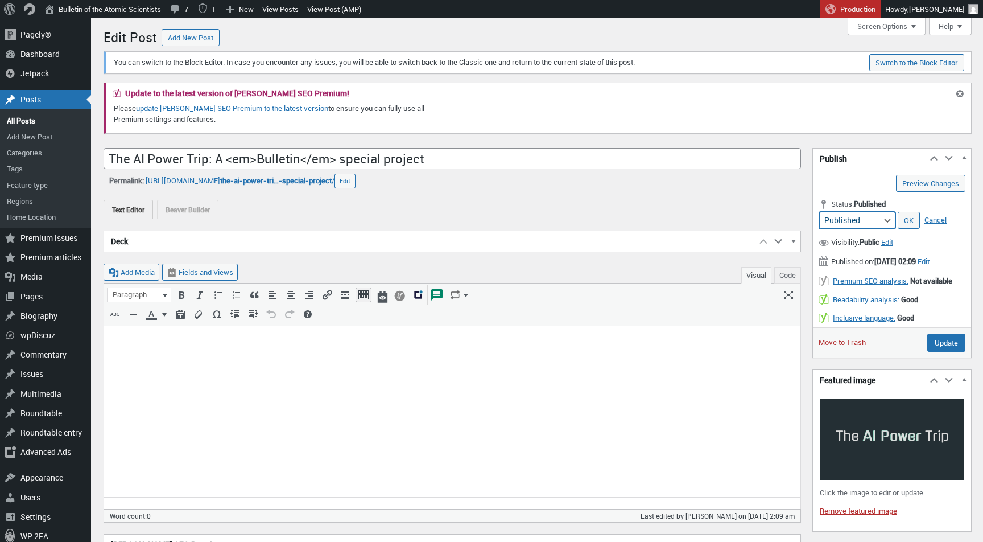
select select "draft"
click at [907, 218] on link "OK" at bounding box center [909, 220] width 22 height 17
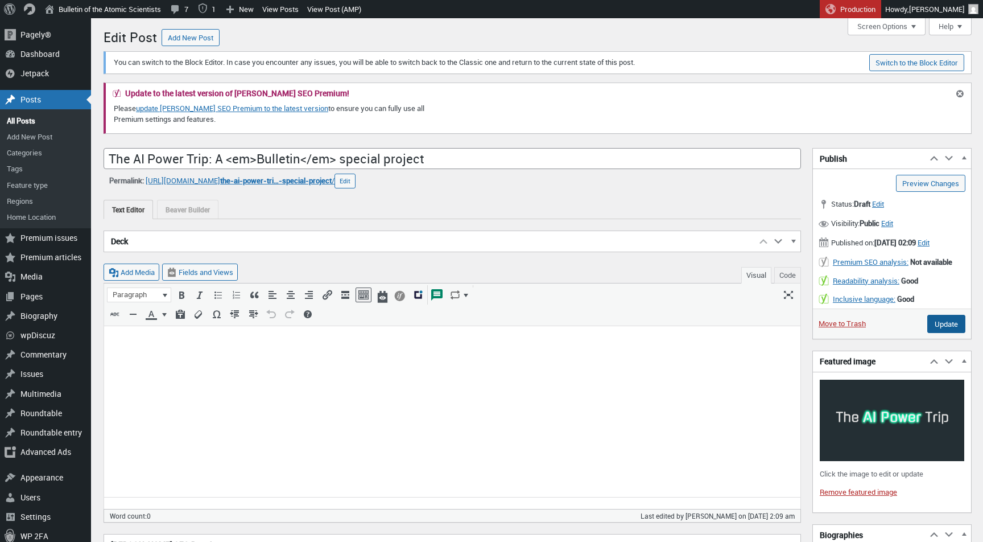
click at [934, 333] on input "Update" at bounding box center [946, 324] width 38 height 18
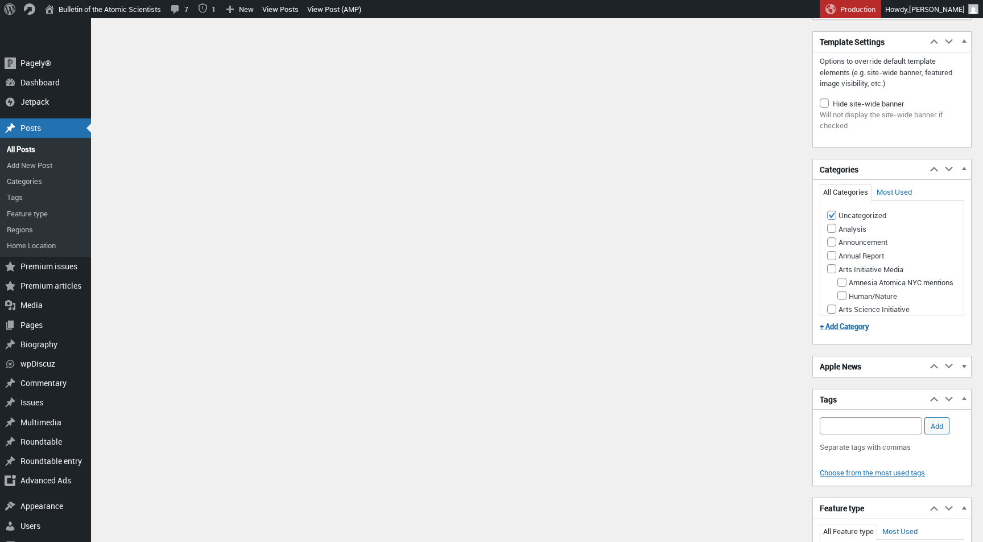
scroll to position [1659, 0]
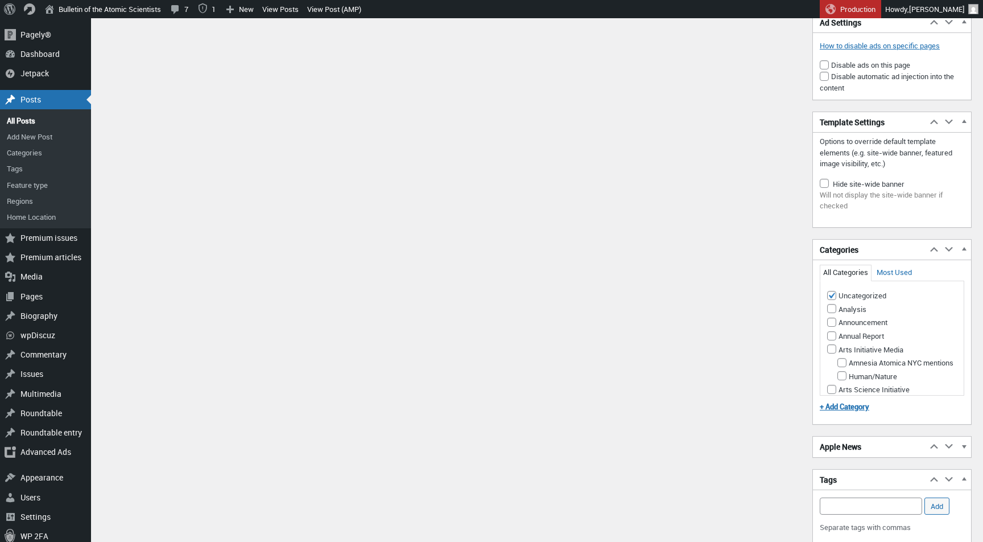
click at [834, 291] on input "Uncategorized" at bounding box center [831, 295] width 9 height 9
checkbox input "false"
click at [833, 317] on input "Disruptive Technologies" at bounding box center [831, 312] width 9 height 9
checkbox input "true"
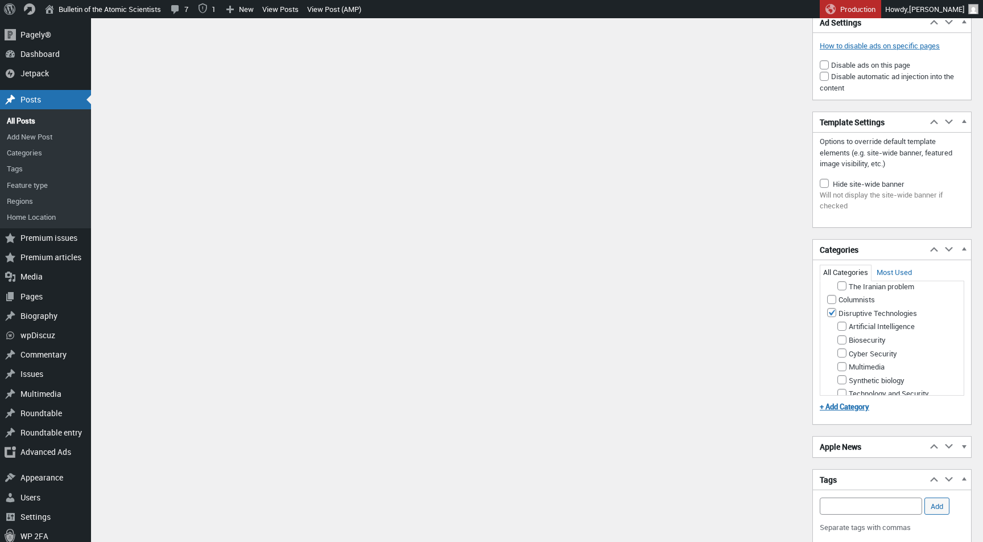
click at [841, 330] on input "Artificial Intelligence" at bounding box center [841, 325] width 9 height 9
checkbox input "true"
click at [927, 345] on button "Make primary" at bounding box center [934, 339] width 46 height 10
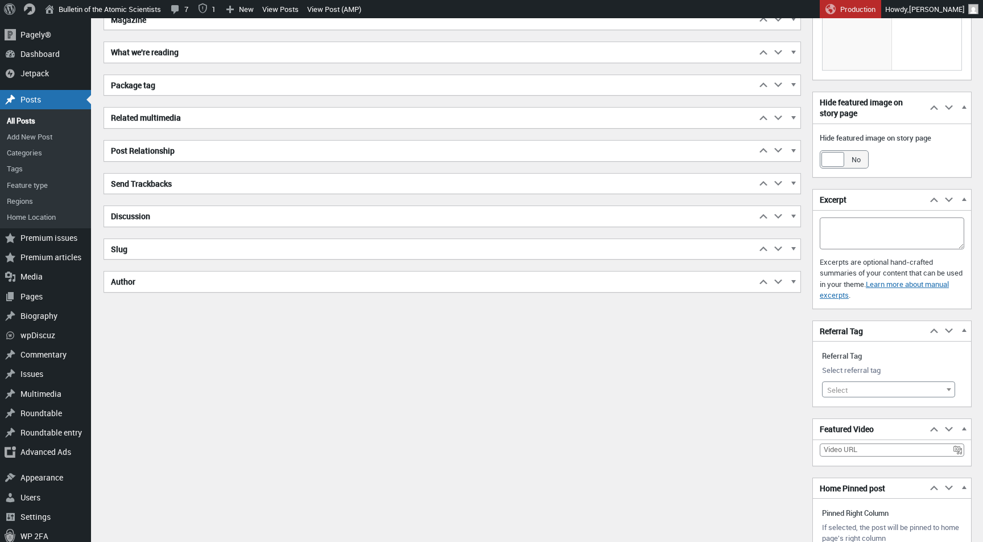
scroll to position [654, 0]
click at [846, 225] on textarea "Excerpt" at bounding box center [892, 234] width 144 height 32
paste textarea "A year-long project examining how the people and organizations developing AI ar…"
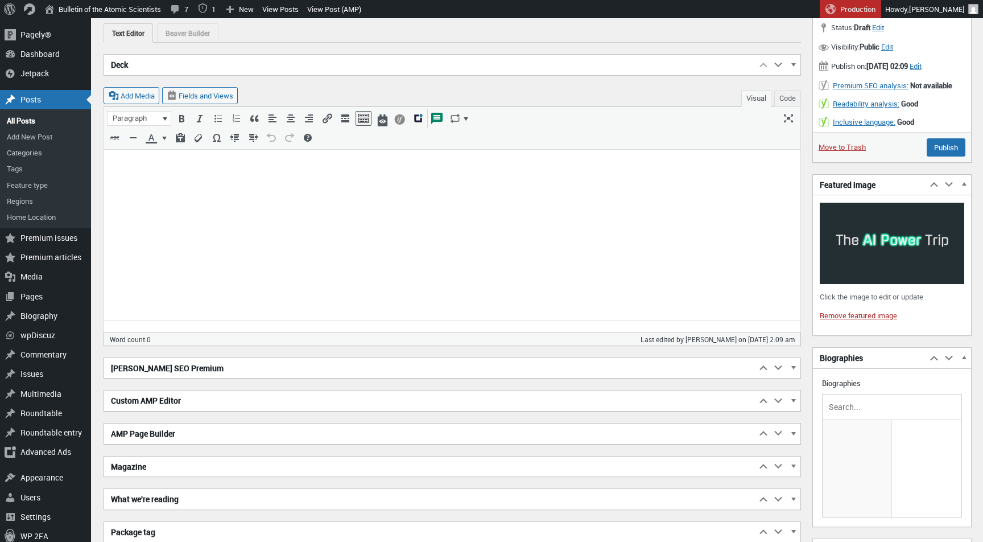
scroll to position [157, 0]
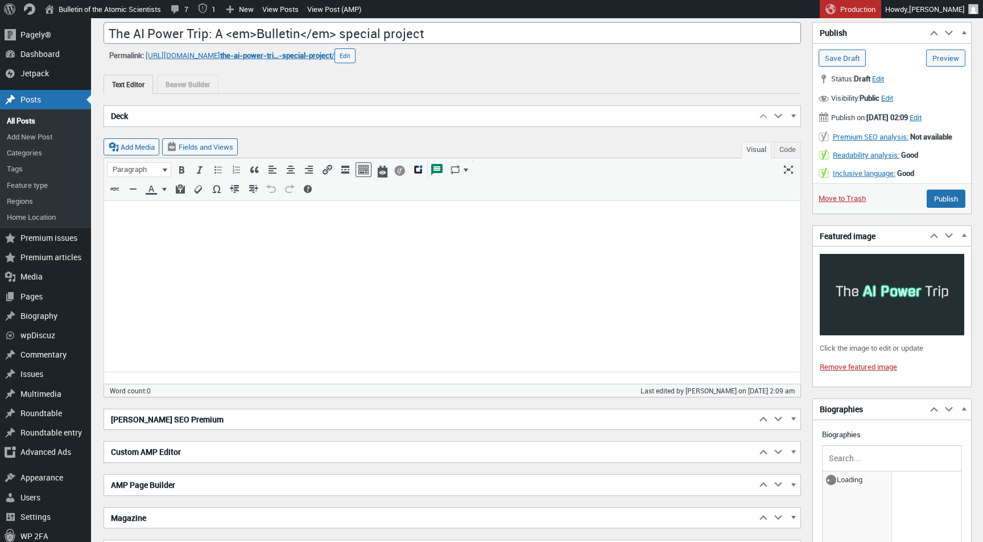
type textarea "A year-long project examining how the people and organizations developing AI ar…"
click at [859, 455] on input "text" at bounding box center [892, 457] width 131 height 17
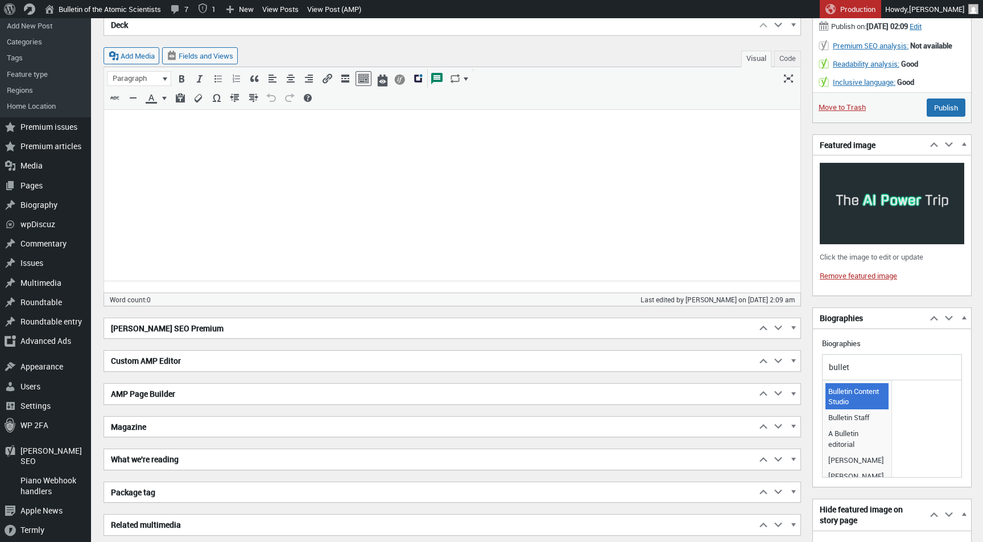
scroll to position [0, 0]
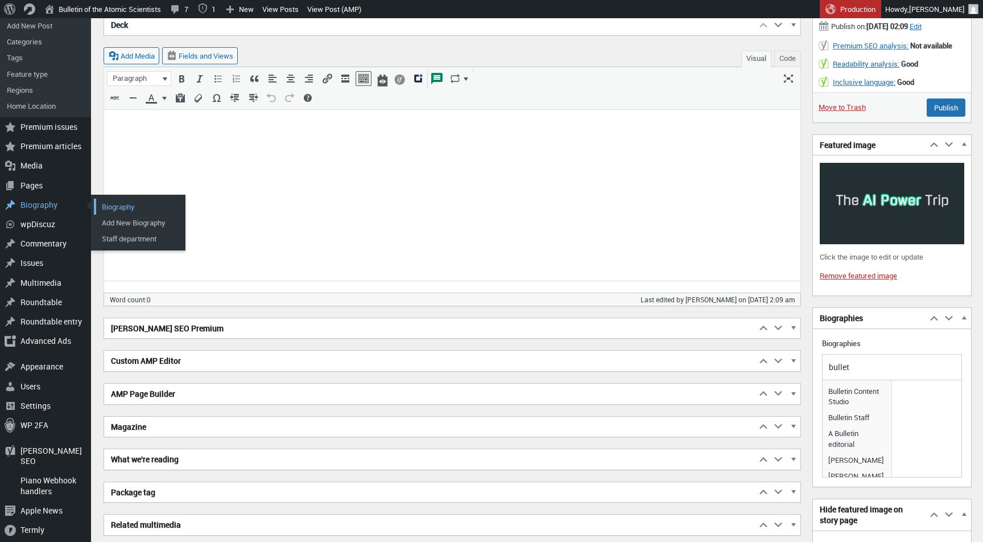
click at [110, 206] on link "Biography" at bounding box center [139, 207] width 91 height 16
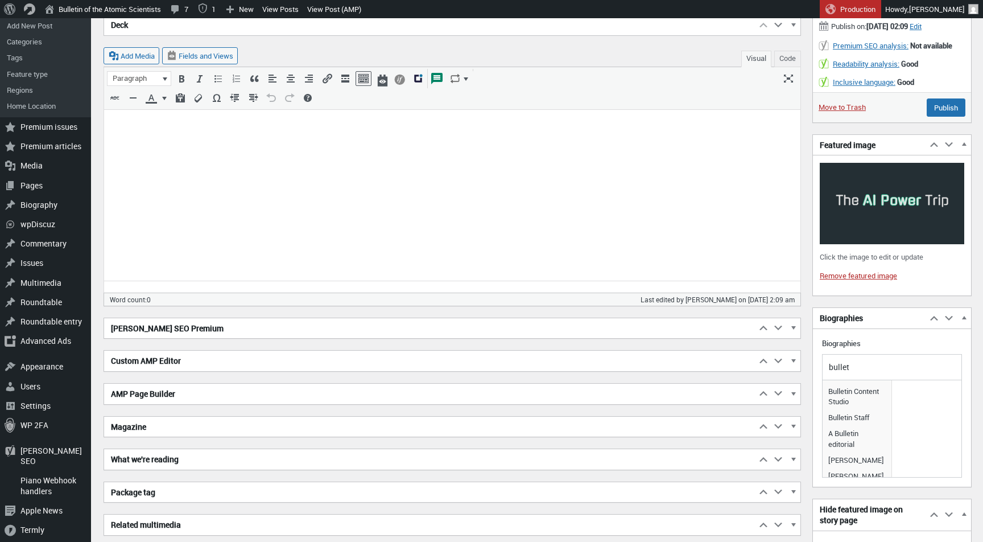
click at [887, 354] on div "bullet" at bounding box center [892, 366] width 139 height 25
click at [864, 369] on input "bullet" at bounding box center [892, 366] width 131 height 17
type input "the bull"
click at [865, 387] on span "The Bulletin" at bounding box center [856, 391] width 63 height 16
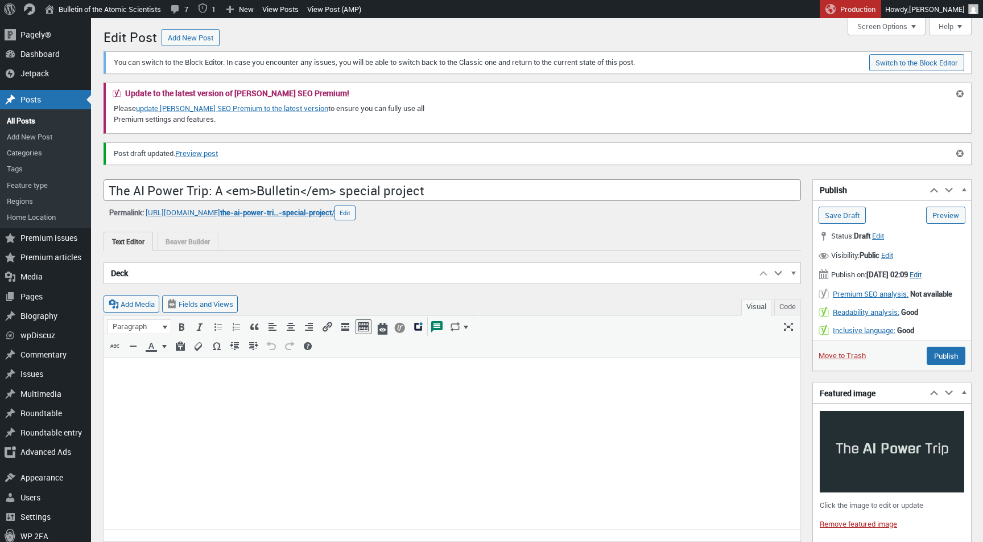
click at [921, 269] on span "Edit" at bounding box center [916, 274] width 12 height 10
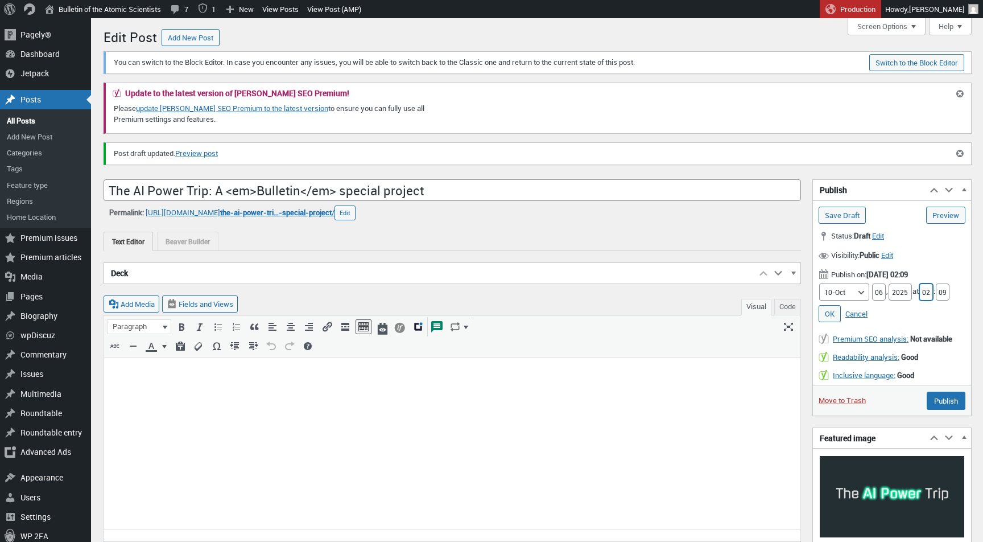
click at [927, 291] on input "02" at bounding box center [926, 291] width 14 height 17
type input "05"
type input "00"
click at [822, 309] on link "OK" at bounding box center [830, 313] width 22 height 17
type input "Schedule"
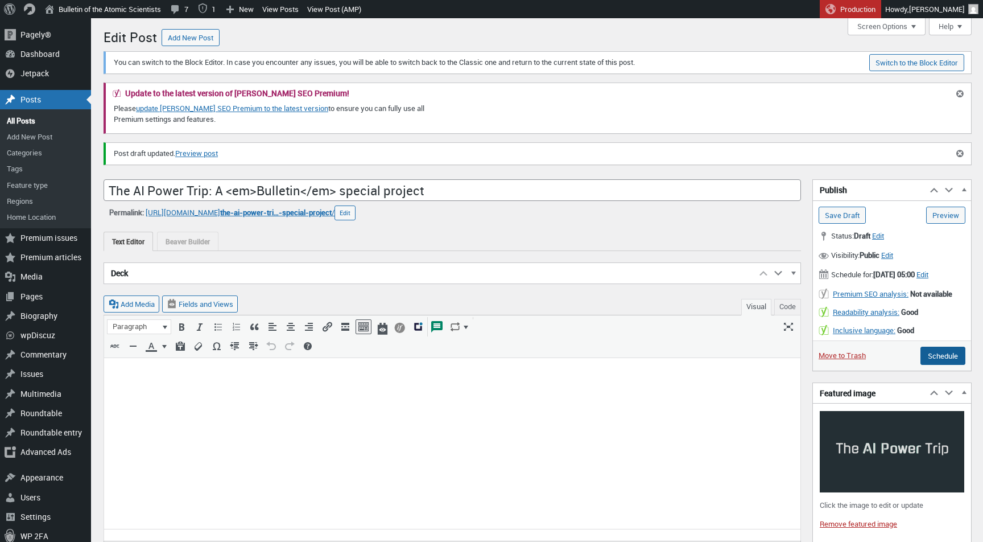
click at [932, 361] on input "Schedule" at bounding box center [942, 355] width 45 height 18
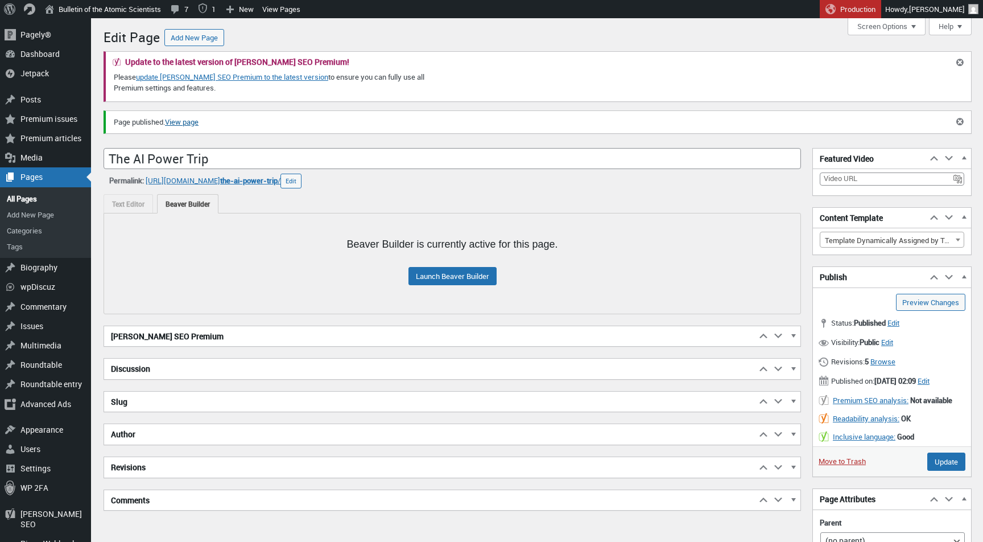
click at [198, 121] on link "View page" at bounding box center [182, 122] width 34 height 11
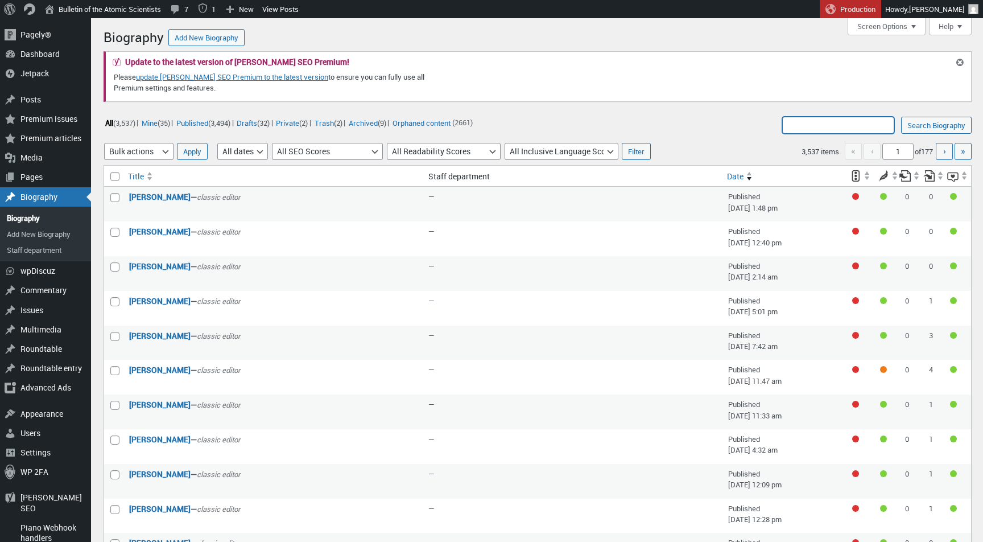
click at [805, 120] on input "Search Biography:" at bounding box center [838, 125] width 112 height 17
type input "bulletin staff"
click at [935, 125] on input "Search Biography" at bounding box center [936, 125] width 71 height 17
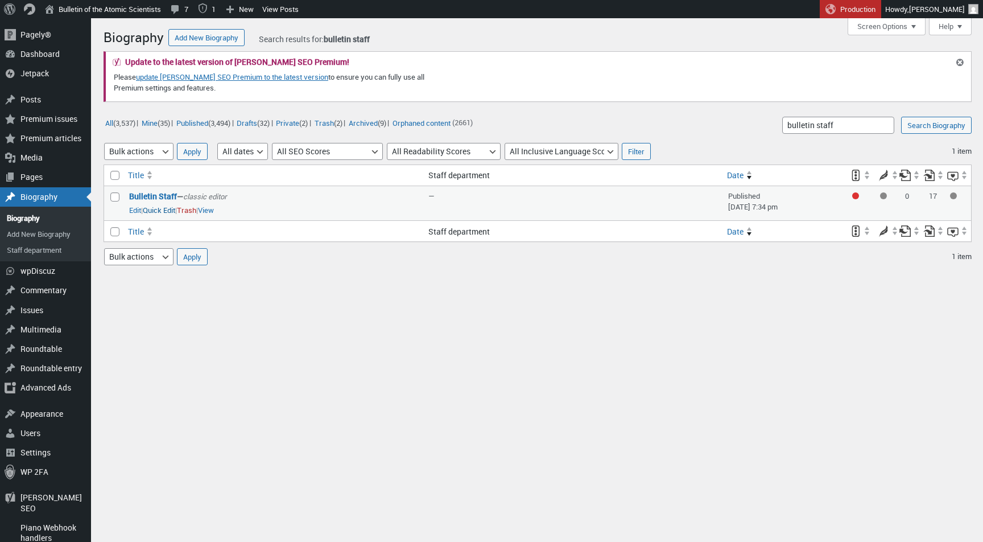
click at [160, 208] on button "Quick Edit" at bounding box center [159, 210] width 32 height 10
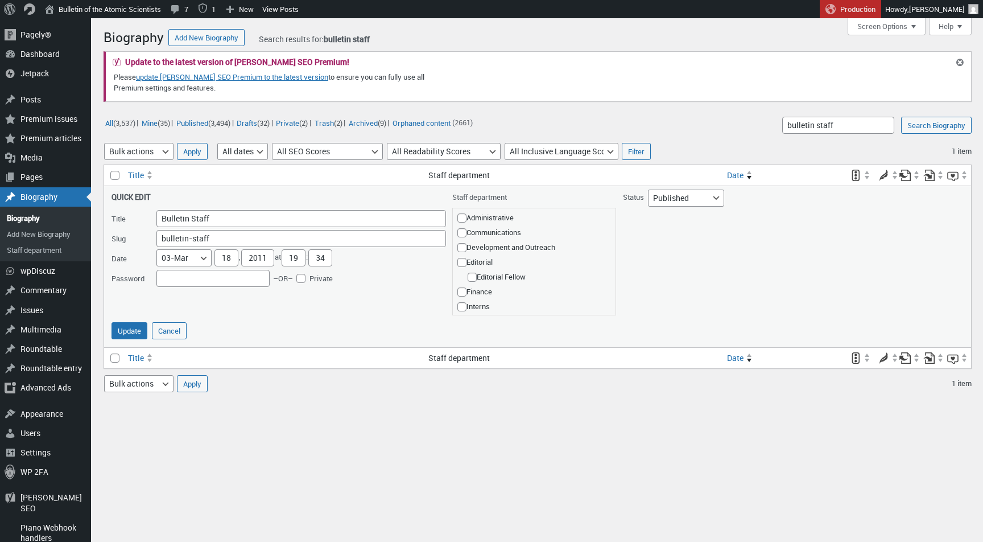
click at [183, 217] on input "Bulletin Staff" at bounding box center [301, 218] width 290 height 17
type input "The Bulletin"
click at [176, 238] on input "bulletin-staff" at bounding box center [301, 238] width 290 height 17
drag, startPoint x: 176, startPoint y: 238, endPoint x: 176, endPoint y: 222, distance: 15.9
click at [176, 238] on input "bulletin-staff" at bounding box center [301, 238] width 290 height 17
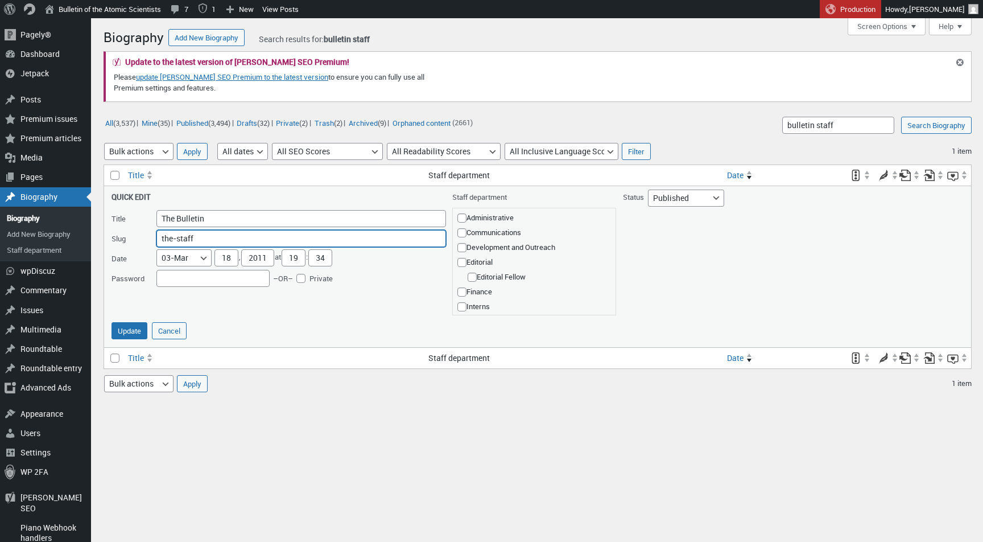
type input "bulletin-staff"
click at [131, 333] on button "Update" at bounding box center [129, 330] width 36 height 17
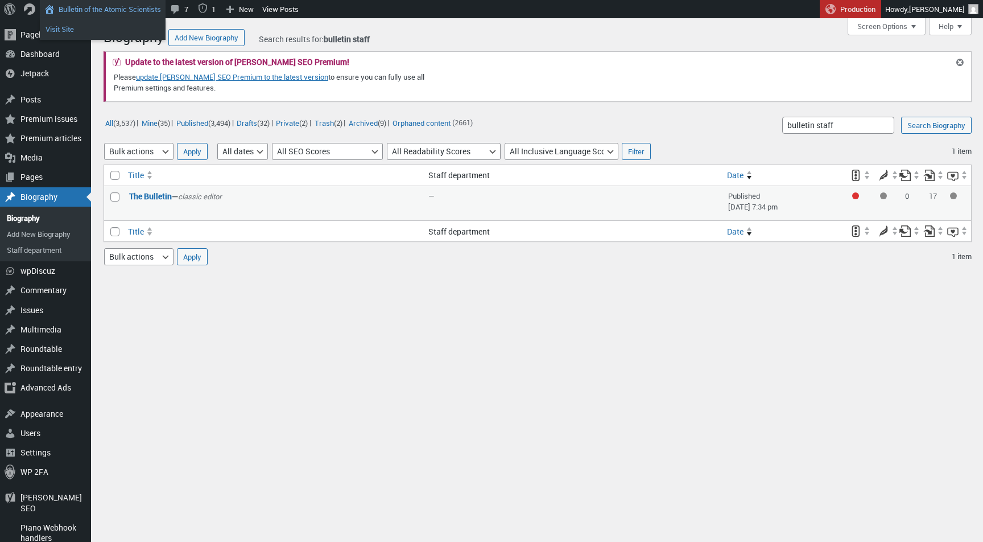
click at [71, 30] on link "Visit Site" at bounding box center [103, 29] width 126 height 15
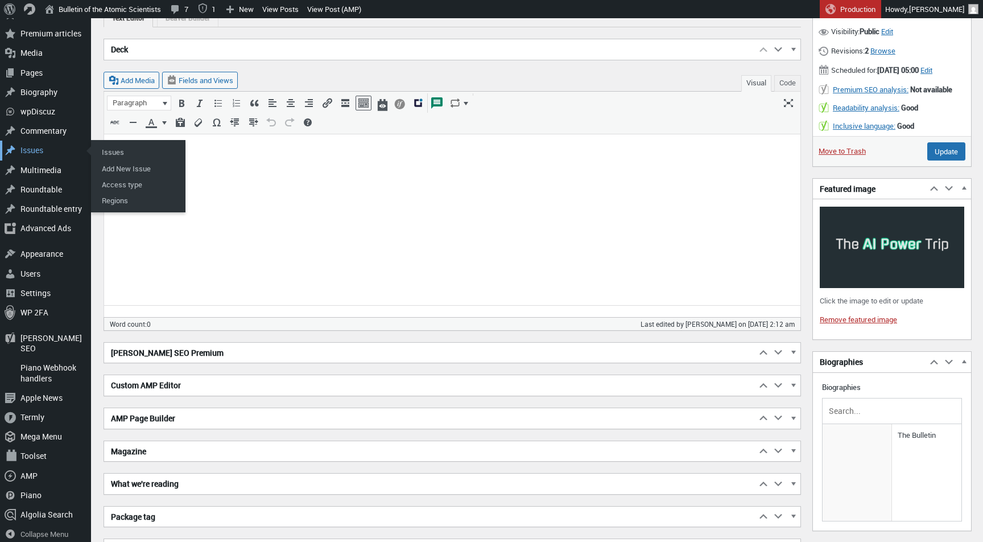
scroll to position [263, 0]
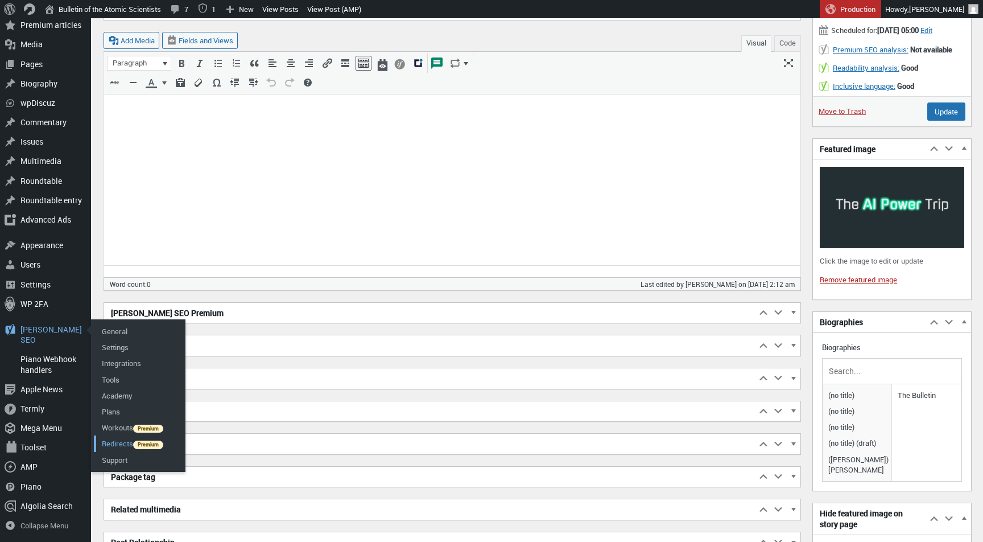
click at [126, 451] on link "Redirects" at bounding box center [139, 443] width 91 height 16
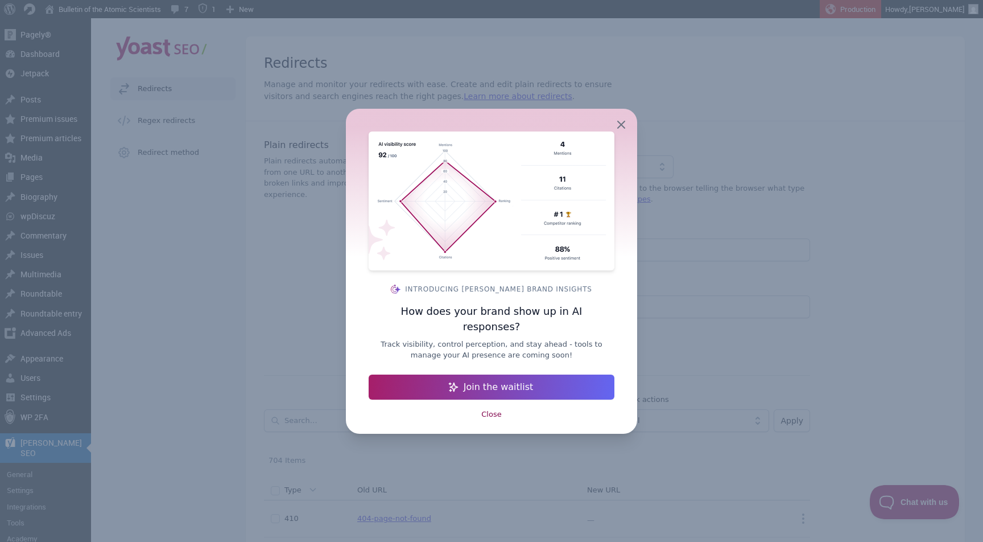
click at [496, 404] on div "Close" at bounding box center [491, 414] width 34 height 20
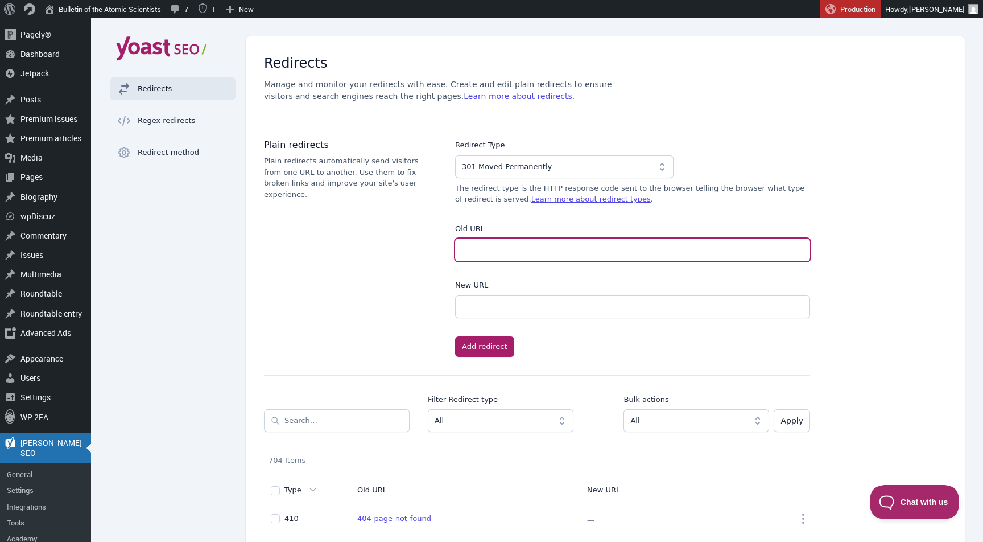
click at [485, 245] on input "Old URL" at bounding box center [632, 249] width 355 height 23
paste input "[URL][DOMAIN_NAME]"
type input "[URL][DOMAIN_NAME]"
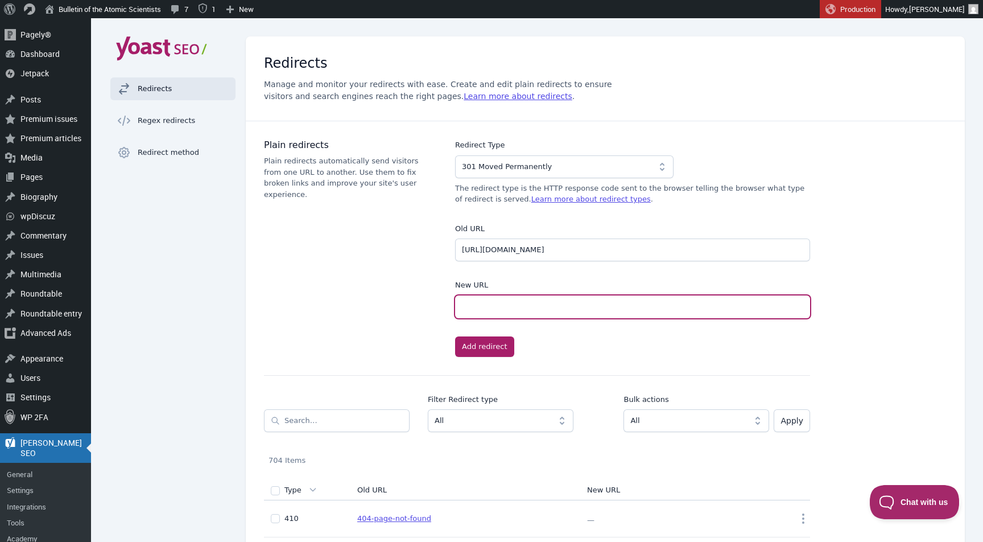
click at [494, 306] on input "New URL" at bounding box center [632, 306] width 355 height 23
paste input "[URL][DOMAIN_NAME]"
type input "[URL][DOMAIN_NAME]"
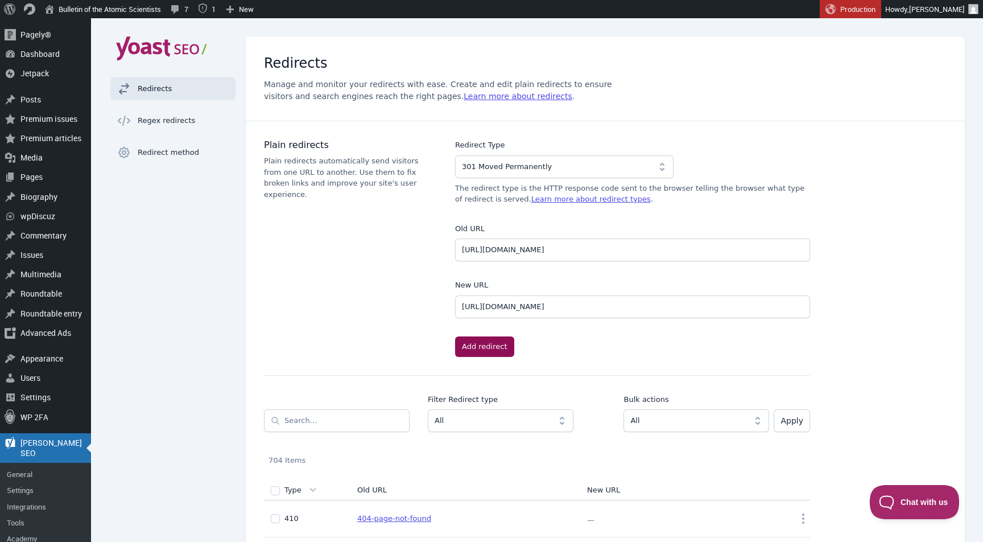
click at [491, 348] on button "Add redirect" at bounding box center [484, 346] width 59 height 20
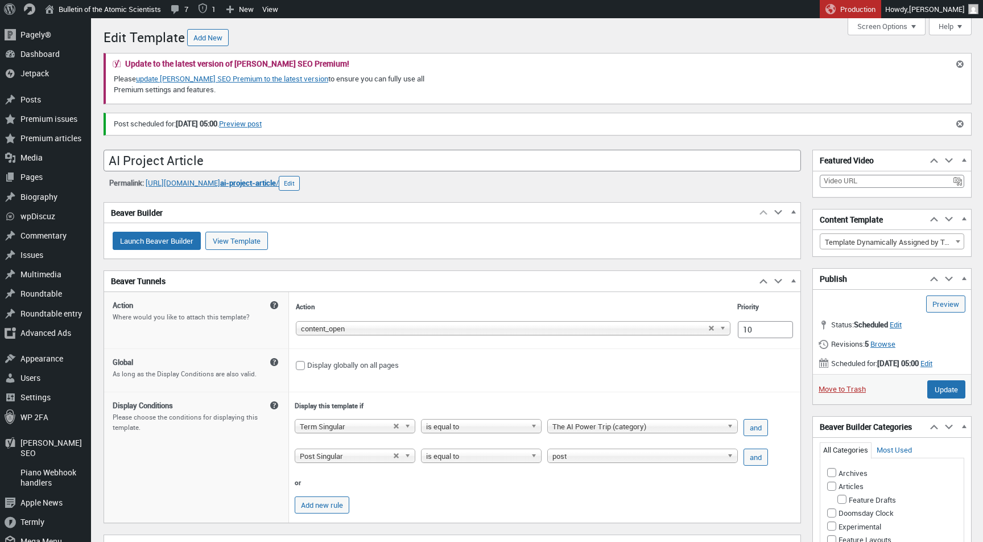
scroll to position [8, 0]
click at [931, 394] on input "Update" at bounding box center [946, 389] width 38 height 18
type input "Schedule"
click at [920, 368] on span "Edit" at bounding box center [926, 363] width 12 height 10
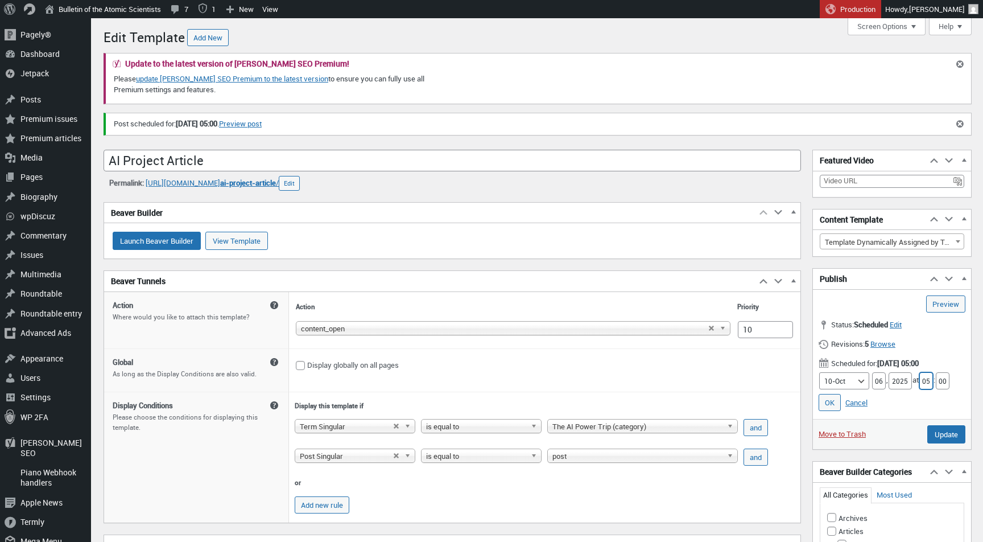
click at [926, 381] on input "05" at bounding box center [926, 380] width 14 height 17
type input "2"
click at [829, 406] on link "OK" at bounding box center [830, 402] width 22 height 17
type input "Publish"
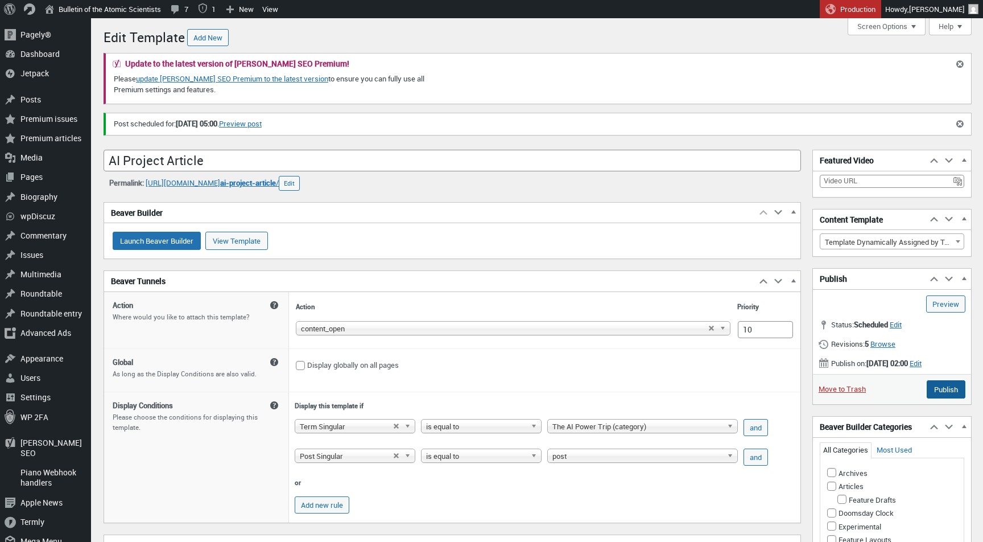
click at [932, 392] on input "Publish" at bounding box center [946, 389] width 39 height 18
click at [531, 432] on b at bounding box center [536, 425] width 10 height 13
click at [510, 370] on td "Display globally on all pages" at bounding box center [544, 364] width 503 height 20
click at [404, 432] on b at bounding box center [409, 425] width 10 height 13
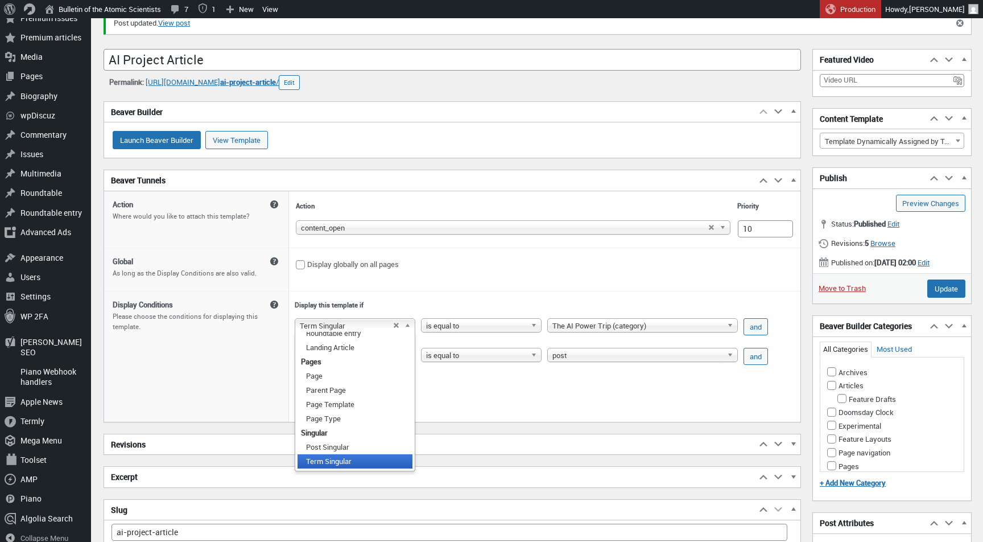
scroll to position [227, 0]
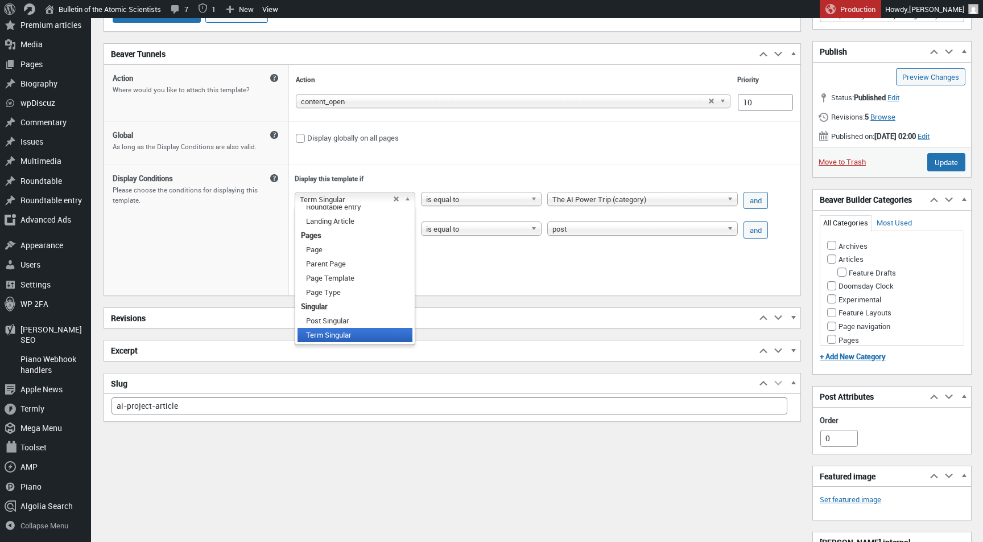
click at [535, 164] on td "Display globally on all pages" at bounding box center [544, 142] width 511 height 43
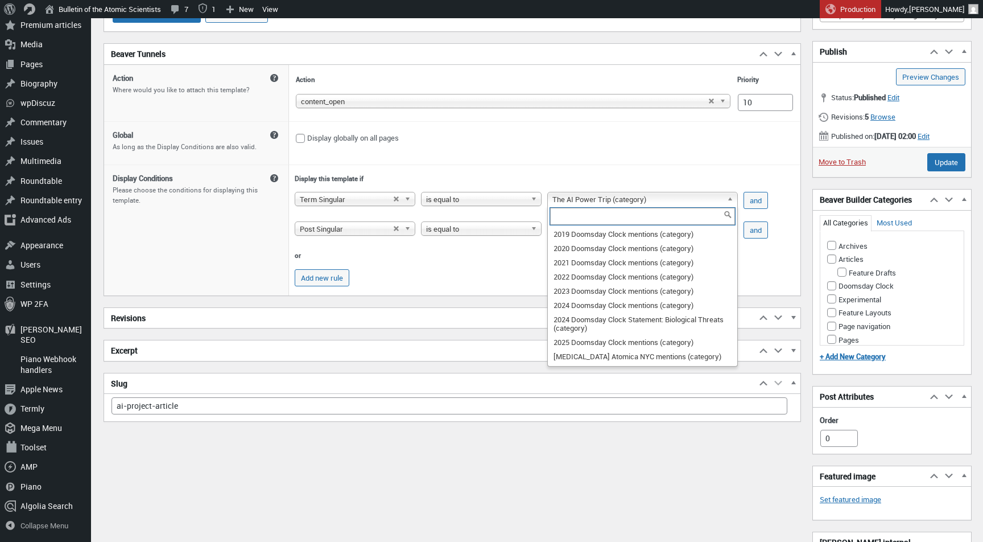
click at [557, 205] on span "The AI Power Trip (category)" at bounding box center [637, 199] width 170 height 14
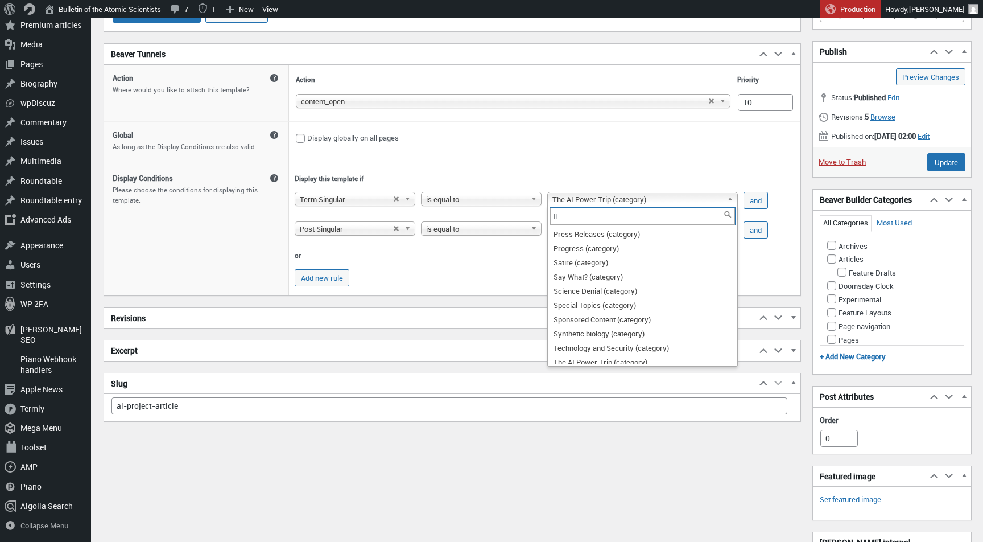
scroll to position [0, 0]
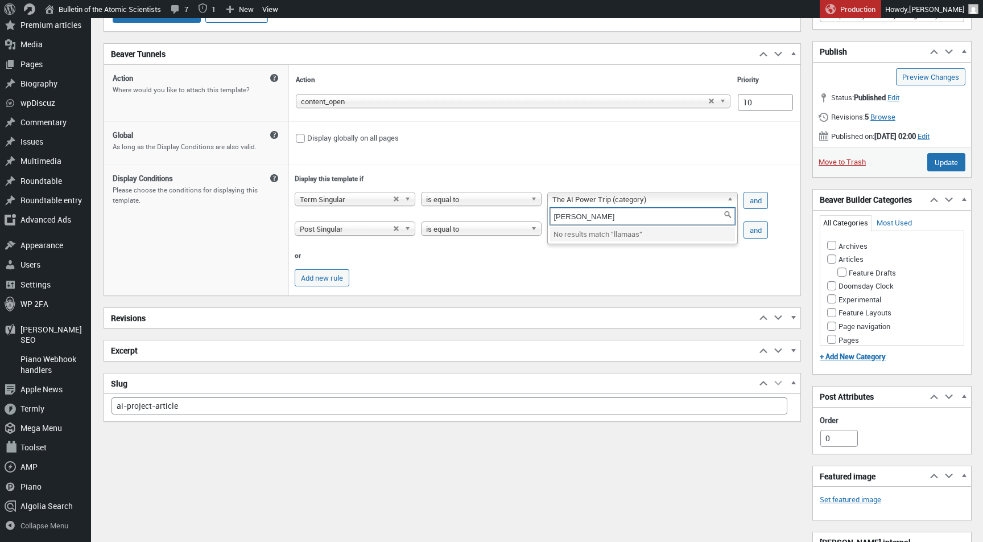
type input "[PERSON_NAME]"
click at [570, 244] on div "[PERSON_NAME] No results match " llamaas "" at bounding box center [642, 224] width 191 height 39
click at [570, 263] on th "or" at bounding box center [533, 255] width 483 height 18
click at [369, 206] on span "Term Singular" at bounding box center [346, 199] width 93 height 14
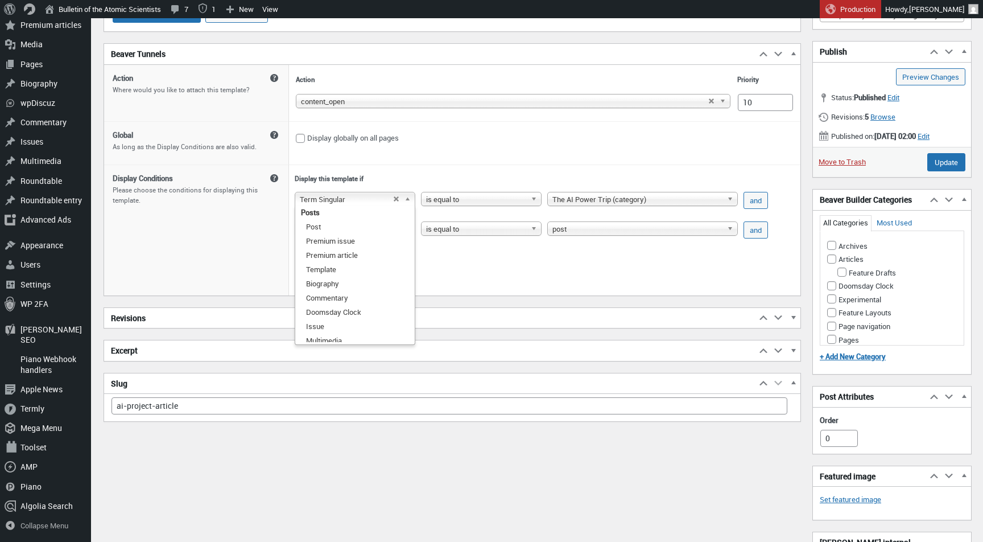
click at [473, 279] on td "Add new rule" at bounding box center [533, 278] width 483 height 26
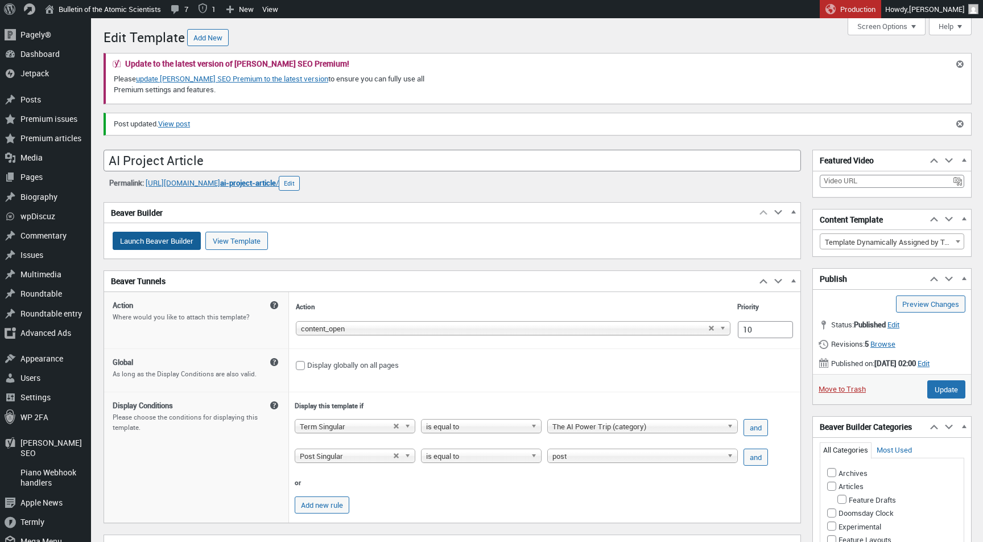
click at [175, 242] on input "Launch Beaver Builder" at bounding box center [157, 241] width 88 height 18
